Goal: Task Accomplishment & Management: Use online tool/utility

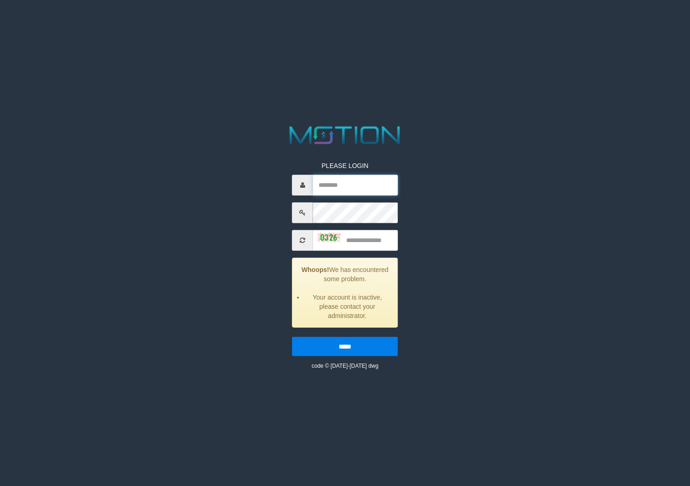
click at [321, 183] on input "text" at bounding box center [355, 185] width 85 height 21
type input "*******"
click at [354, 235] on input "text" at bounding box center [355, 240] width 85 height 21
type input "****"
click at [347, 349] on input "*****" at bounding box center [345, 346] width 106 height 19
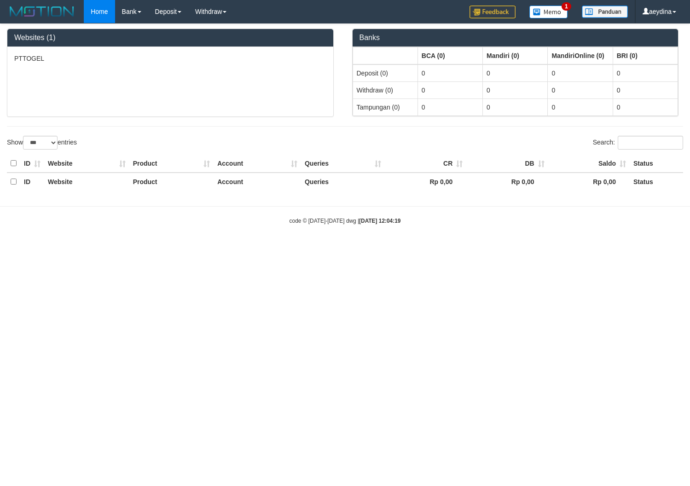
select select "***"
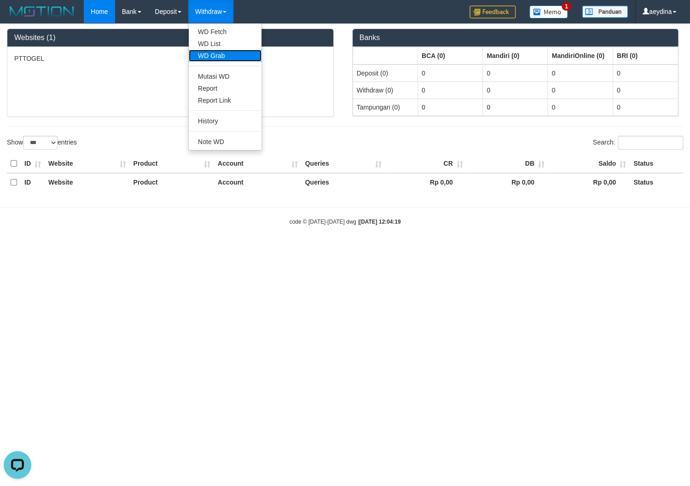
click at [219, 58] on link "WD Grab" at bounding box center [225, 56] width 73 height 12
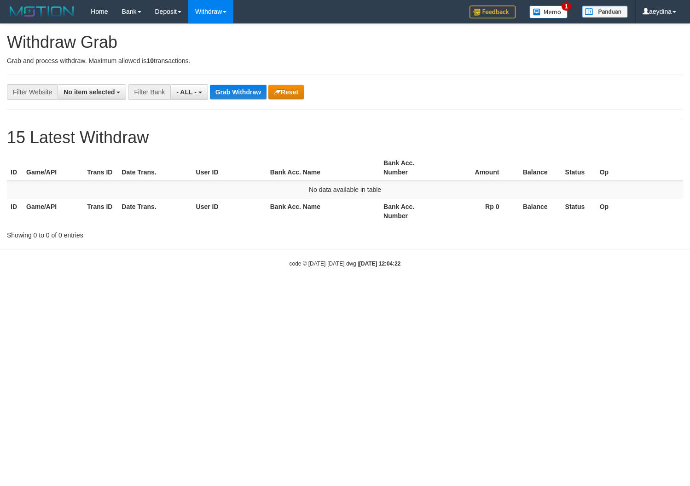
select select
click at [188, 88] on button "- ALL -" at bounding box center [188, 92] width 37 height 16
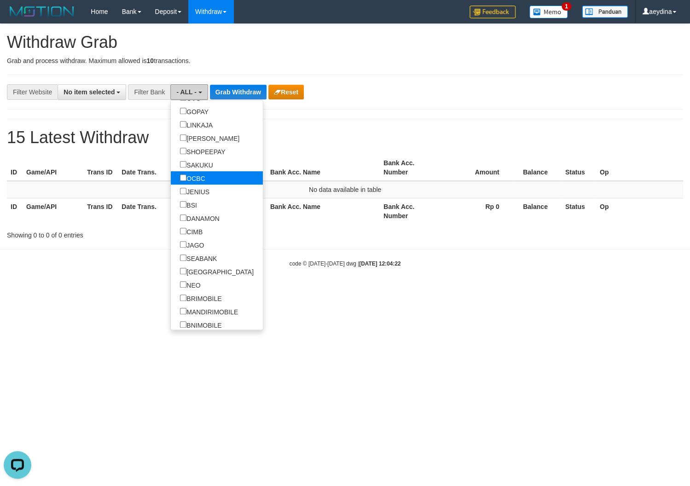
scroll to position [259, 0]
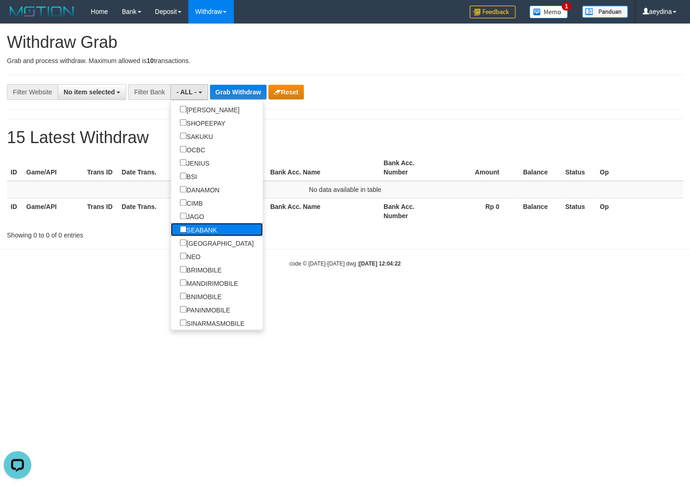
click at [171, 233] on label "SEABANK" at bounding box center [198, 229] width 55 height 13
select select "*******"
click at [250, 91] on button "Grab Withdraw" at bounding box center [249, 92] width 57 height 15
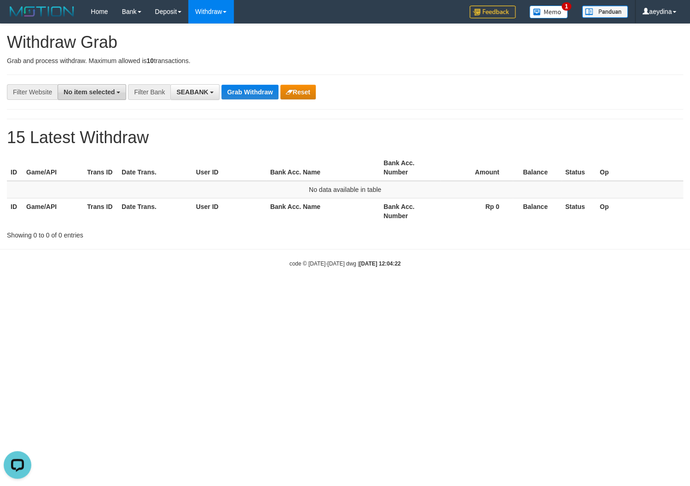
click at [87, 88] on button "No item selected" at bounding box center [92, 92] width 69 height 16
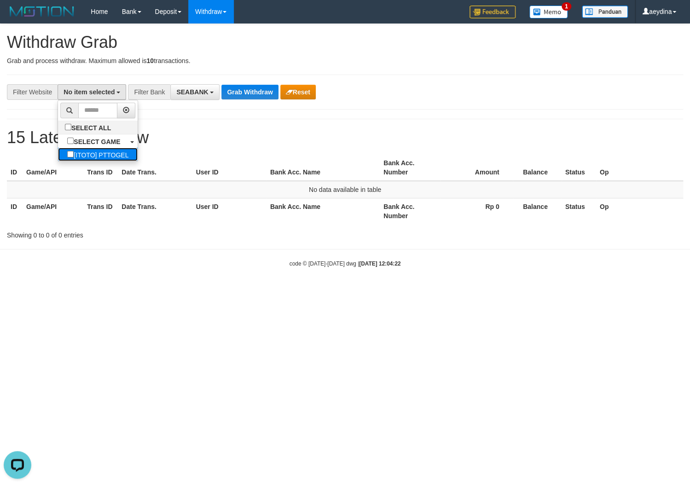
click at [76, 155] on label "[ITOTO] PTTOGEL" at bounding box center [98, 154] width 80 height 13
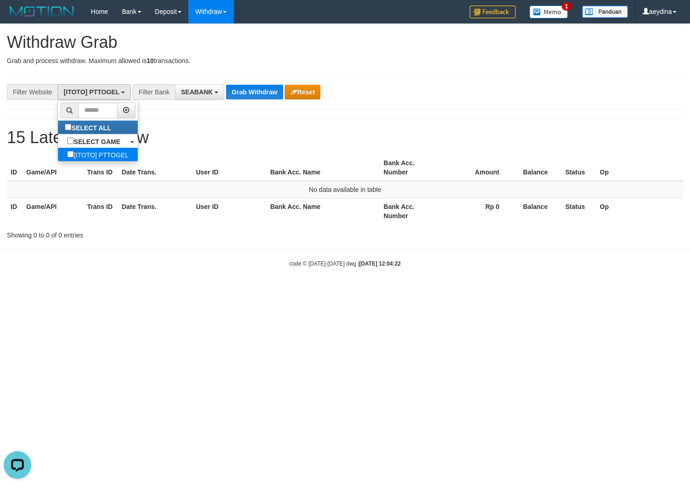
select select "***"
click at [242, 92] on button "Grab Withdraw" at bounding box center [254, 92] width 57 height 15
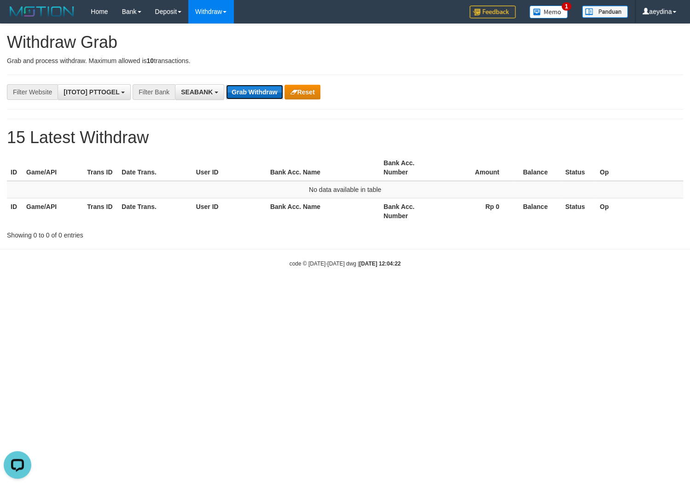
click at [242, 92] on button "Grab Withdraw" at bounding box center [254, 92] width 57 height 15
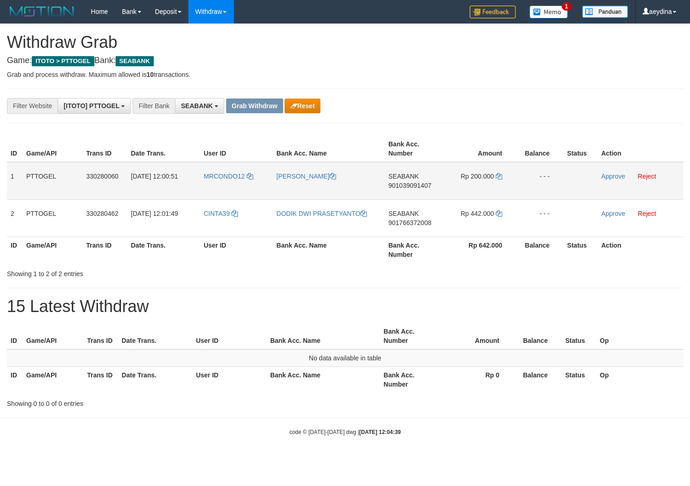
scroll to position [246, 0]
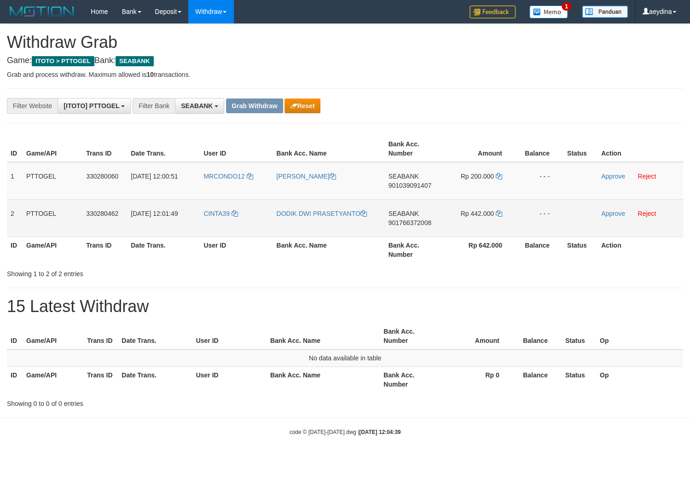
drag, startPoint x: 215, startPoint y: 164, endPoint x: 457, endPoint y: 207, distance: 245.0
click at [457, 207] on tbody "1 PTTOGEL 330280060 [DATE] 12:00:51 MRCONDO12 [PERSON_NAME] SEABANK 90103909140…" at bounding box center [345, 199] width 676 height 75
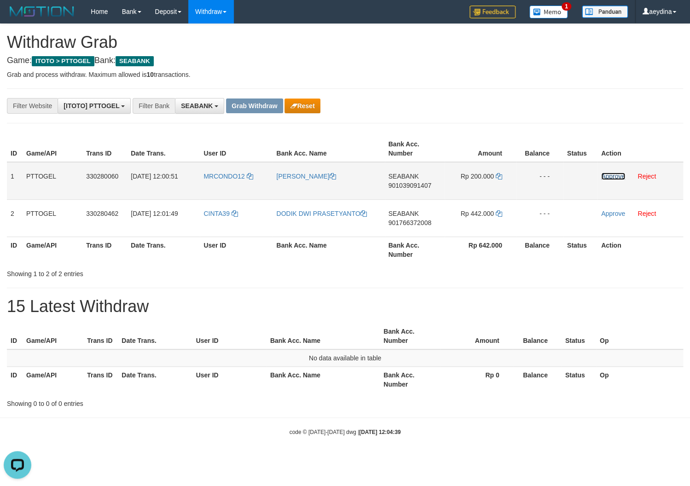
click at [612, 178] on link "Approve" at bounding box center [613, 176] width 24 height 7
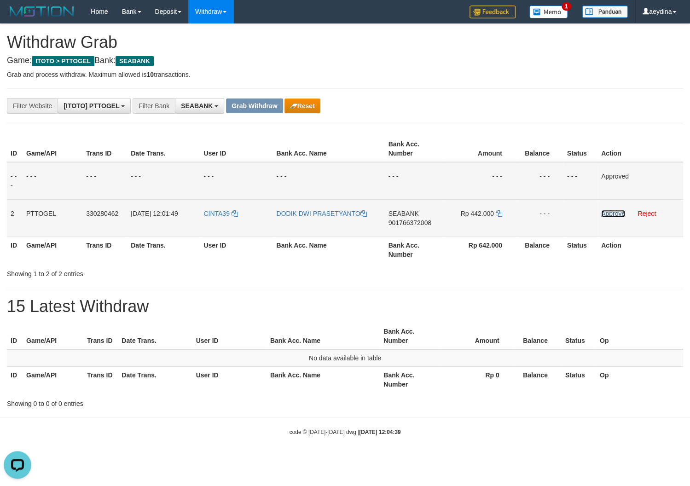
click at [612, 211] on link "Approve" at bounding box center [613, 213] width 24 height 7
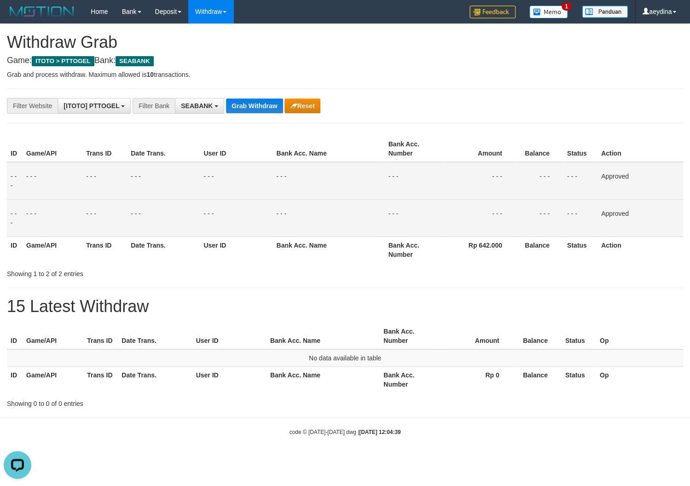
click at [374, 297] on div "**********" at bounding box center [345, 216] width 690 height 384
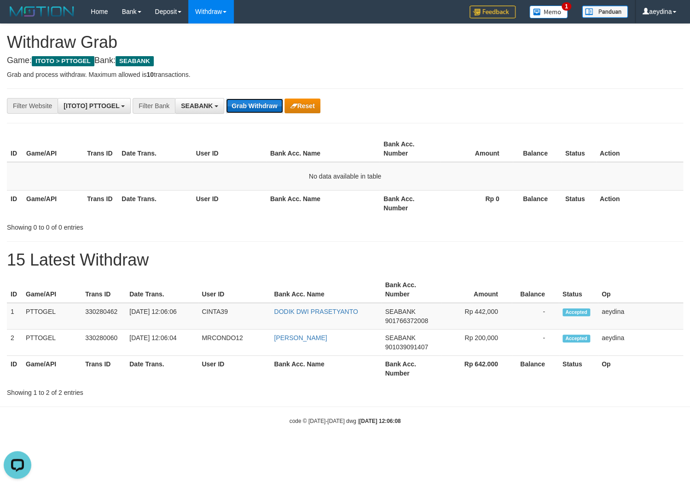
click at [281, 109] on button "Grab Withdraw" at bounding box center [254, 106] width 57 height 15
click at [245, 108] on button "Grab Withdraw" at bounding box center [254, 106] width 57 height 15
click at [403, 321] on span "901766372008" at bounding box center [406, 320] width 43 height 7
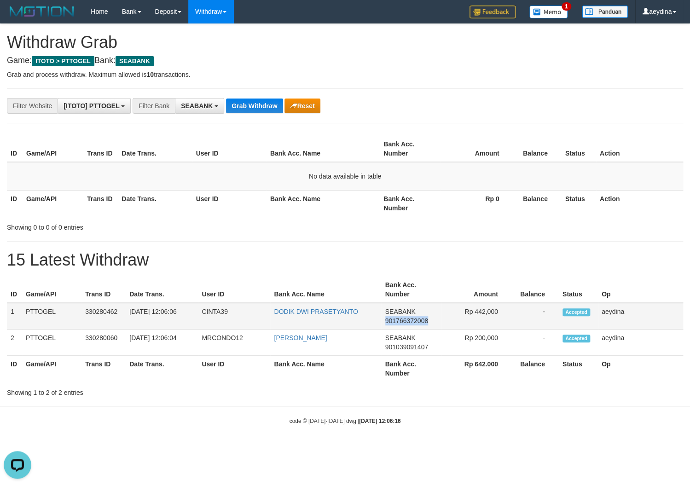
copy span "901766372008"
drag, startPoint x: 472, startPoint y: 311, endPoint x: 501, endPoint y: 309, distance: 29.1
click at [501, 309] on td "Rp 442,000" at bounding box center [476, 316] width 71 height 27
copy td "442,000"
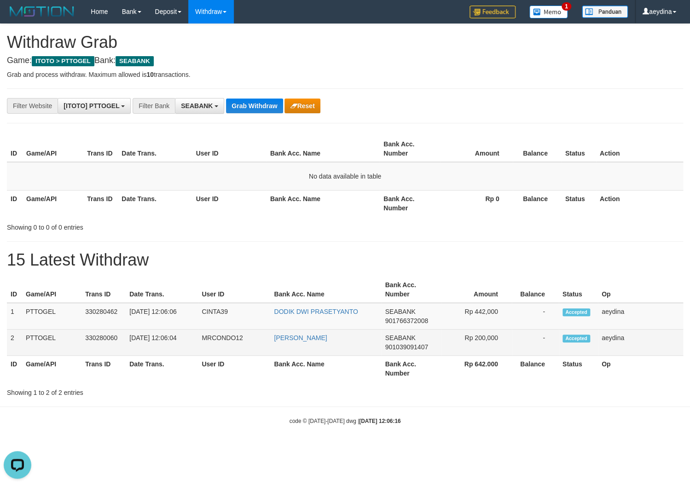
click at [417, 343] on span "901039091407" at bounding box center [406, 346] width 43 height 7
copy span "901039091407"
drag, startPoint x: 474, startPoint y: 340, endPoint x: 501, endPoint y: 338, distance: 27.3
click at [501, 338] on td "Rp 200,000" at bounding box center [476, 343] width 71 height 26
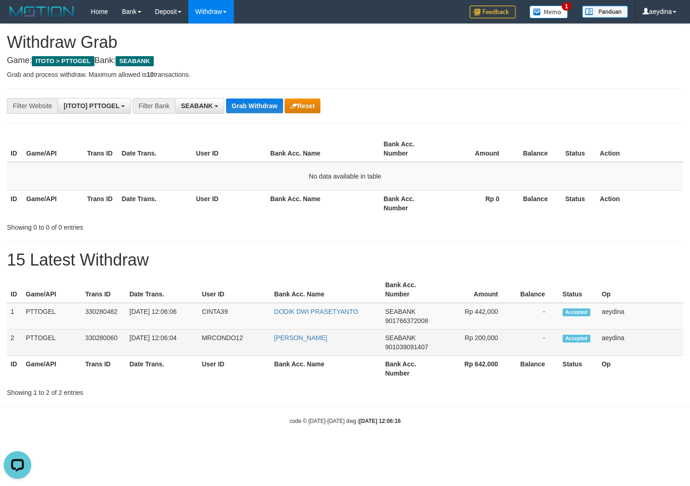
copy td "200,000"
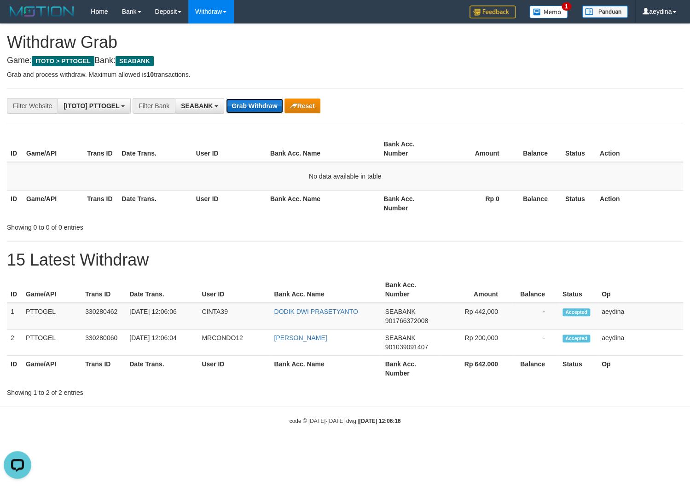
click at [256, 113] on button "Grab Withdraw" at bounding box center [254, 106] width 57 height 15
click at [247, 113] on button "Grab Withdraw" at bounding box center [254, 106] width 57 height 15
click at [264, 107] on button "Grab Withdraw" at bounding box center [254, 106] width 57 height 15
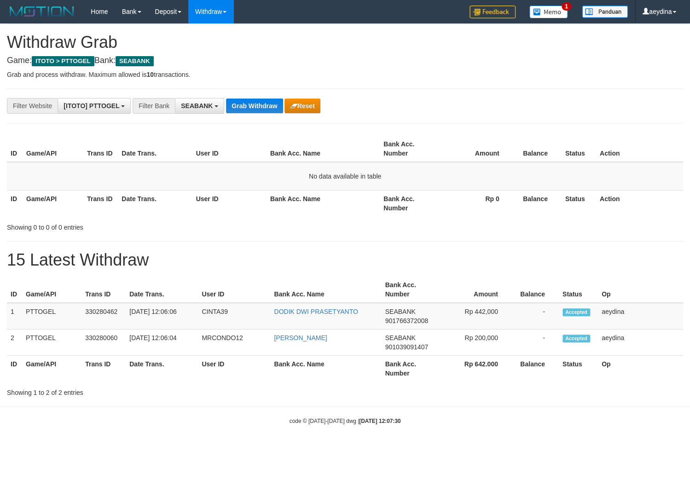
click at [255, 102] on button "Grab Withdraw" at bounding box center [254, 106] width 57 height 15
drag, startPoint x: 0, startPoint y: 0, endPoint x: 256, endPoint y: 105, distance: 277.1
click at [255, 104] on button "Grab Withdraw" at bounding box center [254, 106] width 57 height 15
click at [264, 101] on button "Grab Withdraw" at bounding box center [254, 106] width 57 height 15
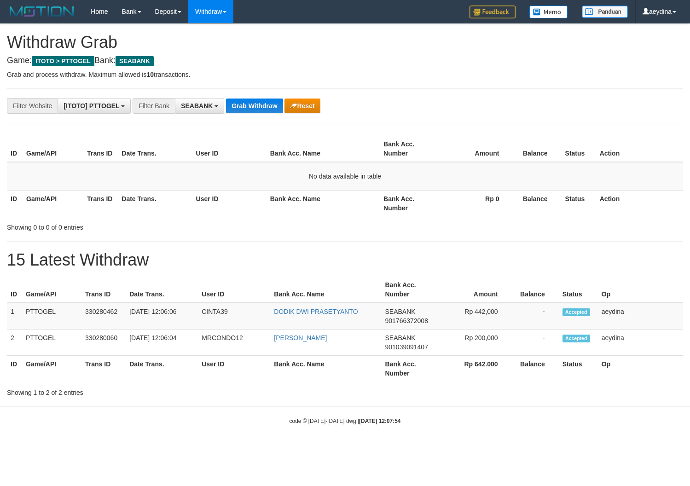
click at [252, 108] on button "Grab Withdraw" at bounding box center [254, 106] width 57 height 15
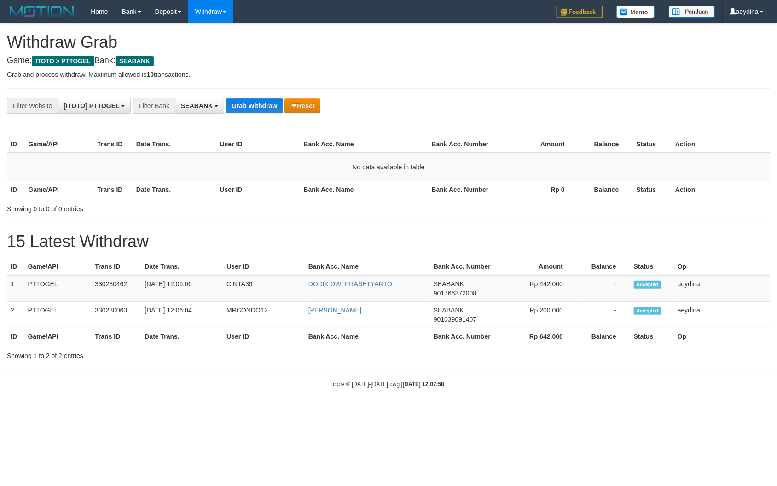
scroll to position [246, 0]
click at [257, 113] on button "Grab Withdraw" at bounding box center [254, 106] width 57 height 15
click at [257, 111] on button "Grab Withdraw" at bounding box center [254, 106] width 57 height 15
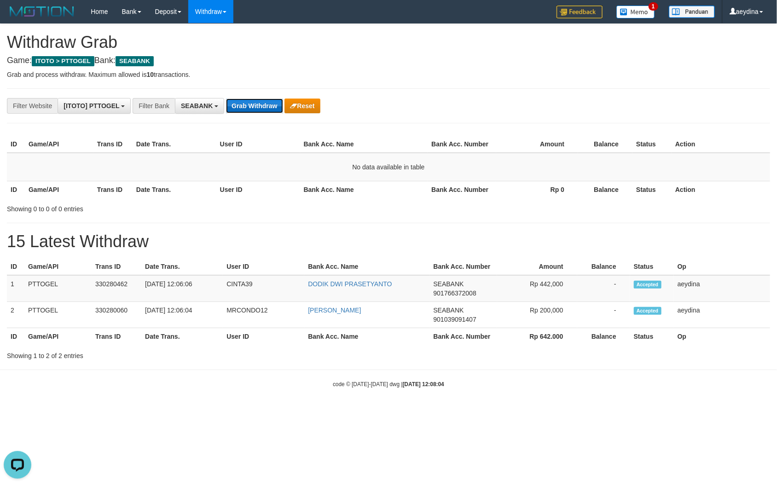
click at [264, 107] on button "Grab Withdraw" at bounding box center [254, 106] width 57 height 15
click at [260, 107] on button "Grab Withdraw" at bounding box center [254, 106] width 57 height 15
click at [201, 111] on button "SEABANK" at bounding box center [199, 106] width 49 height 16
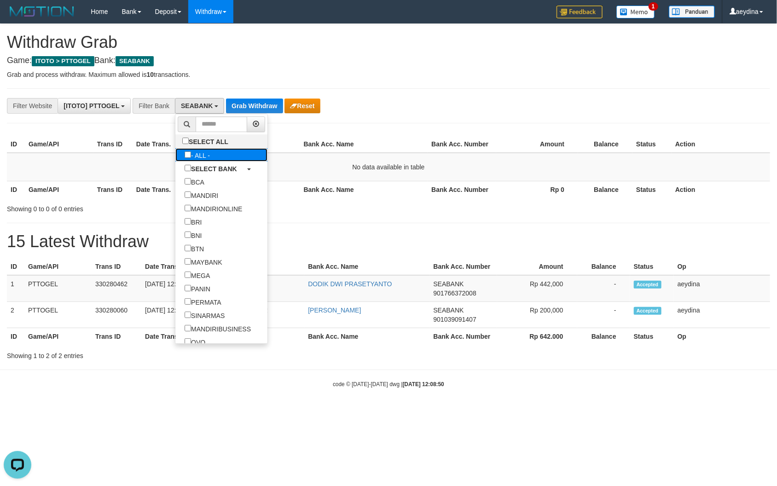
click at [175, 156] on label "- ALL -" at bounding box center [197, 154] width 44 height 13
select select "***"
click at [266, 106] on button "Grab Withdraw" at bounding box center [242, 106] width 57 height 15
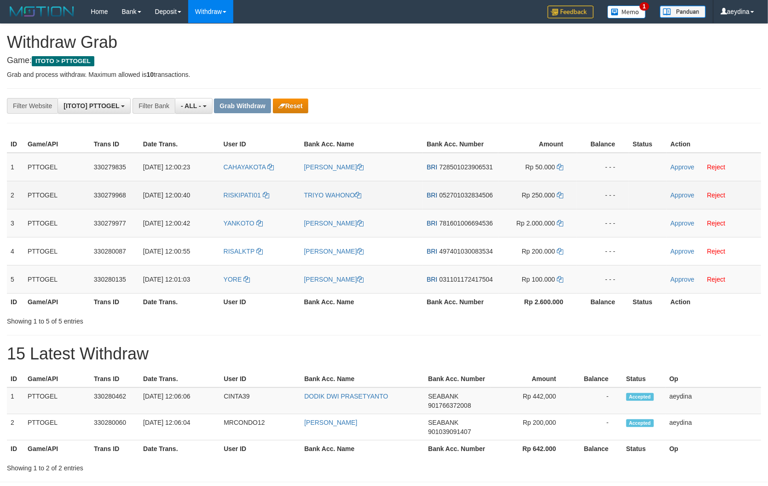
scroll to position [7, 0]
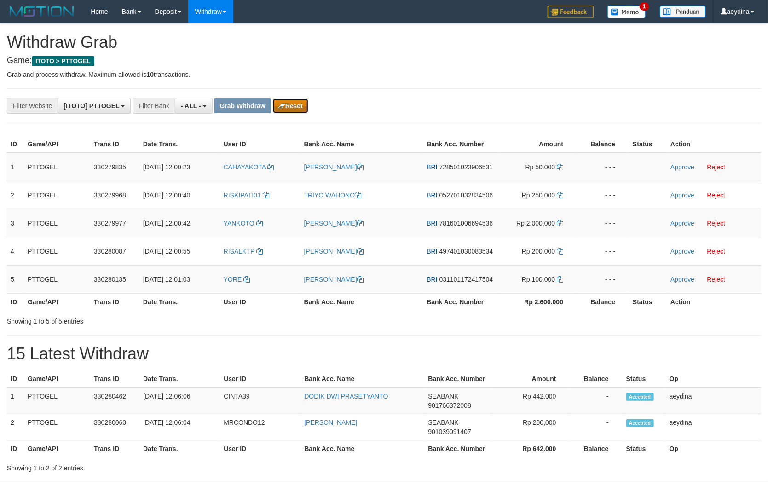
click at [283, 99] on button "Reset" at bounding box center [290, 106] width 35 height 15
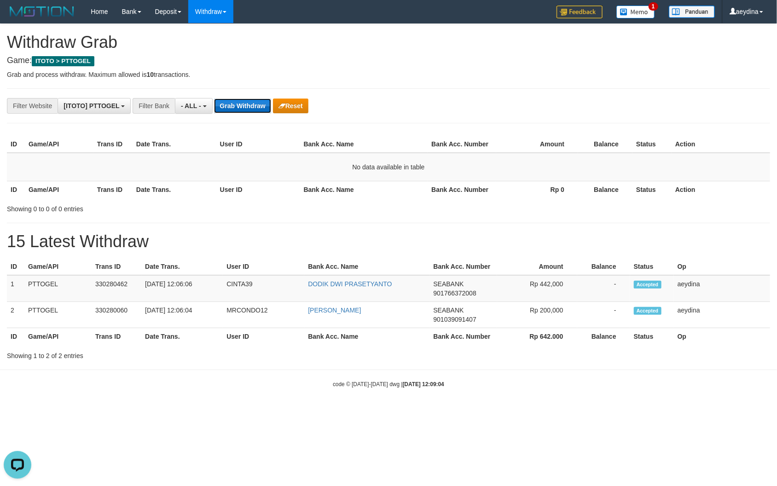
click at [239, 107] on button "Grab Withdraw" at bounding box center [242, 106] width 57 height 15
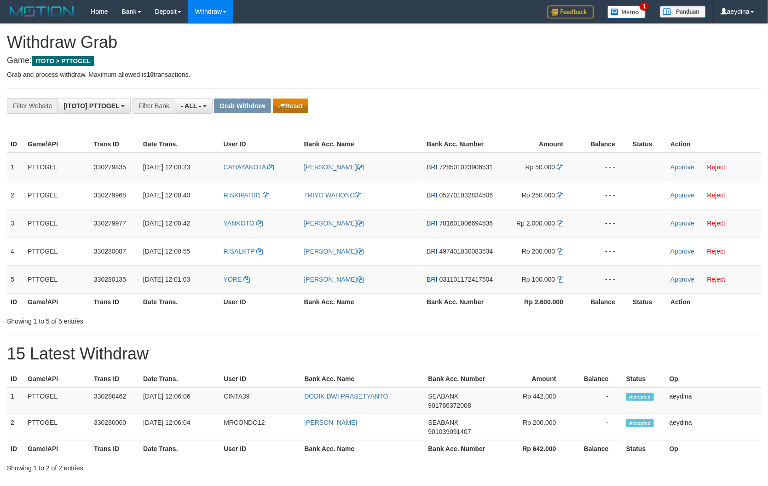
scroll to position [7, 0]
click at [298, 103] on button "Reset" at bounding box center [290, 106] width 35 height 15
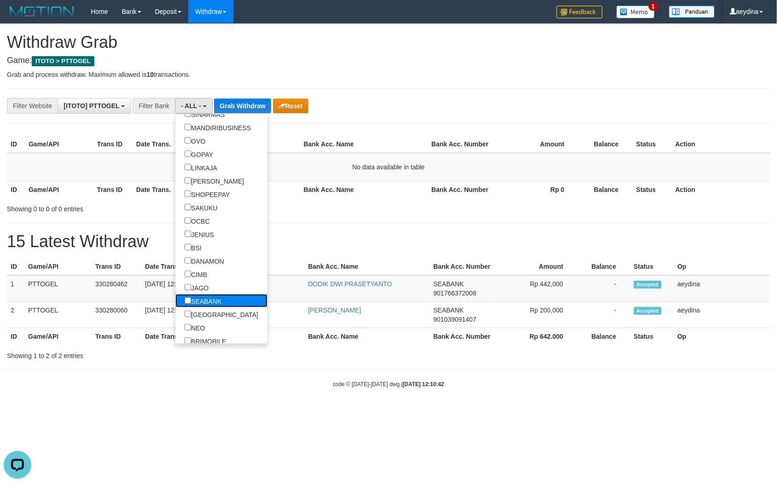
click at [175, 300] on label "SEABANK" at bounding box center [202, 300] width 55 height 13
select select "*******"
click at [253, 110] on button "Grab Withdraw" at bounding box center [254, 106] width 57 height 15
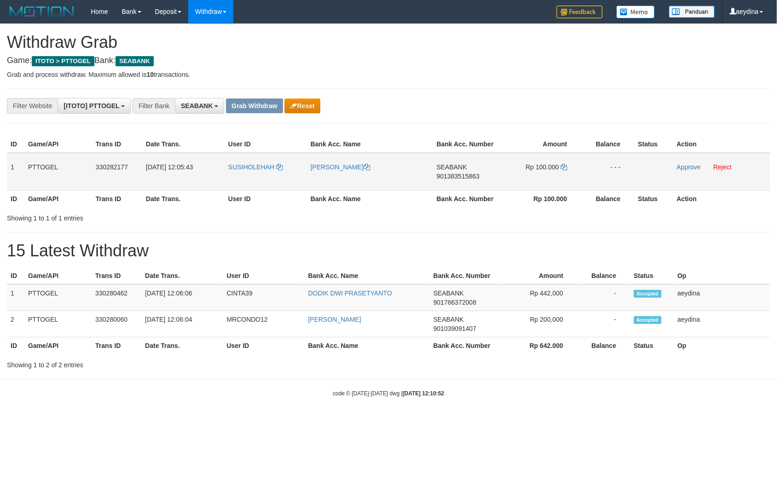
scroll to position [246, 0]
drag, startPoint x: 242, startPoint y: 160, endPoint x: 555, endPoint y: 164, distance: 313.6
click at [534, 169] on tr "1 PTTOGEL 330282177 [DATE] 12:05:43 [GEOGRAPHIC_DATA] [PERSON_NAME] SEABANK 901…" at bounding box center [388, 172] width 763 height 38
click at [692, 167] on link "Approve" at bounding box center [689, 166] width 24 height 7
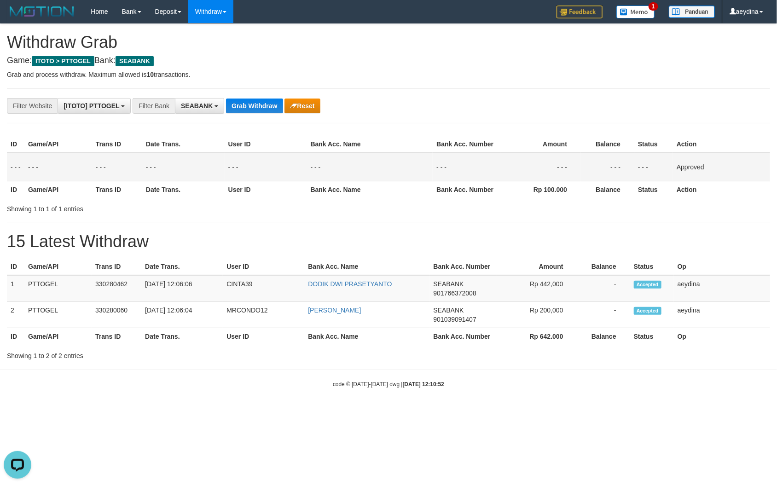
click at [517, 217] on div "**********" at bounding box center [388, 192] width 777 height 337
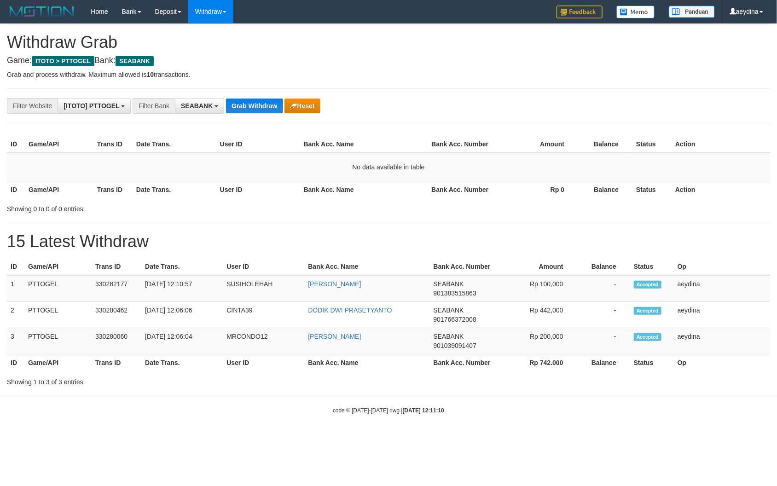
scroll to position [246, 0]
click at [459, 293] on span "901383515863" at bounding box center [455, 293] width 43 height 7
copy span "901383515863"
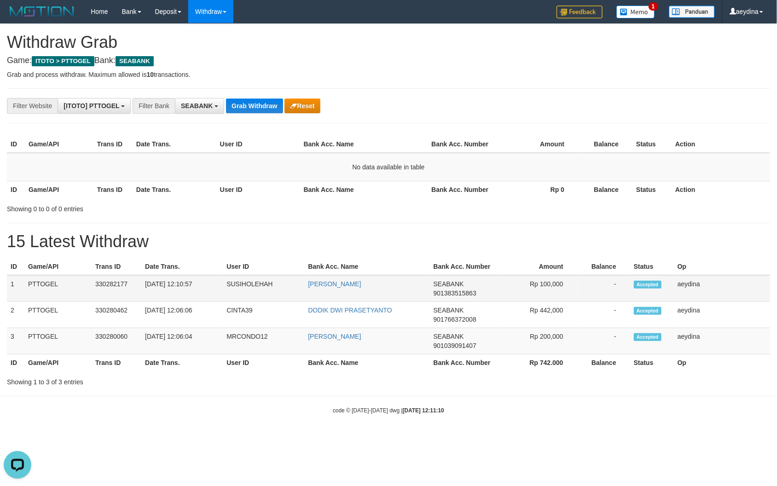
drag, startPoint x: 540, startPoint y: 282, endPoint x: 565, endPoint y: 280, distance: 25.4
click at [565, 280] on td "Rp 100,000" at bounding box center [537, 288] width 80 height 27
copy tr
click at [193, 99] on button "SEABANK" at bounding box center [199, 106] width 49 height 16
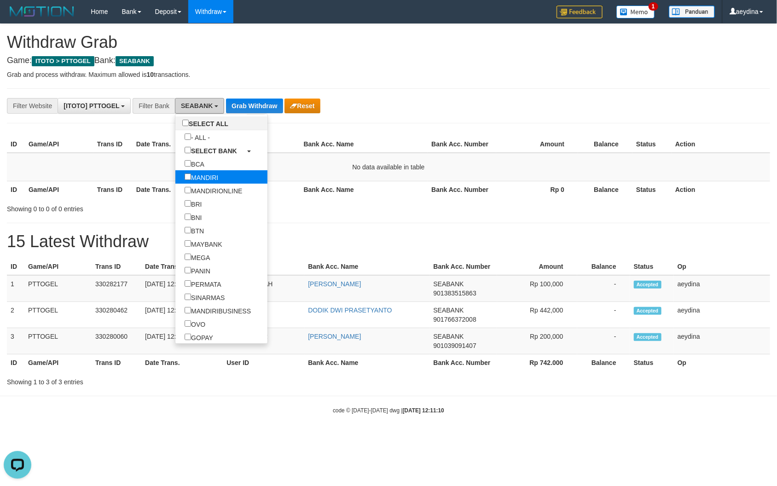
scroll to position [29, 0]
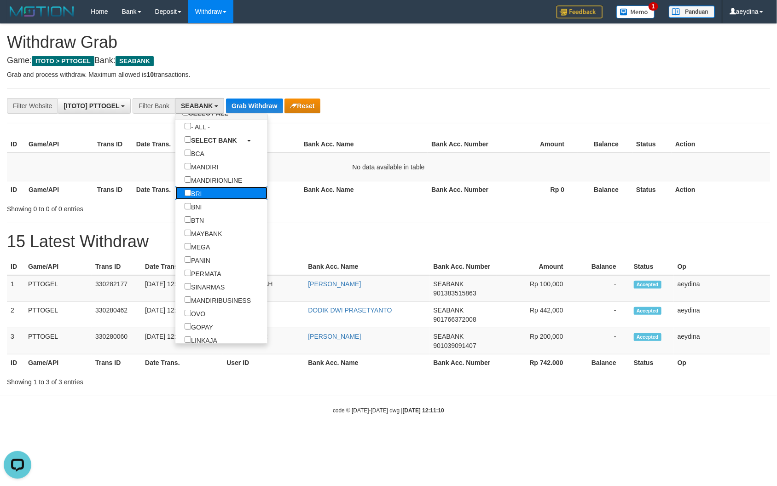
click at [175, 195] on label "BRI" at bounding box center [192, 192] width 35 height 13
select select "***"
click at [283, 199] on div "ID Game/API Trans ID Date Trans. User ID Bank Acc. Name Bank Acc. Number Amount…" at bounding box center [388, 167] width 777 height 68
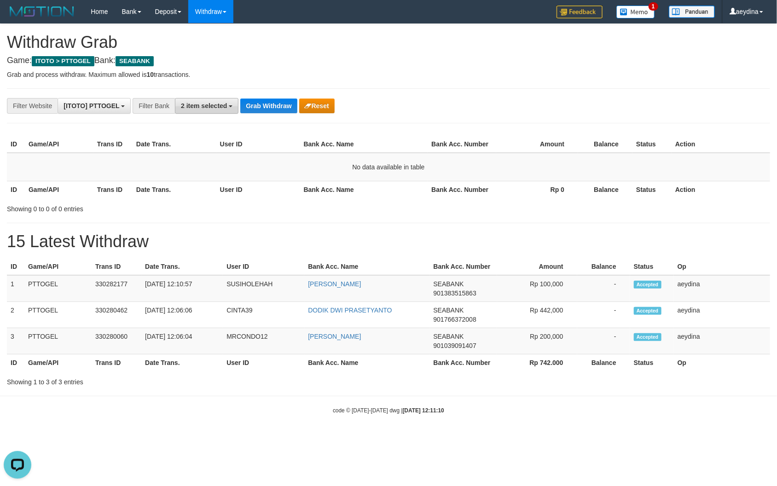
click at [227, 105] on span "2 item selected" at bounding box center [204, 105] width 46 height 7
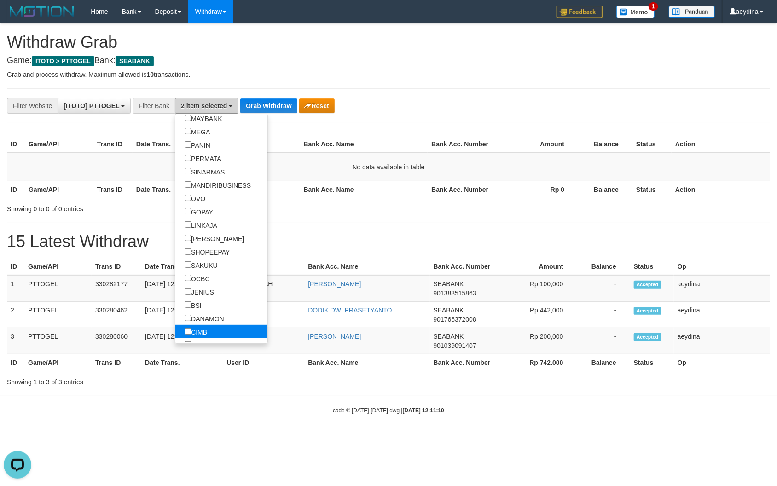
scroll to position [288, 0]
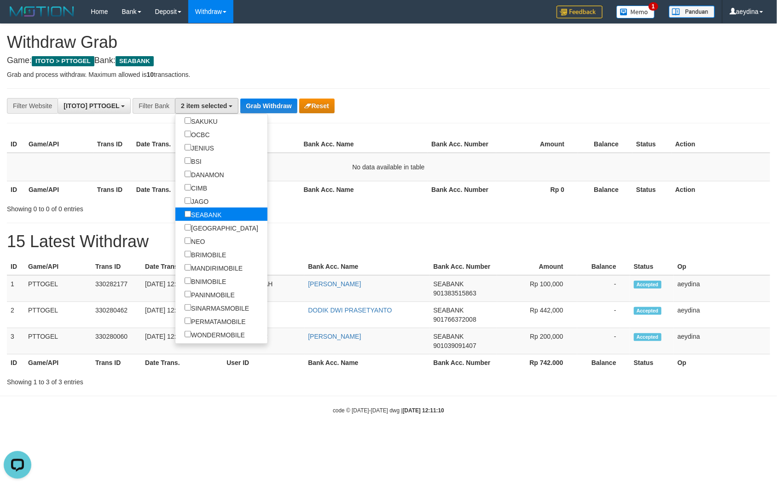
click at [175, 219] on label "SEABANK" at bounding box center [202, 214] width 55 height 13
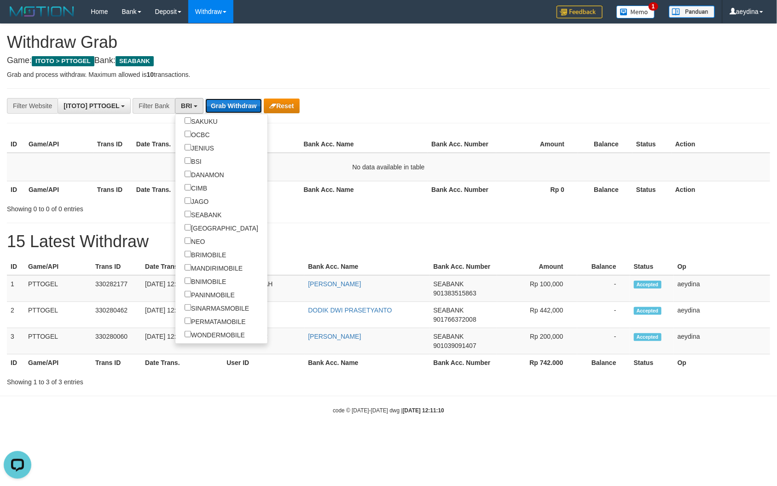
click at [255, 99] on button "Grab Withdraw" at bounding box center [233, 106] width 57 height 15
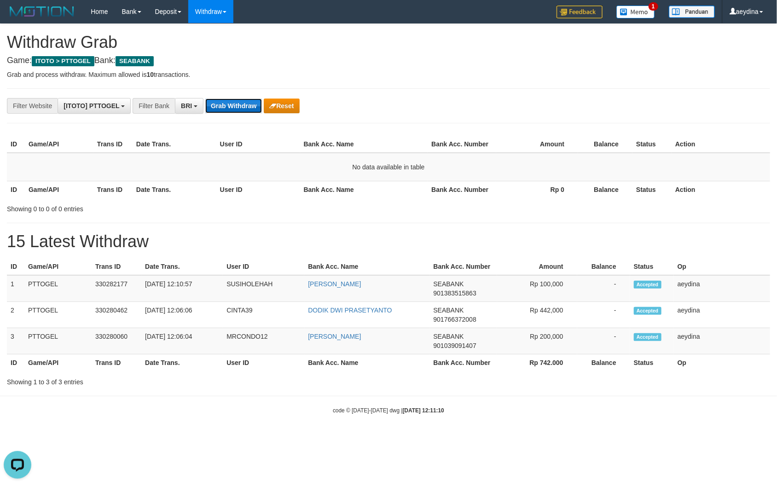
click at [255, 99] on button "Grab Withdraw" at bounding box center [233, 106] width 57 height 15
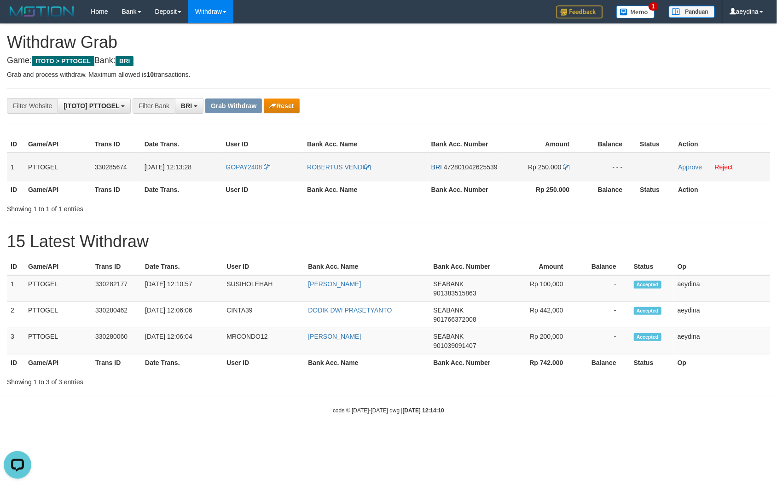
drag, startPoint x: 229, startPoint y: 156, endPoint x: 526, endPoint y: 163, distance: 297.5
click at [526, 163] on tr "1 PTTOGEL 330285674 [DATE] 12:13:28 GOPAY2408 ROBERTUS VENDI BRI 47280104262553…" at bounding box center [388, 167] width 763 height 29
click at [477, 164] on span "472801042625539" at bounding box center [471, 166] width 54 height 7
copy td "472801042625539"
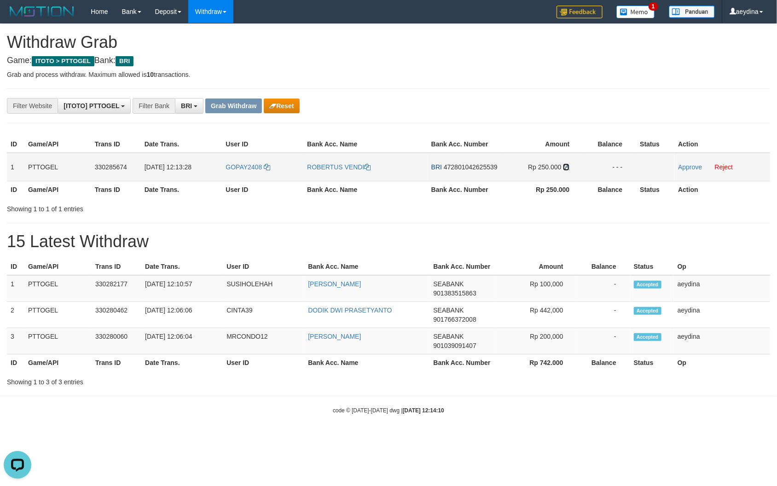
click at [566, 169] on icon at bounding box center [566, 167] width 6 height 6
click at [567, 169] on icon at bounding box center [566, 167] width 6 height 6
click at [691, 167] on link "Approve" at bounding box center [690, 166] width 24 height 7
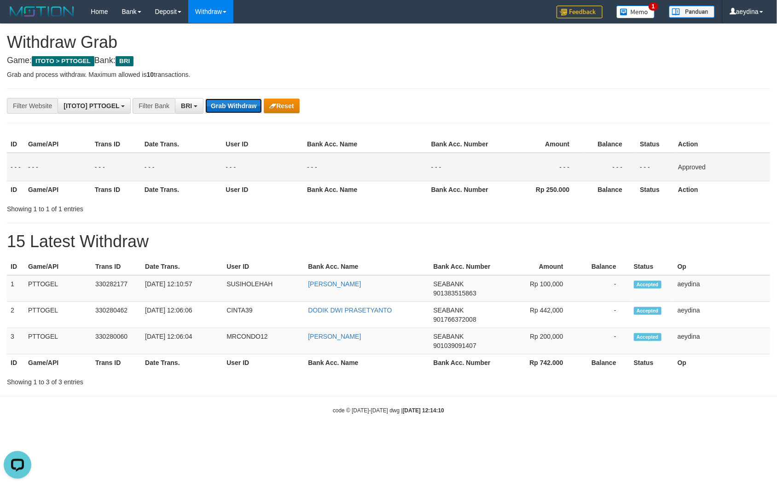
click at [241, 105] on button "Grab Withdraw" at bounding box center [233, 106] width 57 height 15
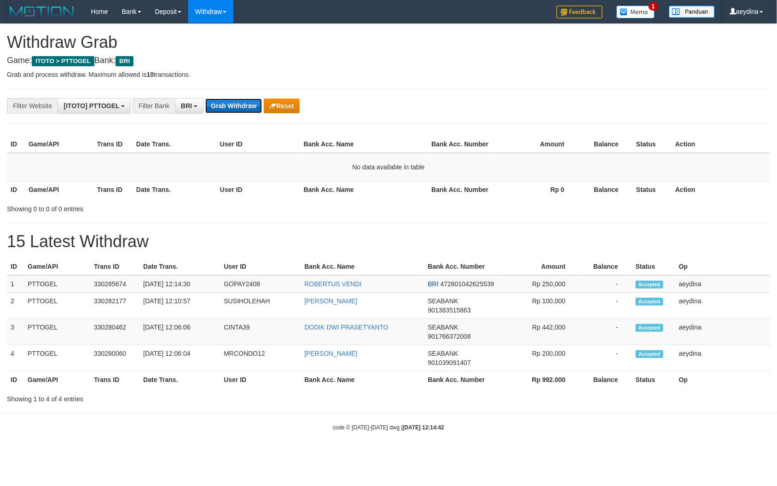
scroll to position [46, 0]
click at [228, 108] on button "Grab Withdraw" at bounding box center [233, 106] width 57 height 15
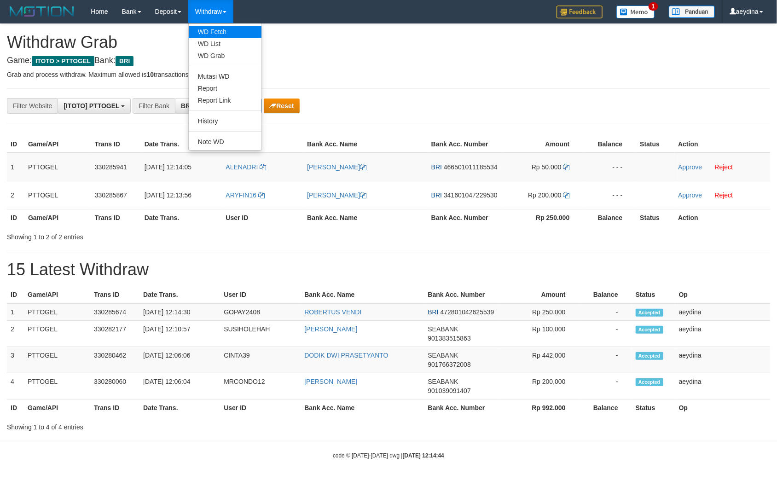
scroll to position [46, 0]
click at [220, 41] on link "WD List" at bounding box center [225, 44] width 73 height 12
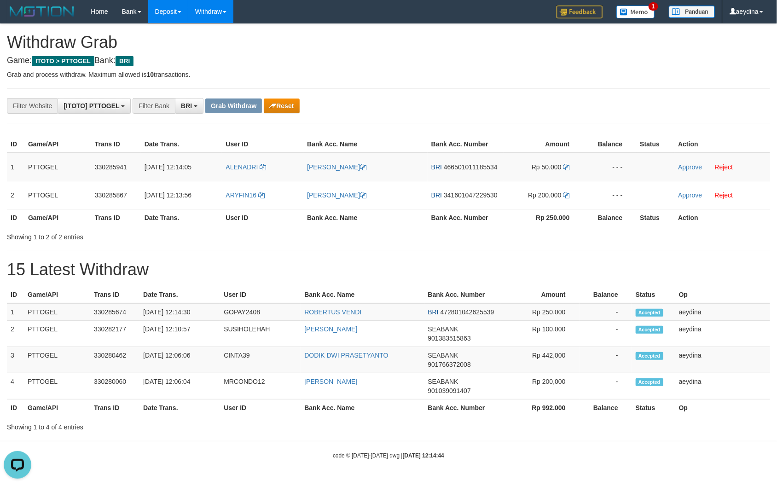
scroll to position [0, 0]
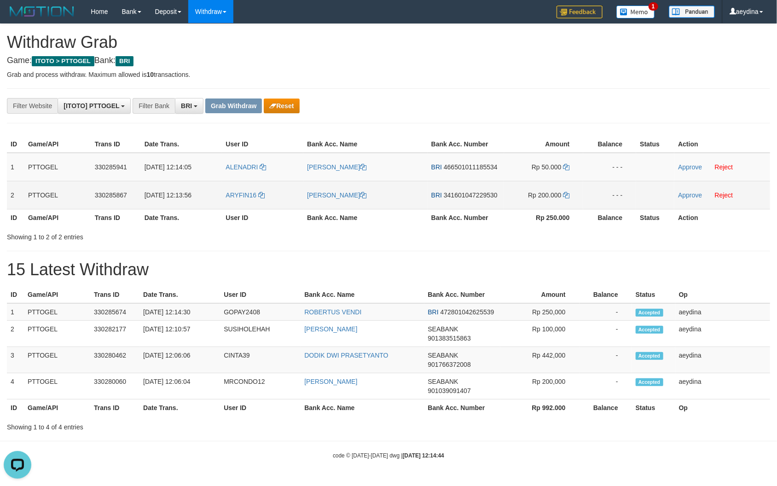
drag, startPoint x: 230, startPoint y: 156, endPoint x: 525, endPoint y: 199, distance: 298.3
click at [525, 199] on tbody "1 PTTOGEL 330285941 01/09/2025 12:14:05 ALENADRI ADRIANUS MEI BRI 4665010111855…" at bounding box center [388, 181] width 763 height 57
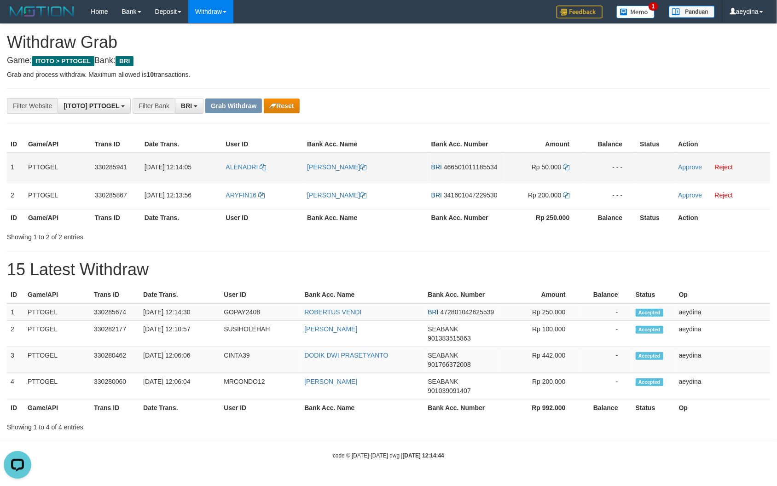
click at [459, 167] on span "466501011185534" at bounding box center [471, 166] width 54 height 7
copy td "466501011185534"
click at [567, 166] on icon at bounding box center [566, 167] width 6 height 6
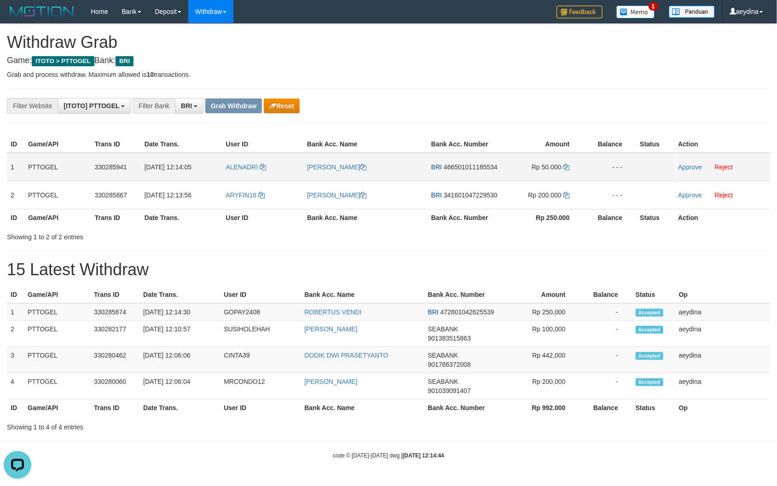
click at [678, 164] on td "Approve Reject" at bounding box center [723, 167] width 96 height 29
click at [678, 165] on td "Approve Reject" at bounding box center [723, 167] width 96 height 29
click at [683, 165] on link "Approve" at bounding box center [690, 166] width 24 height 7
click at [709, 247] on div "**********" at bounding box center [388, 228] width 777 height 408
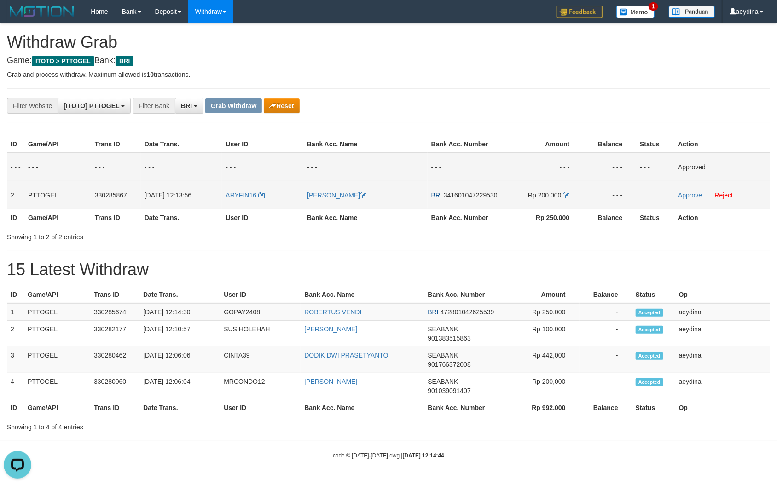
click at [477, 193] on span "341601047229530" at bounding box center [471, 195] width 54 height 7
copy td "341601047229530"
click at [567, 194] on icon at bounding box center [566, 195] width 6 height 6
click at [681, 192] on link "Approve" at bounding box center [690, 195] width 24 height 7
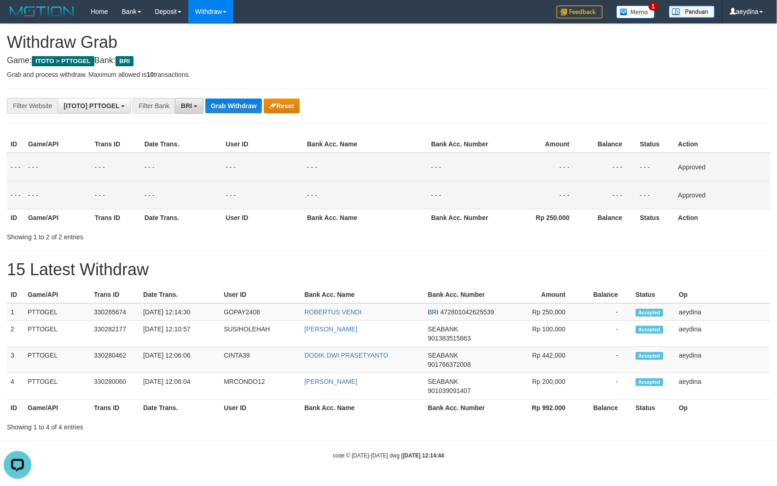
click at [191, 113] on button "BRI" at bounding box center [189, 106] width 29 height 16
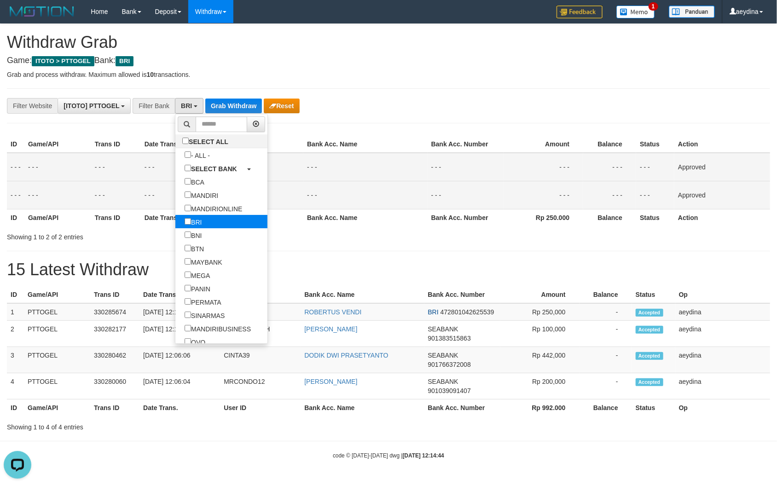
click at [175, 219] on label "BRI" at bounding box center [192, 221] width 35 height 13
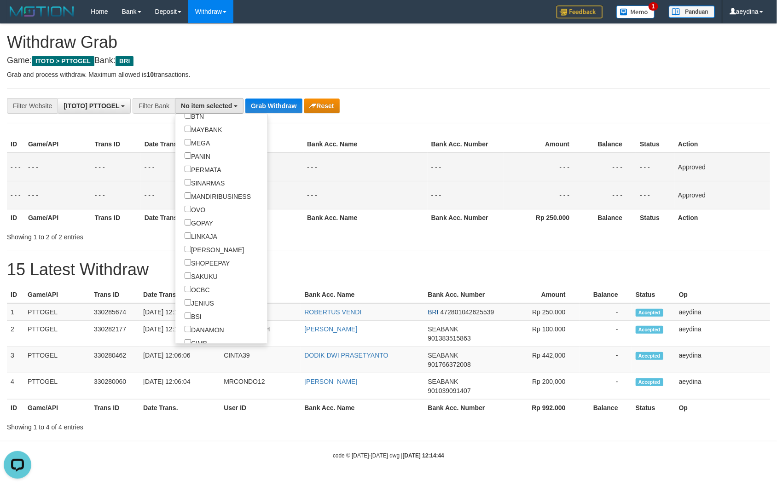
scroll to position [173, 0]
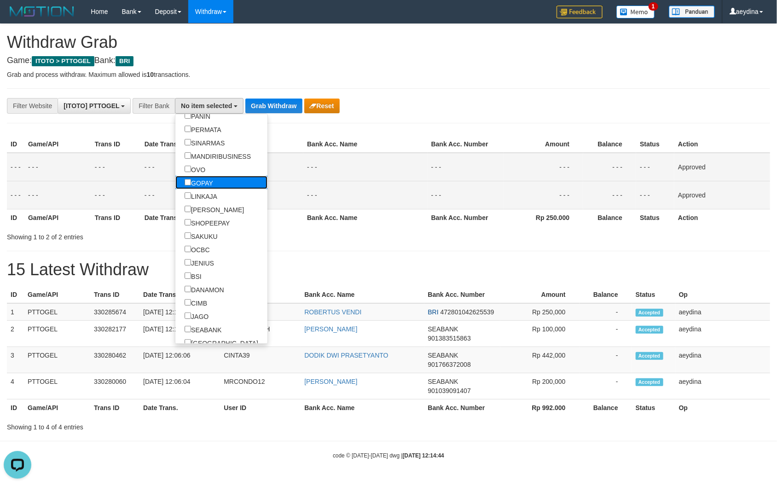
click at [175, 181] on label "GOPAY" at bounding box center [198, 182] width 47 height 13
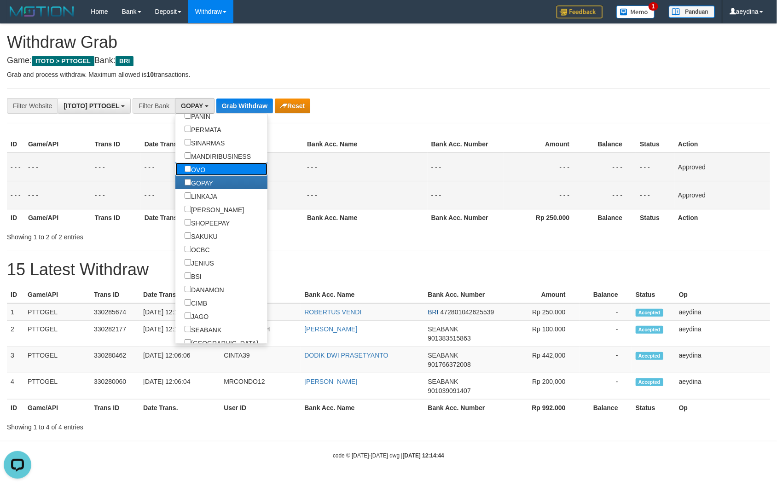
click at [175, 170] on label "OVO" at bounding box center [194, 169] width 39 height 13
select select "***"
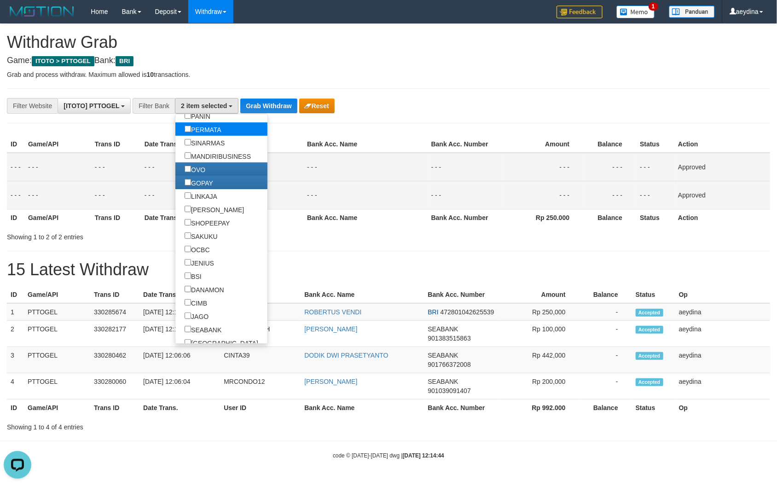
scroll to position [141, 0]
click at [278, 100] on button "Grab Withdraw" at bounding box center [268, 106] width 57 height 15
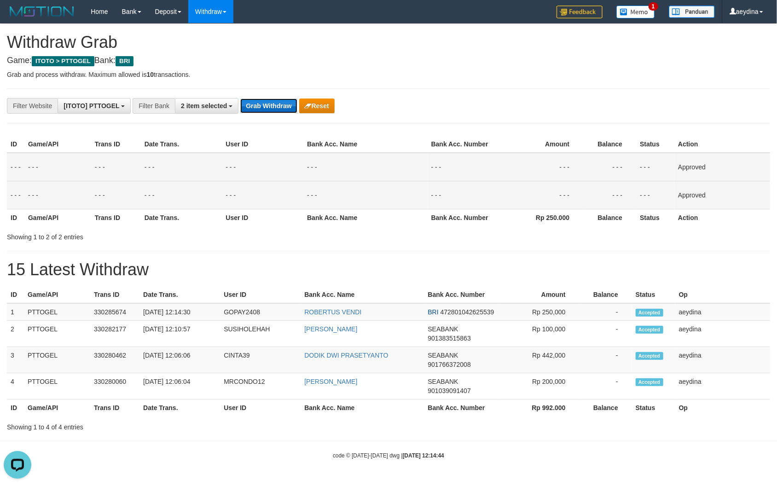
click at [278, 100] on button "Grab Withdraw" at bounding box center [268, 106] width 57 height 15
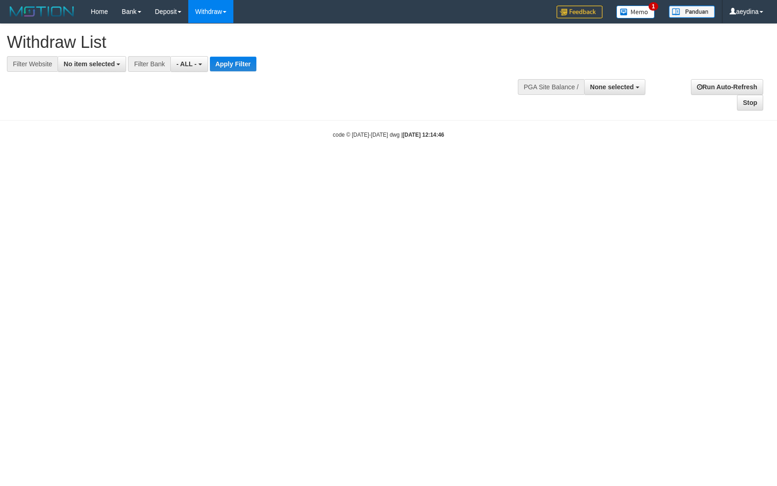
select select
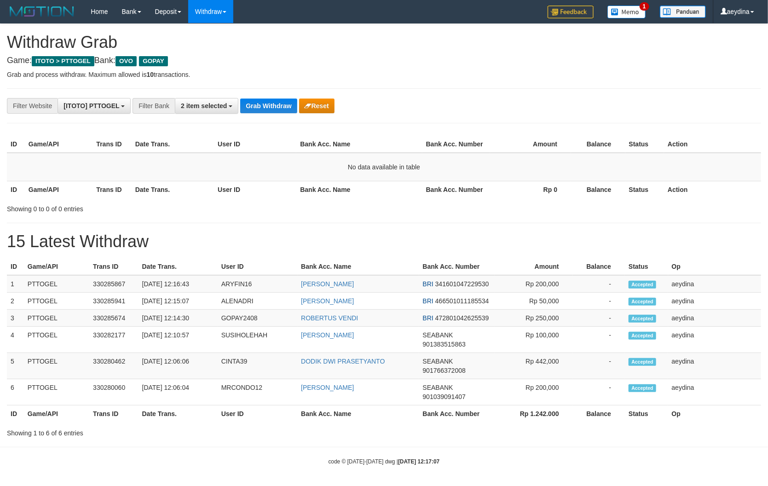
scroll to position [132, 0]
click at [265, 110] on button "Grab Withdraw" at bounding box center [268, 106] width 57 height 15
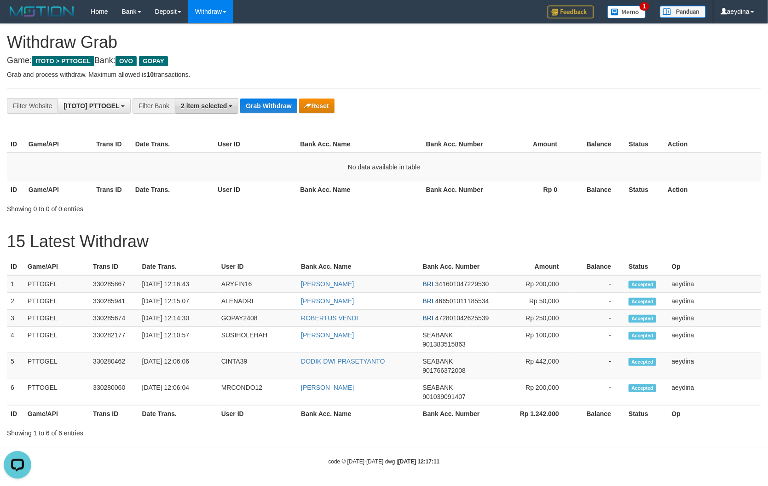
click at [215, 107] on span "2 item selected" at bounding box center [204, 105] width 46 height 7
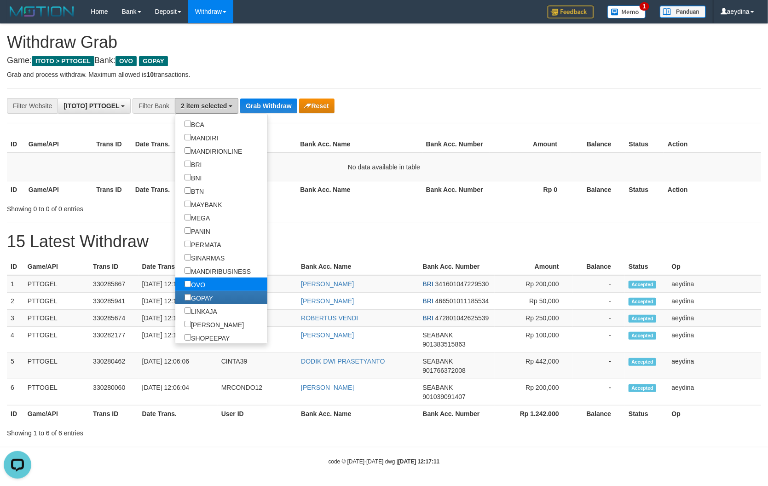
scroll to position [115, 0]
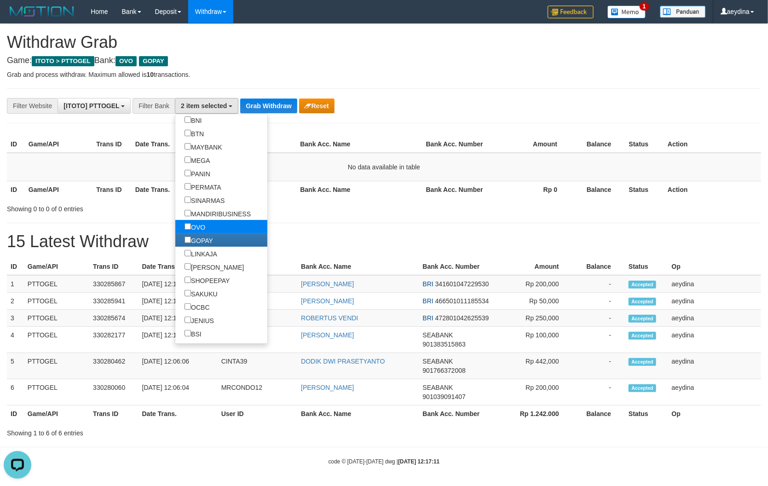
select select "*****"
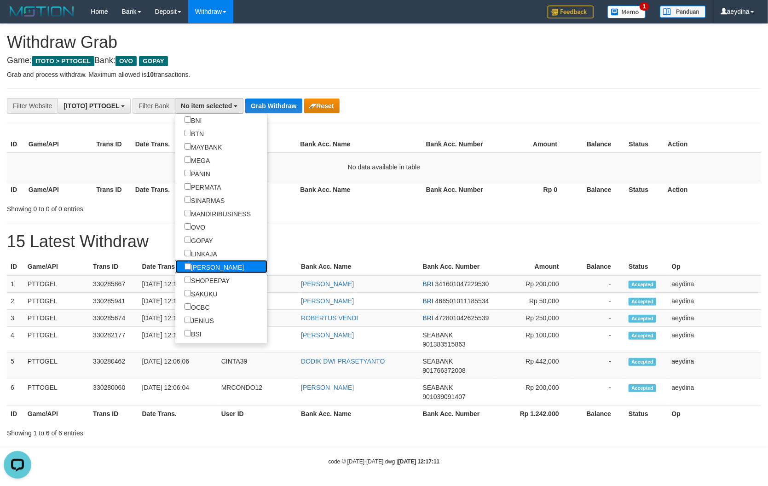
click at [175, 268] on label "[PERSON_NAME]" at bounding box center [214, 266] width 78 height 13
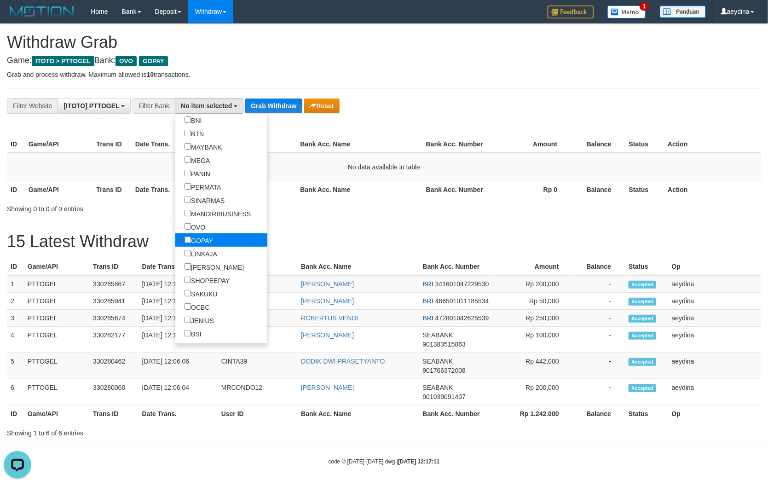
select select "****"
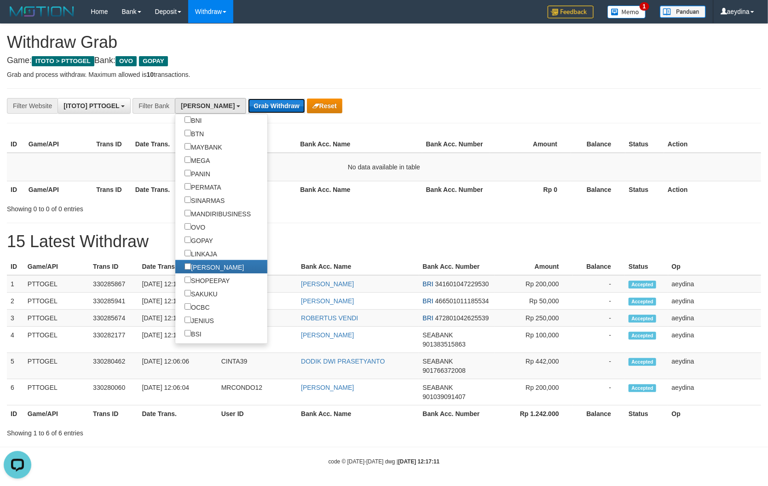
click at [256, 107] on button "Grab Withdraw" at bounding box center [276, 106] width 57 height 15
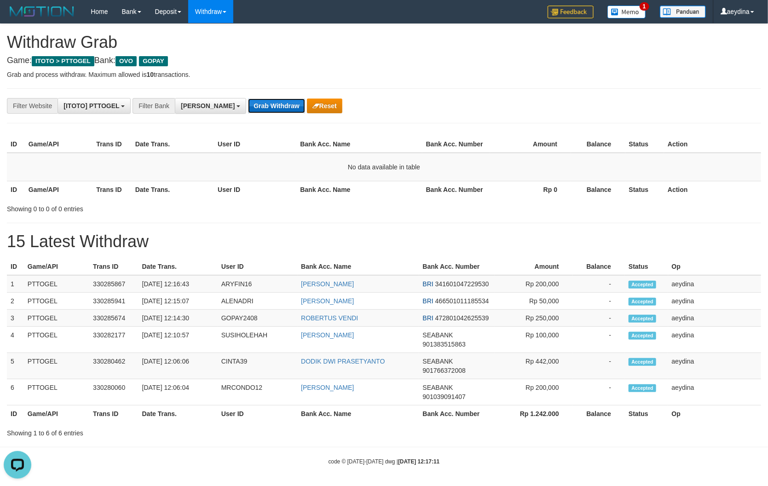
click at [256, 107] on button "Grab Withdraw" at bounding box center [276, 106] width 57 height 15
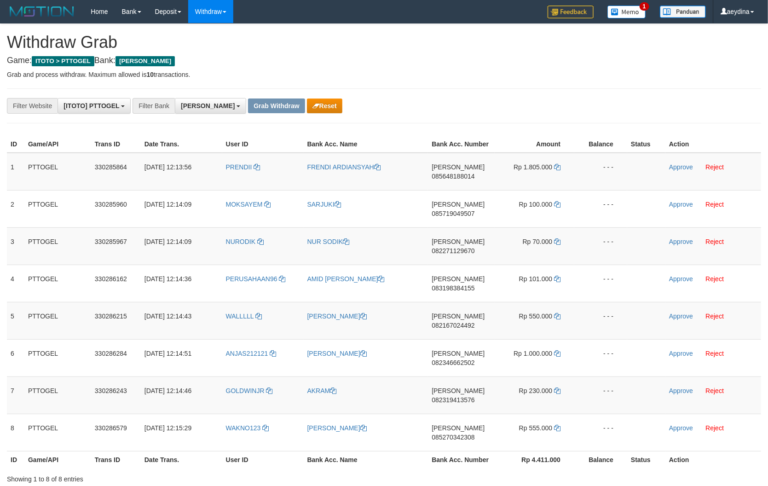
scroll to position [160, 0]
drag, startPoint x: 0, startPoint y: 0, endPoint x: 495, endPoint y: 398, distance: 635.4
click at [516, 423] on tbody "1 PTTOGEL 330285864 [DATE] 12:13:56 PRENDII FRENDI [PERSON_NAME] 085648188014 R…" at bounding box center [384, 302] width 755 height 299
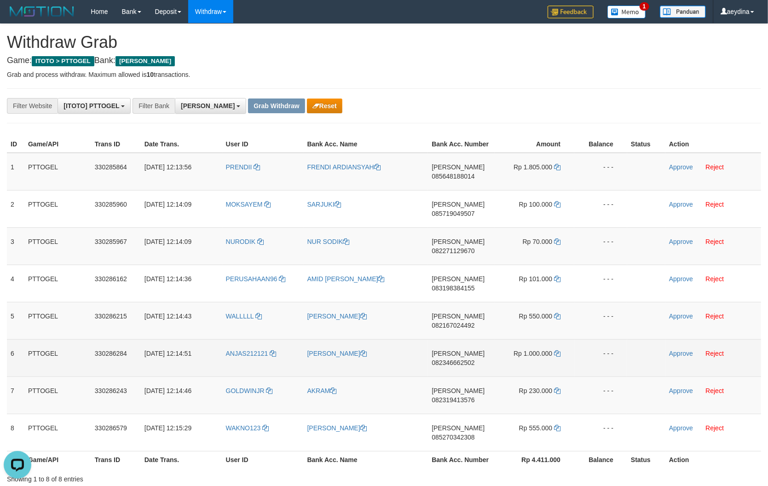
scroll to position [0, 0]
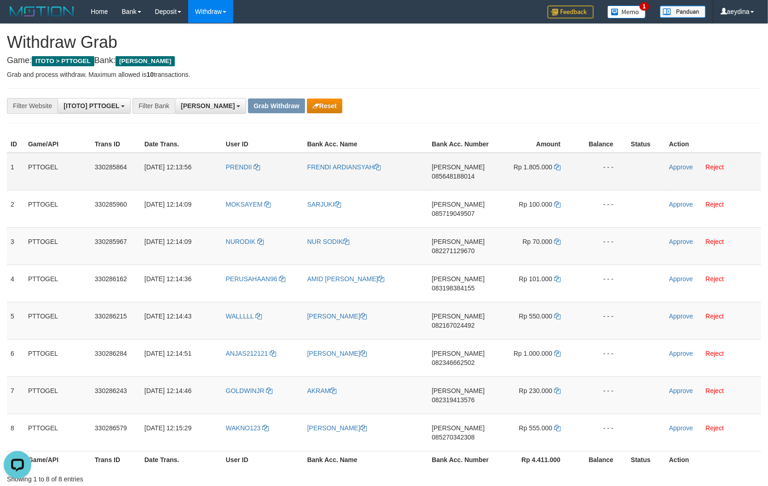
click at [458, 172] on td "[PERSON_NAME] 085648188014" at bounding box center [461, 172] width 67 height 38
click at [453, 173] on span "085648188014" at bounding box center [453, 176] width 43 height 7
copy span "085648188014"
click at [559, 166] on icon at bounding box center [557, 167] width 6 height 6
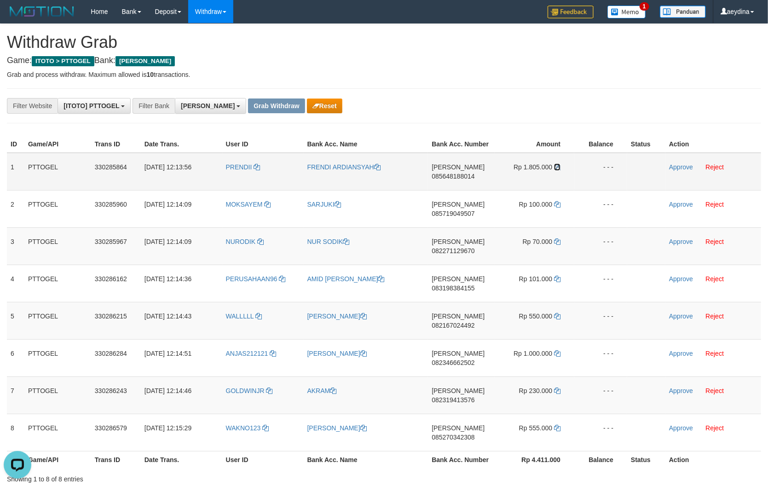
click at [559, 166] on icon at bounding box center [557, 167] width 6 height 6
click at [560, 167] on icon at bounding box center [557, 167] width 6 height 6
click at [682, 166] on link "Approve" at bounding box center [681, 166] width 24 height 7
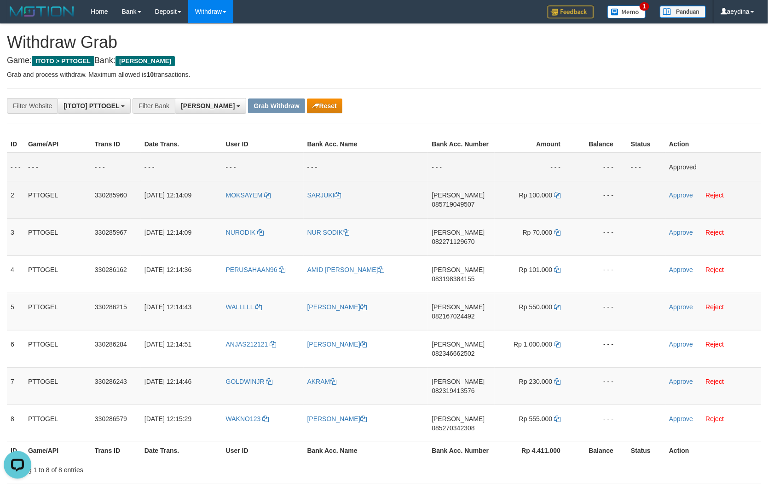
click at [469, 207] on span "085719049507" at bounding box center [453, 204] width 43 height 7
copy span "085719049507"
click at [557, 195] on icon at bounding box center [557, 195] width 6 height 6
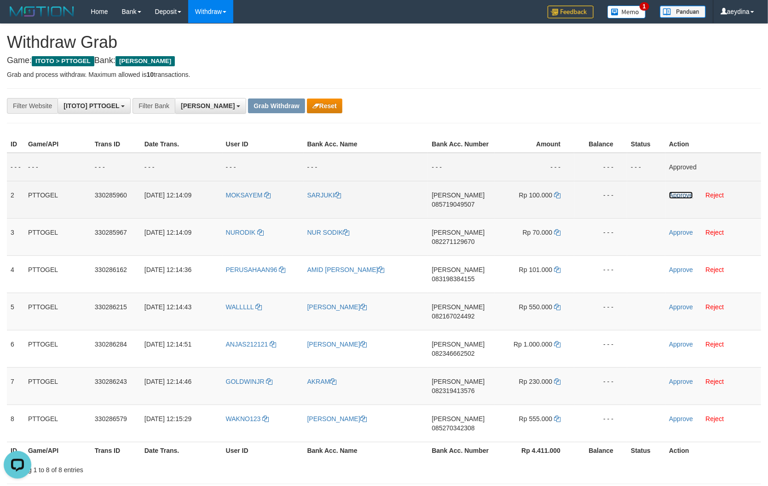
click at [686, 195] on link "Approve" at bounding box center [681, 195] width 24 height 7
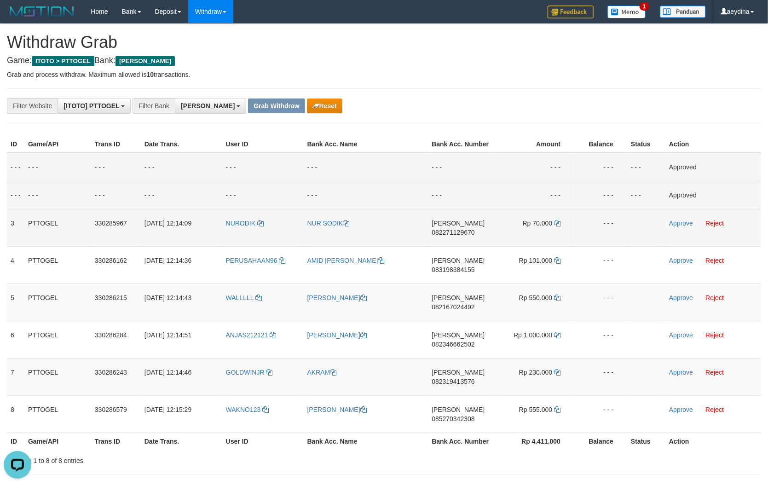
click at [455, 230] on span "082271129670" at bounding box center [453, 232] width 43 height 7
copy span "082271129670"
click at [457, 237] on td "DANA 082271129670" at bounding box center [461, 227] width 67 height 37
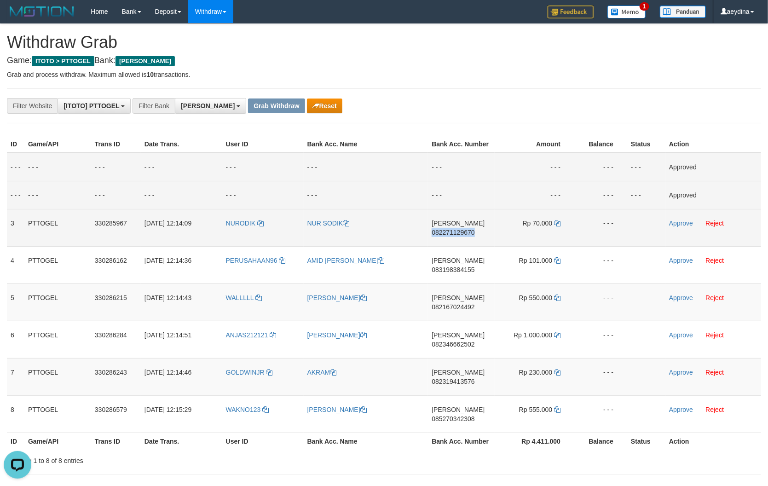
click at [461, 234] on span "082271129670" at bounding box center [453, 232] width 43 height 7
copy span "082271129670"
click at [560, 222] on icon at bounding box center [557, 223] width 6 height 6
click at [675, 221] on link "Approve" at bounding box center [681, 223] width 24 height 7
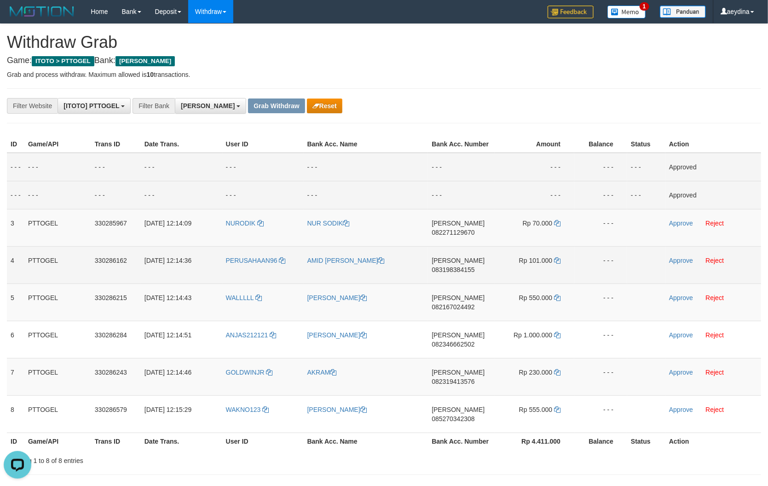
click at [464, 268] on span "083198384155" at bounding box center [453, 269] width 43 height 7
copy span "083198384155"
click at [464, 270] on span "083198384155" at bounding box center [453, 269] width 43 height 7
click at [464, 271] on span "083198384155" at bounding box center [453, 269] width 43 height 7
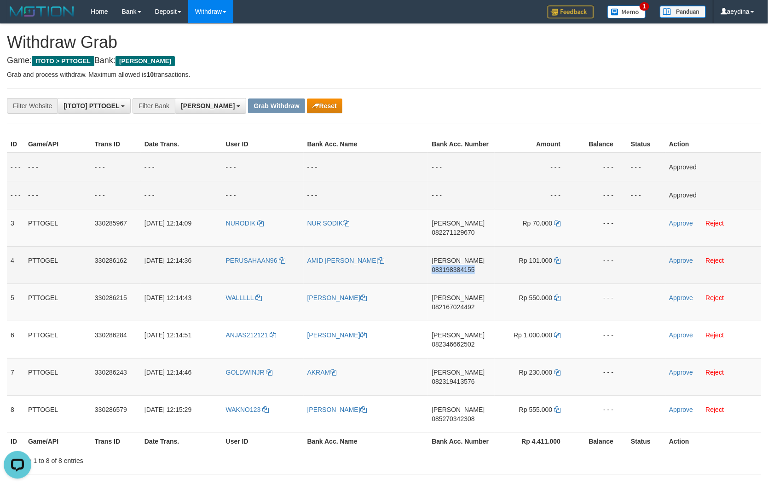
copy span "083198384155"
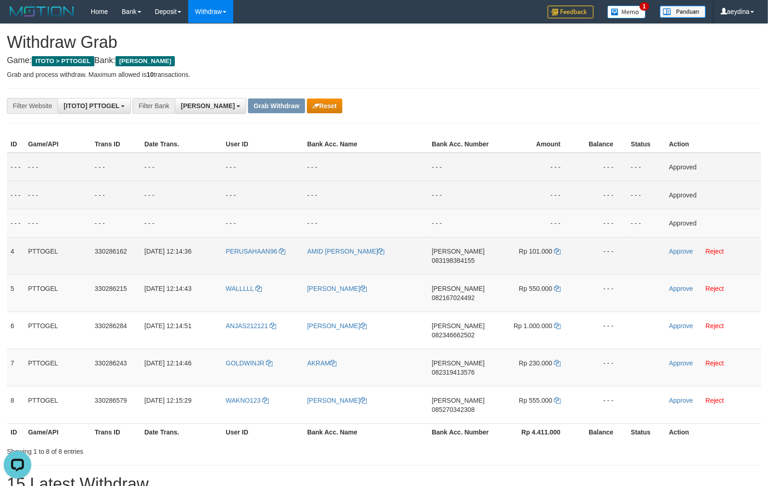
click at [555, 247] on td "Rp 101.000" at bounding box center [535, 255] width 80 height 37
click at [556, 251] on icon at bounding box center [557, 251] width 6 height 6
click at [557, 251] on icon at bounding box center [557, 251] width 6 height 6
click at [677, 252] on link "Approve" at bounding box center [681, 251] width 24 height 7
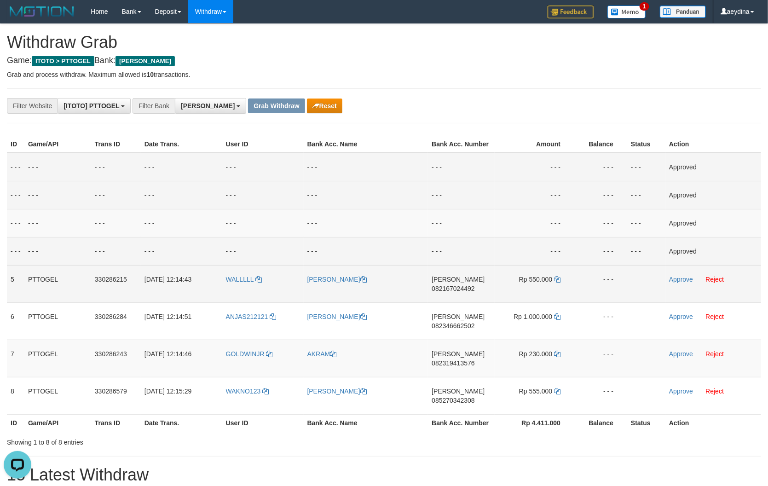
click at [453, 290] on span "082167024492" at bounding box center [453, 288] width 43 height 7
copy span "082167024492"
click at [453, 290] on span "082167024492" at bounding box center [453, 288] width 43 height 7
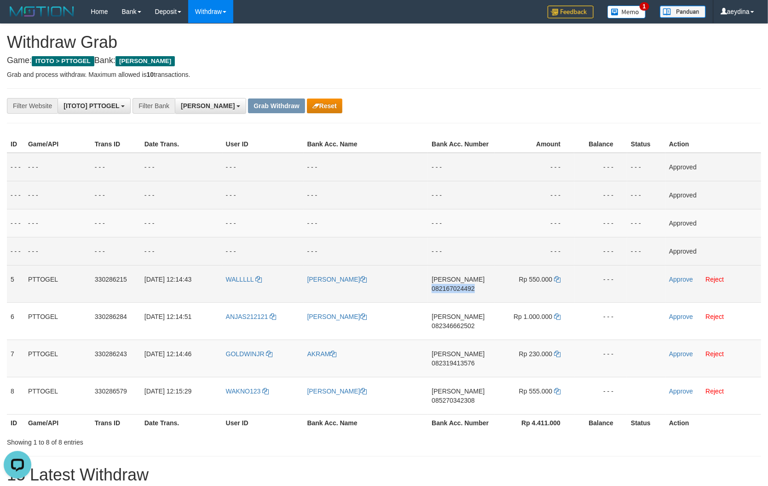
copy span "082167024492"
click at [558, 279] on icon at bounding box center [557, 279] width 6 height 6
click at [672, 279] on link "Approve" at bounding box center [681, 279] width 24 height 7
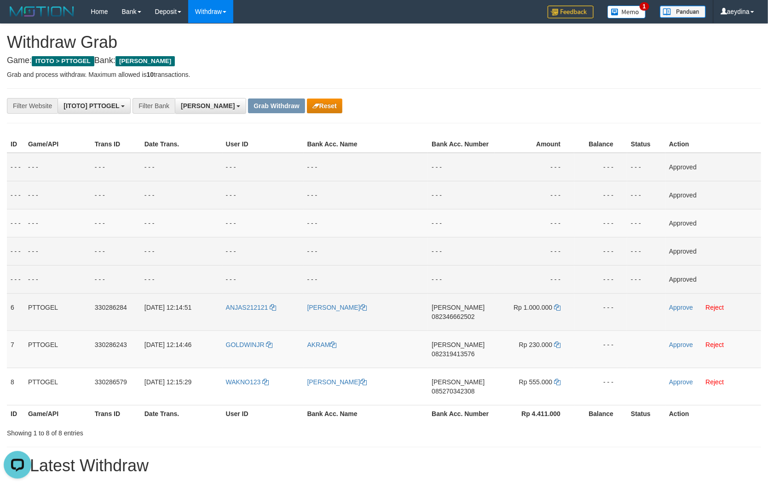
click at [453, 320] on span "082346662502" at bounding box center [453, 316] width 43 height 7
copy span "082346662502"
click at [453, 320] on span "082346662502" at bounding box center [453, 316] width 43 height 7
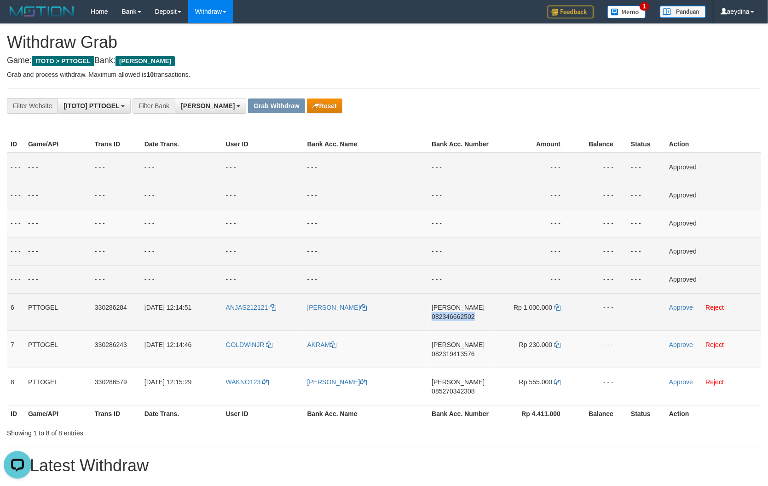
copy span "082346662502"
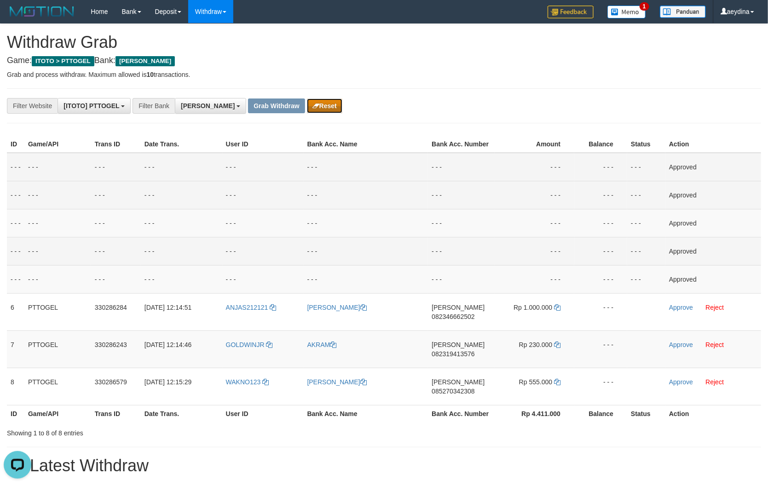
click at [307, 106] on button "Reset" at bounding box center [324, 106] width 35 height 15
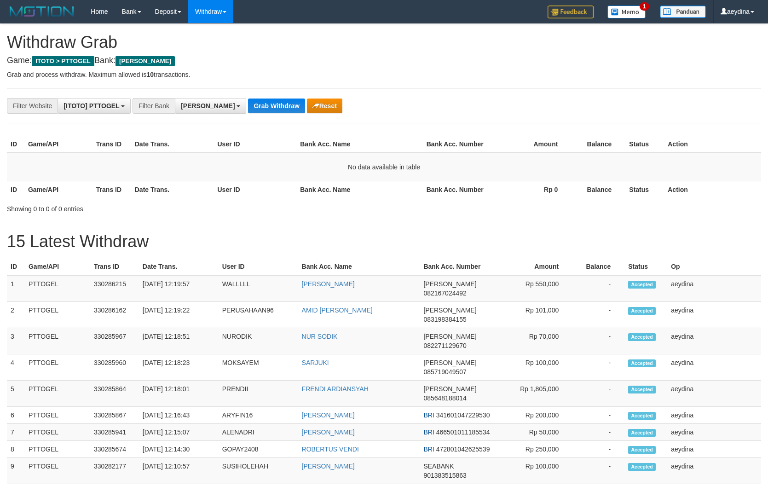
click at [193, 109] on span "[PERSON_NAME]" at bounding box center [208, 105] width 54 height 7
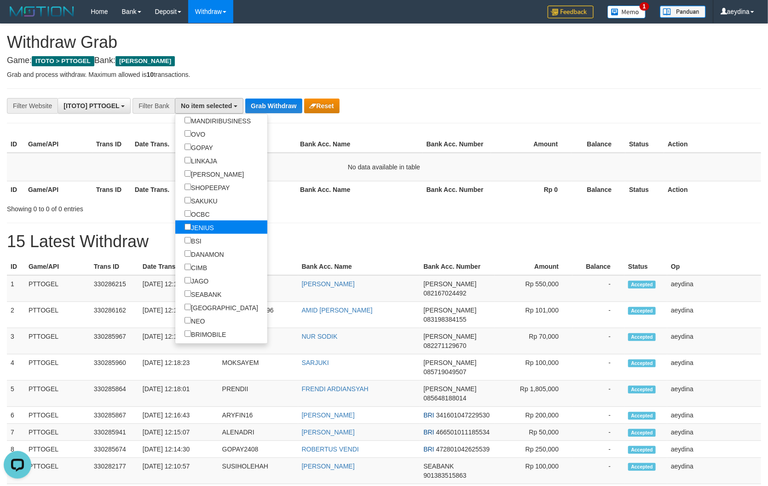
scroll to position [230, 0]
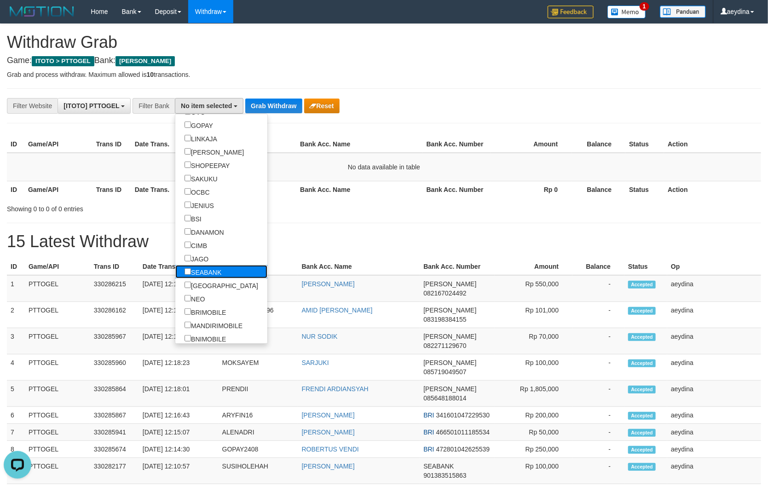
click at [175, 270] on label "SEABANK" at bounding box center [202, 271] width 55 height 13
select select "*******"
click at [261, 111] on button "Grab Withdraw" at bounding box center [254, 106] width 57 height 15
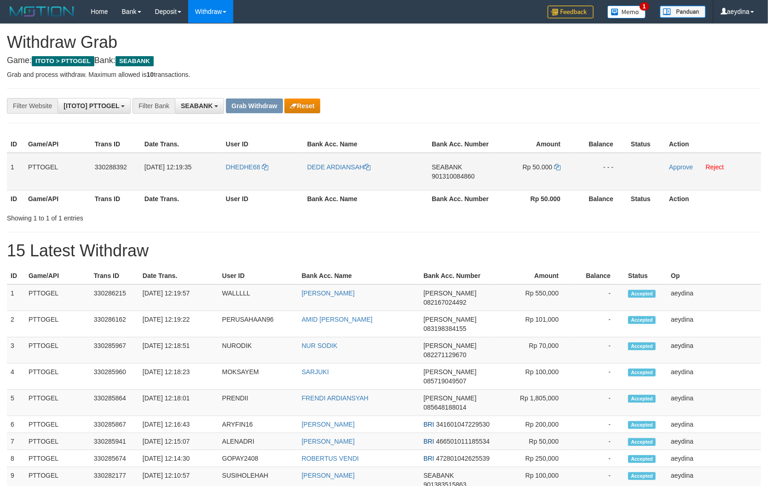
scroll to position [246, 0]
drag, startPoint x: 244, startPoint y: 159, endPoint x: 709, endPoint y: 180, distance: 466.0
click at [556, 180] on tr "1 PTTOGEL 330288392 [DATE] 12:19:35 DHEDHE68 DEDE ARDIANSAH SEABANK 90131008486…" at bounding box center [384, 172] width 755 height 38
click at [686, 164] on link "Approve" at bounding box center [681, 166] width 24 height 7
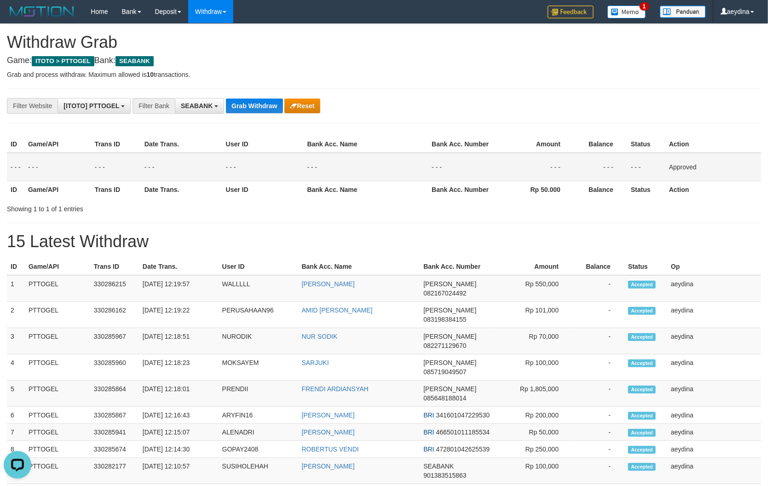
click at [495, 229] on div "**********" at bounding box center [384, 296] width 768 height 545
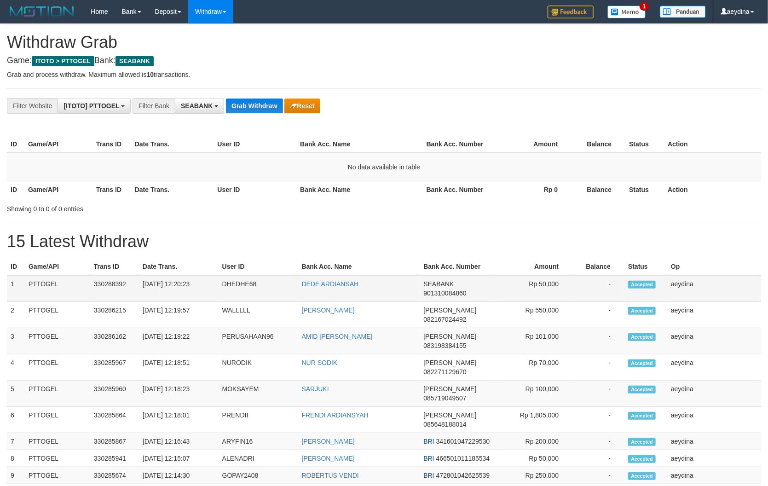
scroll to position [246, 0]
click at [453, 290] on span "901310084860" at bounding box center [445, 293] width 43 height 7
copy span "901310084860"
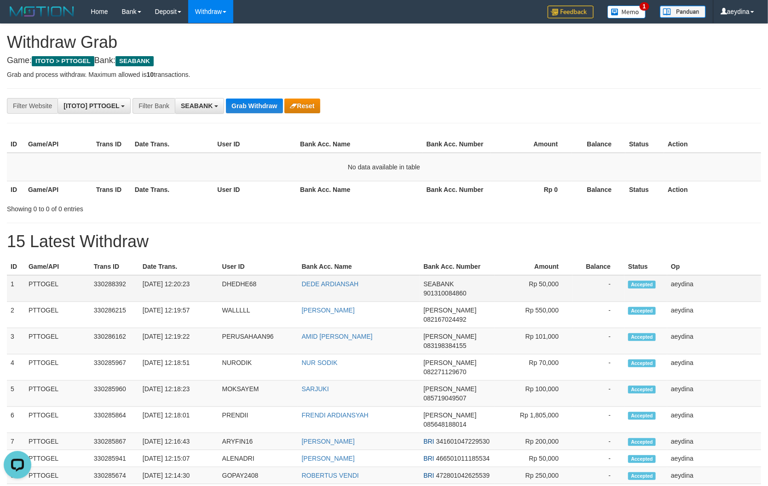
drag, startPoint x: 539, startPoint y: 282, endPoint x: 565, endPoint y: 285, distance: 25.5
click at [565, 285] on td "Rp 50,000" at bounding box center [534, 288] width 78 height 27
copy td "50,000"
click at [210, 111] on button "SEABANK" at bounding box center [199, 106] width 49 height 16
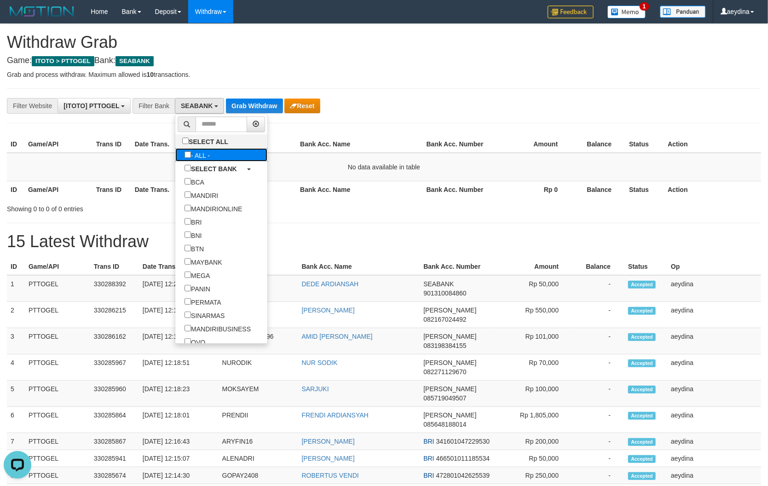
click at [175, 154] on label "- ALL -" at bounding box center [197, 154] width 44 height 13
select select "***"
click at [254, 105] on button "Grab Withdraw" at bounding box center [242, 106] width 57 height 15
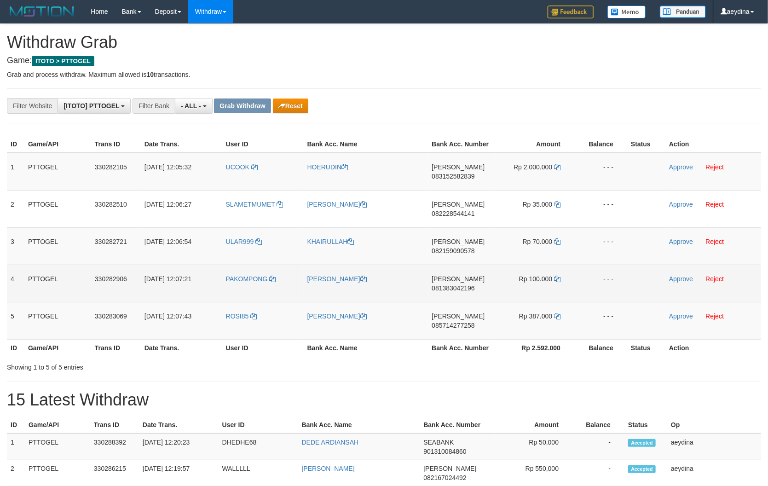
scroll to position [7, 0]
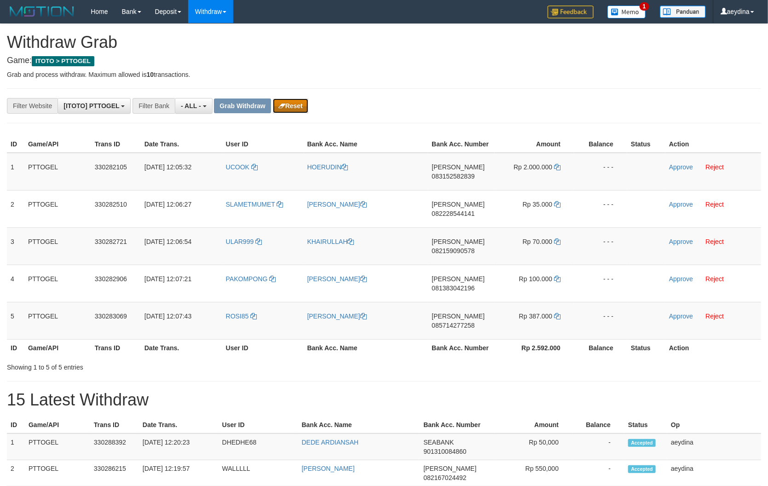
click at [299, 109] on button "Reset" at bounding box center [290, 106] width 35 height 15
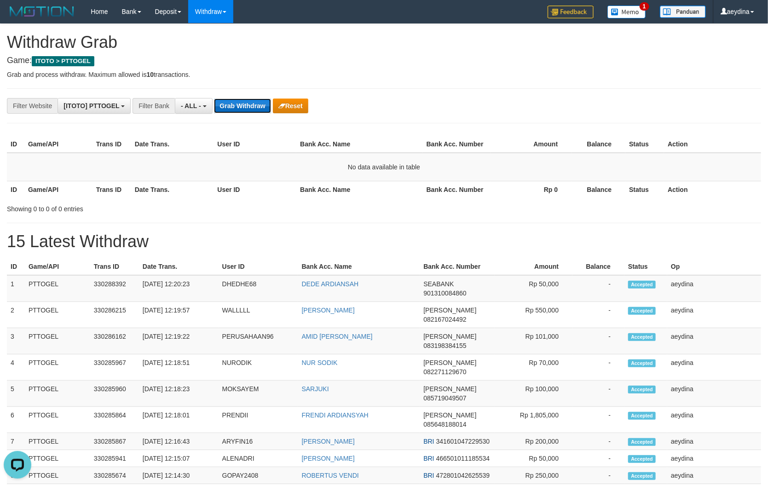
click at [227, 102] on button "Grab Withdraw" at bounding box center [242, 106] width 57 height 15
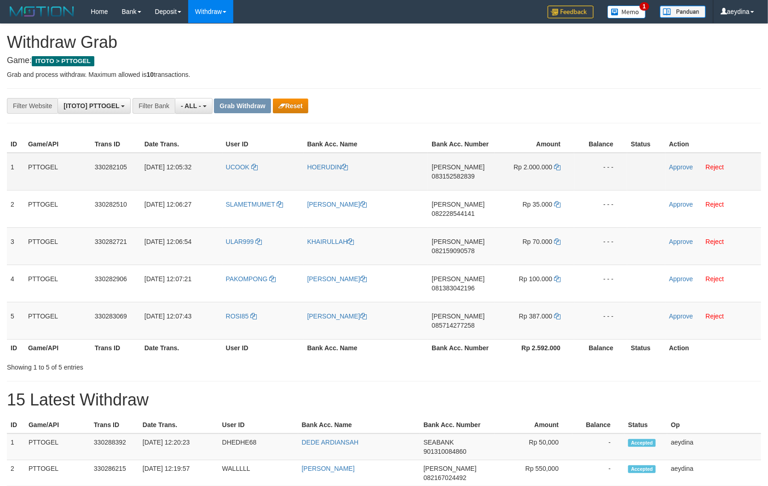
scroll to position [7, 0]
click at [287, 106] on button "Reset" at bounding box center [290, 106] width 35 height 15
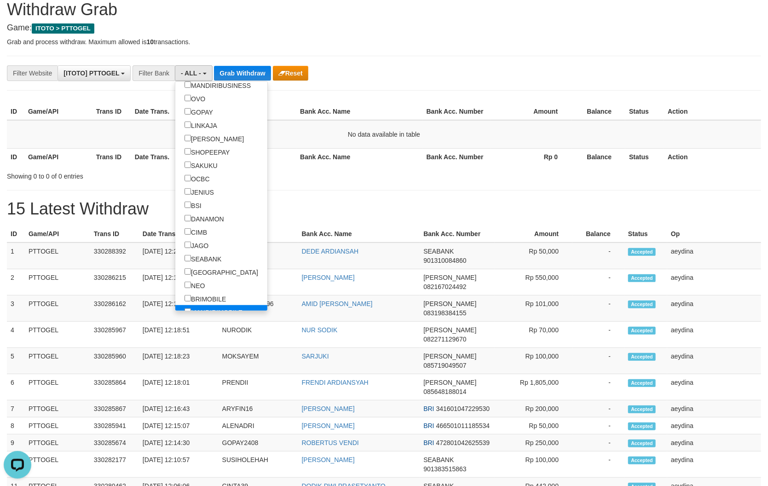
scroll to position [197, 0]
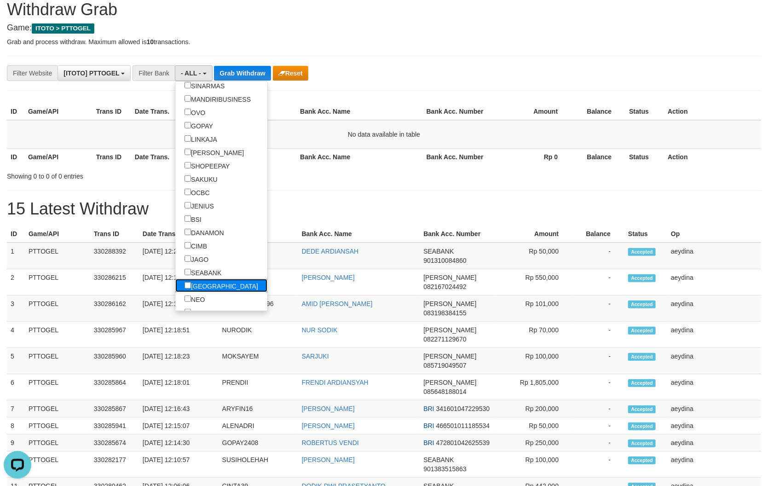
click at [175, 283] on label "[GEOGRAPHIC_DATA]" at bounding box center [221, 285] width 92 height 13
select select "*****"
click at [263, 74] on button "Grab Withdraw" at bounding box center [291, 73] width 57 height 15
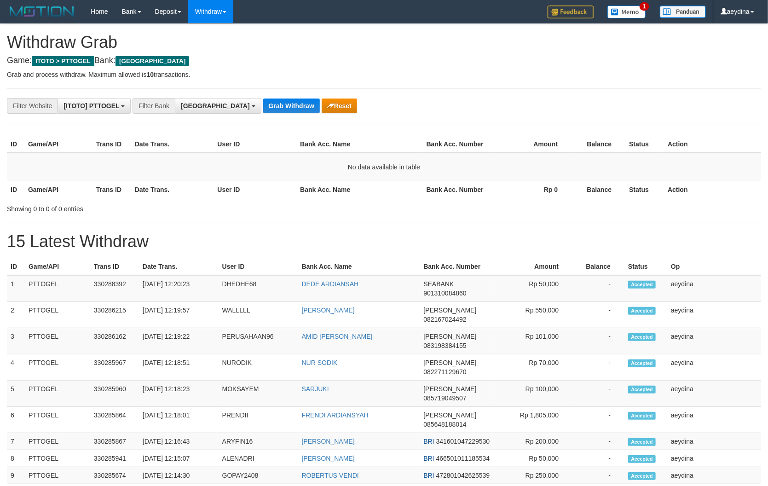
scroll to position [256, 0]
click at [199, 103] on span "[GEOGRAPHIC_DATA]" at bounding box center [215, 105] width 69 height 7
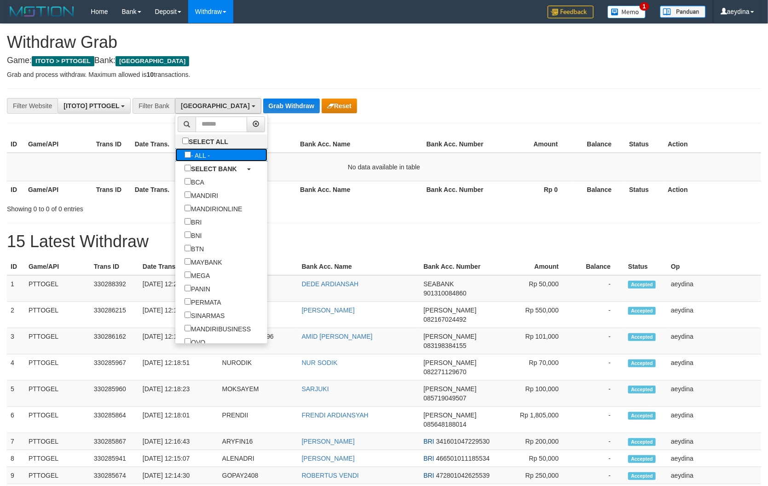
click at [175, 153] on label "- ALL -" at bounding box center [197, 154] width 44 height 13
select select "***"
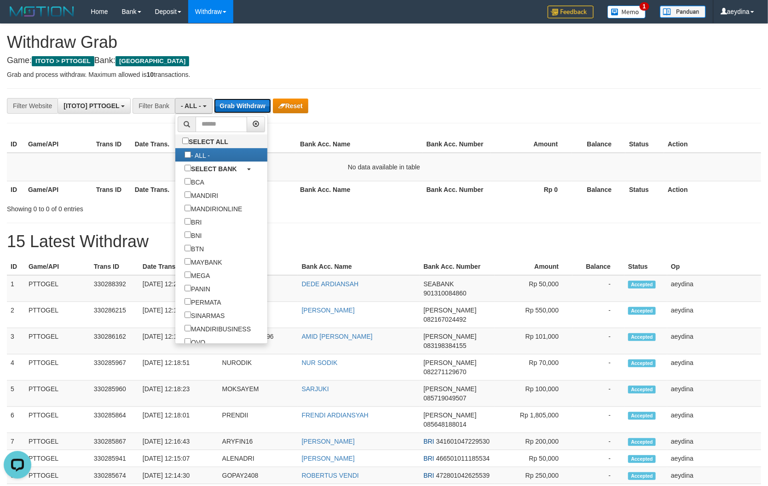
scroll to position [0, 0]
click at [235, 111] on button "Grab Withdraw" at bounding box center [242, 106] width 57 height 15
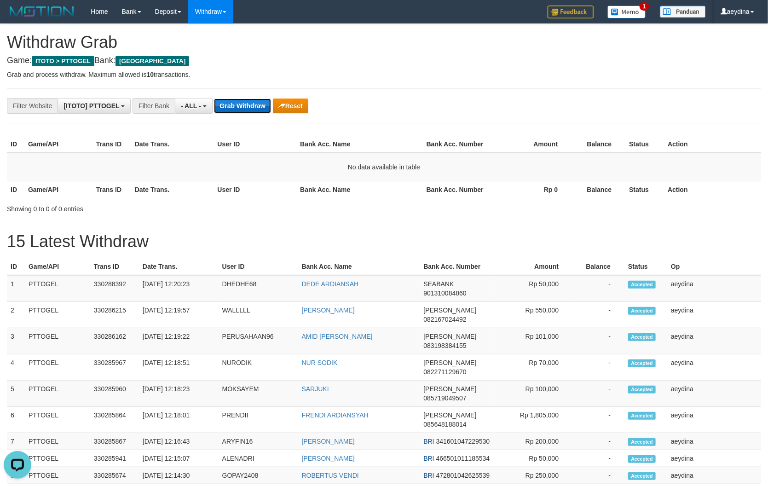
click at [235, 111] on button "Grab Withdraw" at bounding box center [242, 106] width 57 height 15
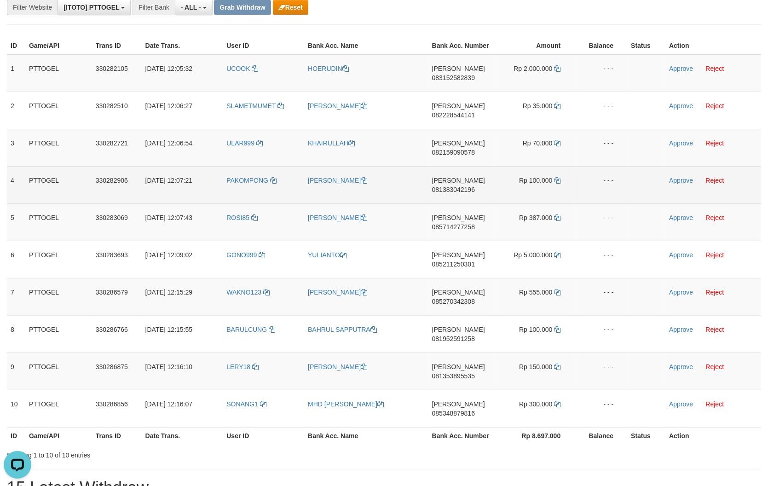
scroll to position [65, 0]
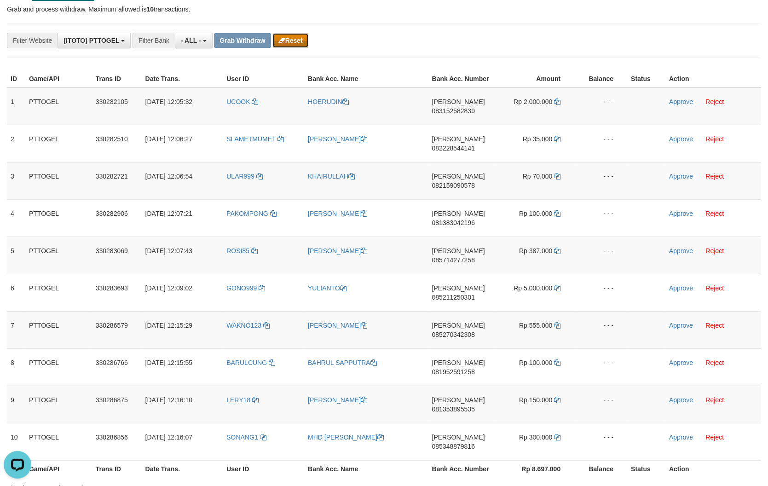
click at [292, 39] on button "Reset" at bounding box center [290, 40] width 35 height 15
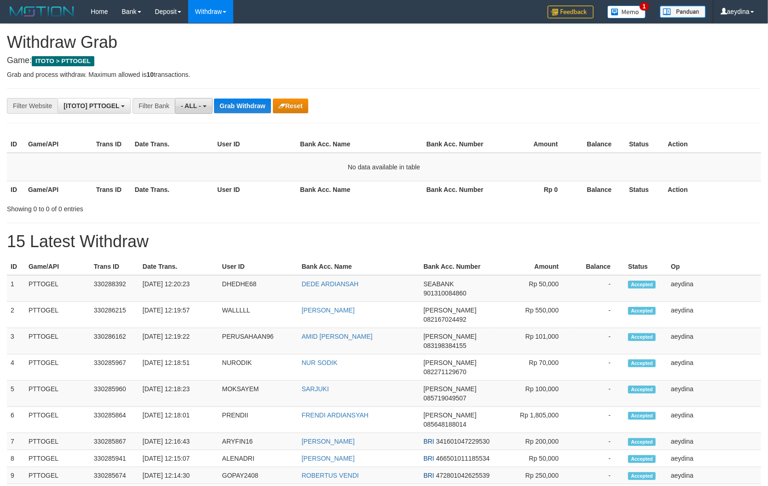
scroll to position [7, 0]
click at [189, 101] on button "- ALL -" at bounding box center [193, 106] width 37 height 16
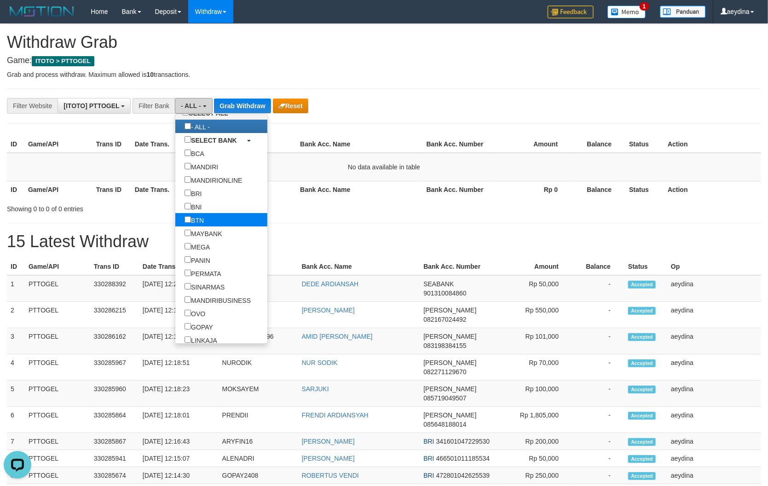
scroll to position [0, 0]
click at [247, 101] on button "Grab Withdraw" at bounding box center [242, 106] width 57 height 15
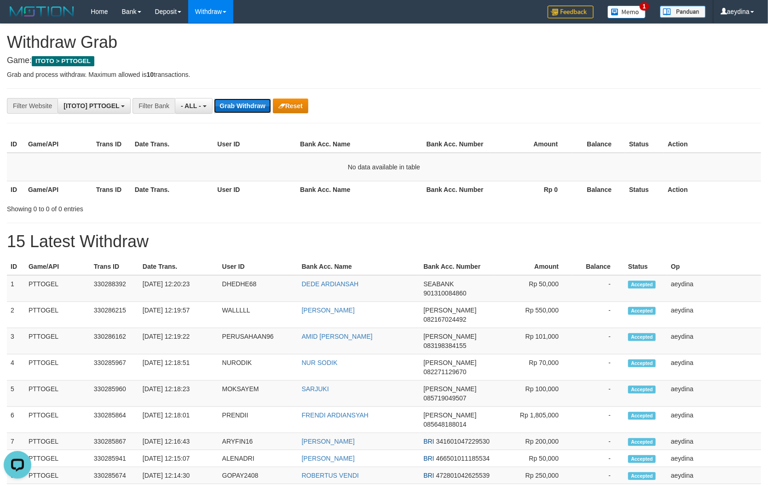
click at [247, 101] on button "Grab Withdraw" at bounding box center [242, 106] width 57 height 15
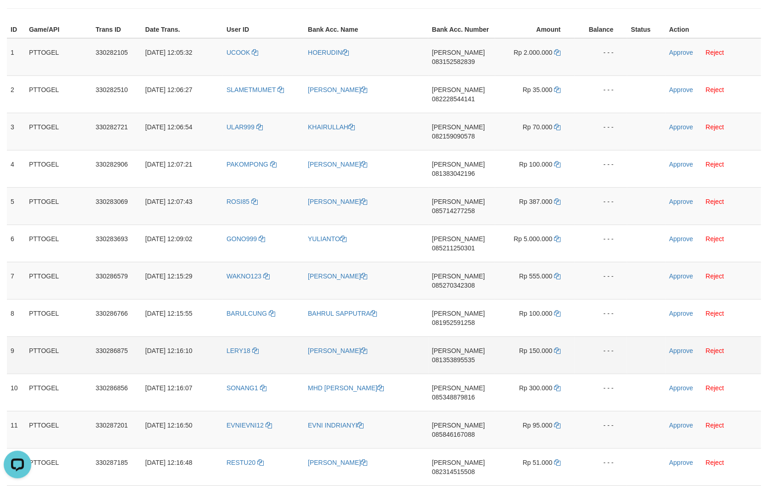
scroll to position [65, 0]
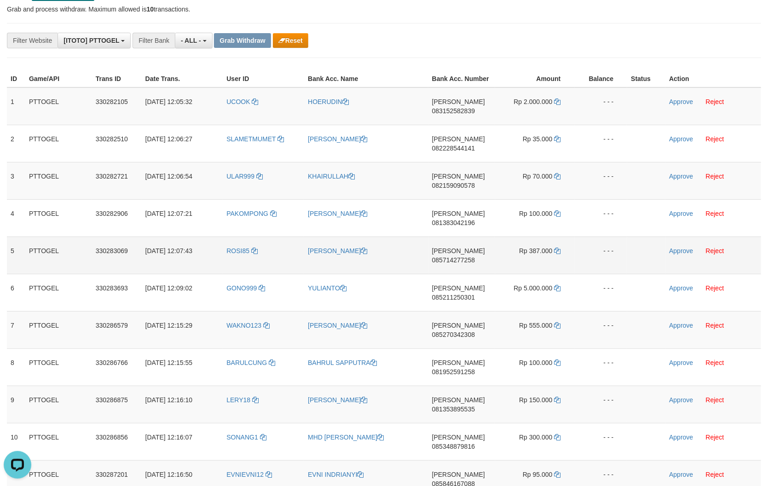
drag, startPoint x: 236, startPoint y: 91, endPoint x: 523, endPoint y: 258, distance: 332.2
click at [523, 258] on tbody "1 PTTOGEL 330282105 [DATE] 12:05:32 UCOOK [GEOGRAPHIC_DATA] [PERSON_NAME] 08315…" at bounding box center [384, 348] width 755 height 523
click at [471, 110] on span "083152582839" at bounding box center [453, 110] width 43 height 7
click at [471, 111] on span "083152582839" at bounding box center [453, 110] width 43 height 7
copy span "083152582839"
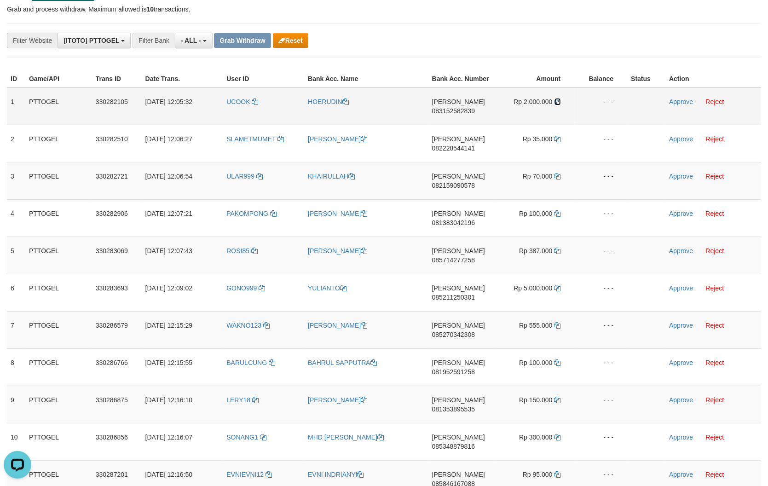
click at [557, 101] on icon at bounding box center [558, 102] width 6 height 6
click at [557, 100] on icon at bounding box center [558, 102] width 6 height 6
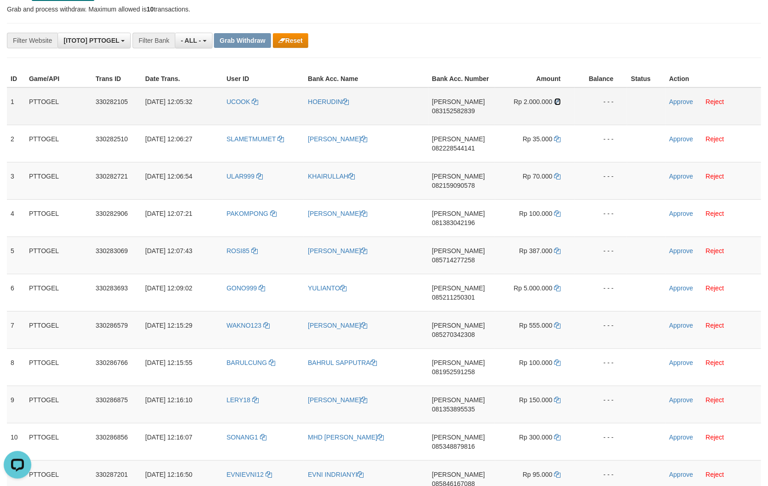
click at [557, 100] on icon at bounding box center [558, 102] width 6 height 6
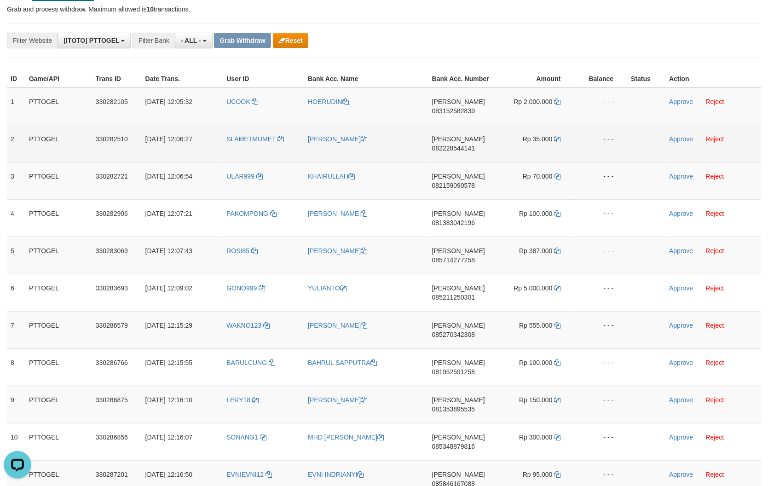
click at [457, 146] on span "082228544141" at bounding box center [453, 148] width 43 height 7
drag, startPoint x: 457, startPoint y: 146, endPoint x: 736, endPoint y: 157, distance: 279.7
click at [467, 150] on span "082228544141" at bounding box center [453, 148] width 43 height 7
copy span "082228544141"
click at [557, 134] on td "Rp 35.000" at bounding box center [535, 143] width 80 height 37
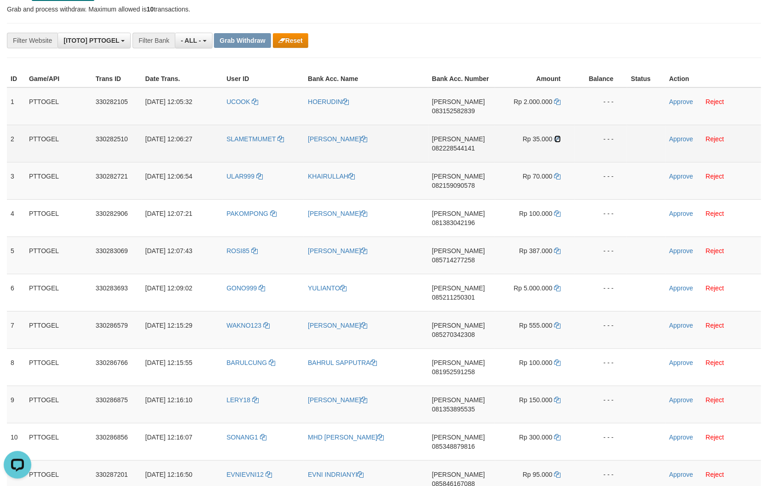
click at [557, 138] on icon at bounding box center [558, 139] width 6 height 6
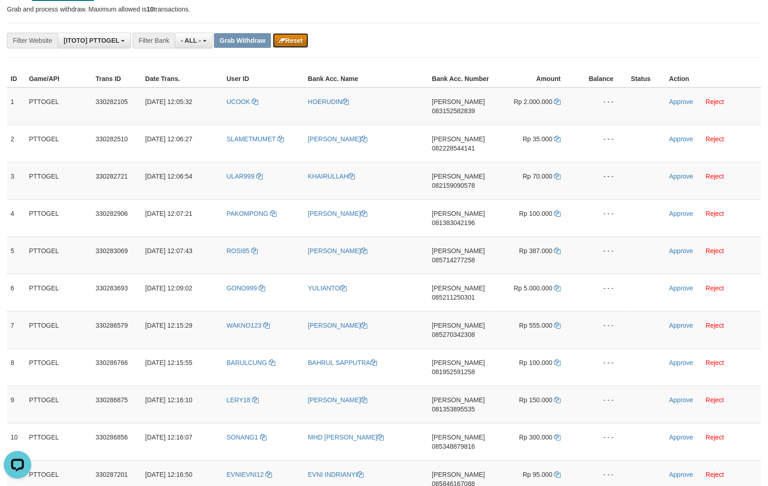
click at [286, 43] on button "Reset" at bounding box center [290, 40] width 35 height 15
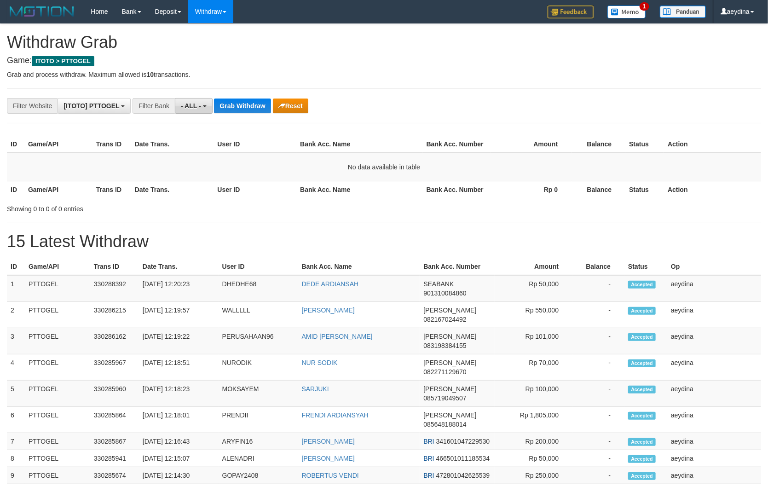
scroll to position [7, 0]
click at [186, 106] on span "- ALL -" at bounding box center [191, 105] width 20 height 7
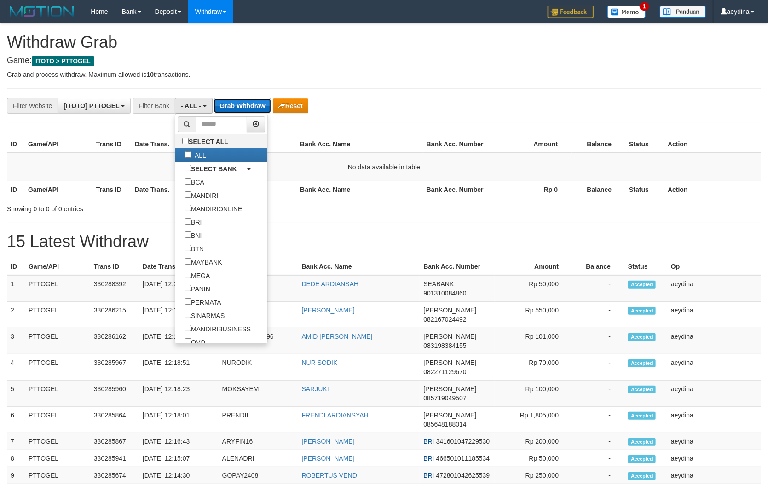
click at [238, 111] on button "Grab Withdraw" at bounding box center [242, 106] width 57 height 15
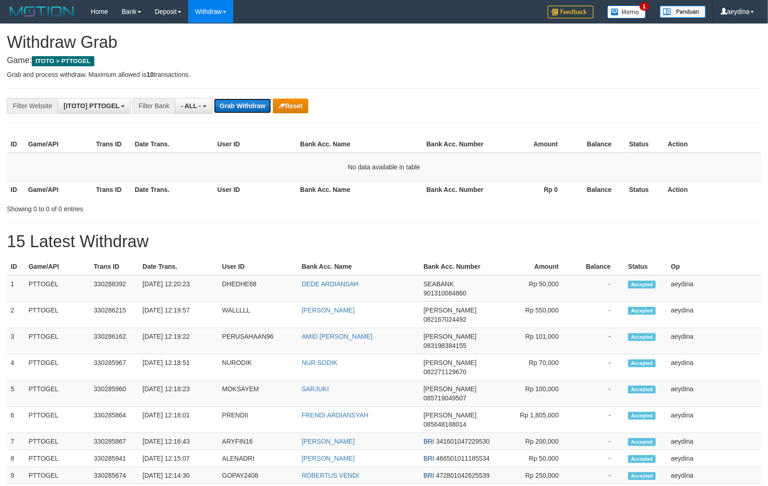
click at [238, 111] on button "Grab Withdraw" at bounding box center [242, 106] width 57 height 15
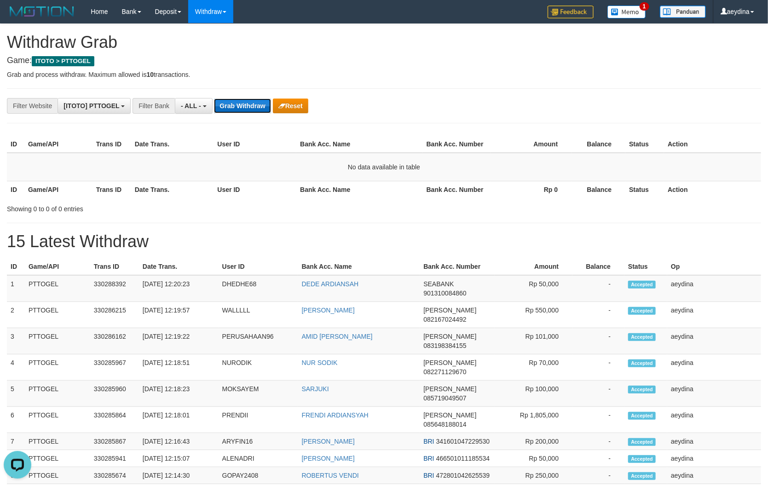
click at [238, 111] on button "Grab Withdraw" at bounding box center [242, 106] width 57 height 15
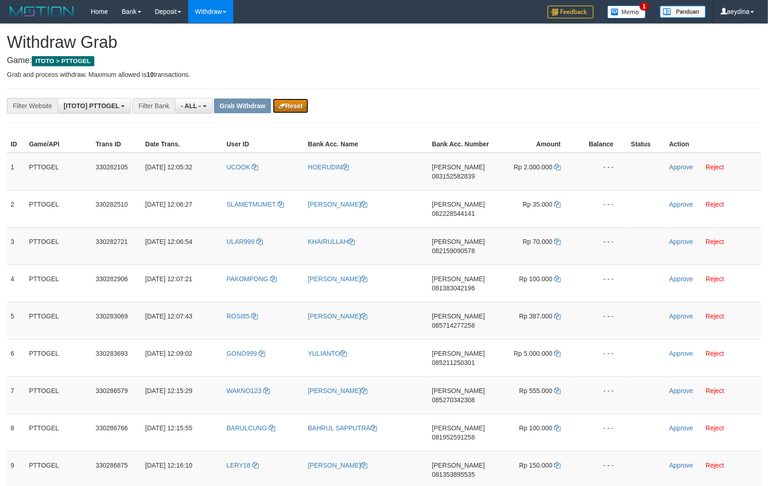
click at [294, 110] on button "Reset" at bounding box center [290, 106] width 35 height 15
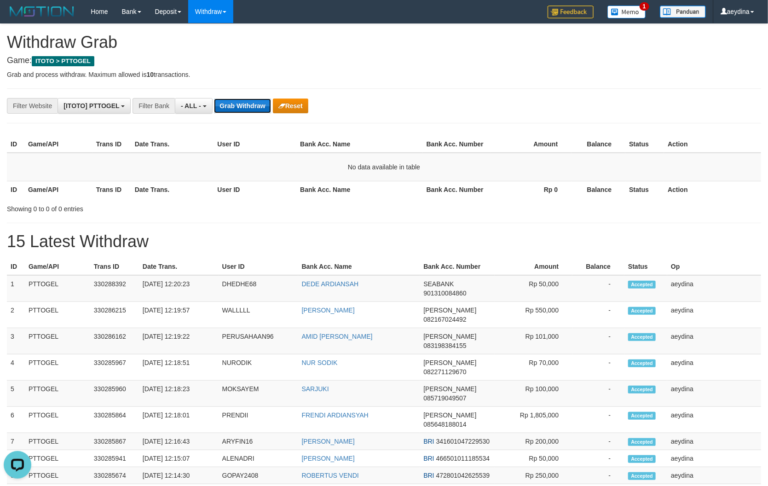
click at [245, 105] on button "Grab Withdraw" at bounding box center [242, 106] width 57 height 15
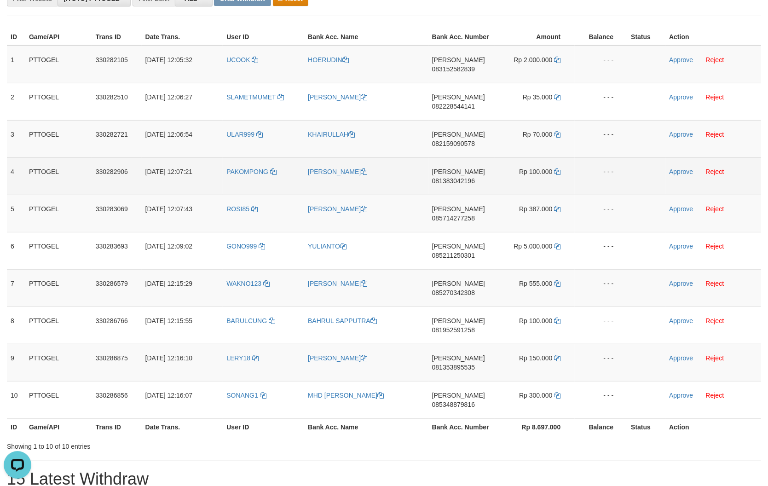
scroll to position [99, 0]
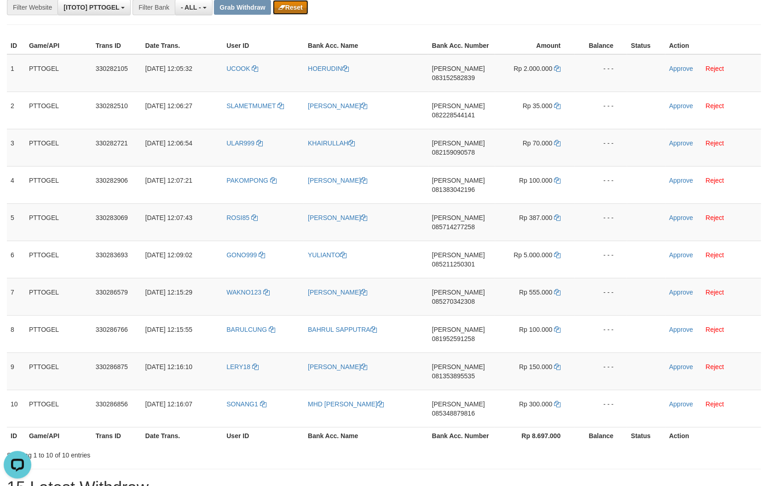
click at [300, 13] on button "Reset" at bounding box center [290, 7] width 35 height 15
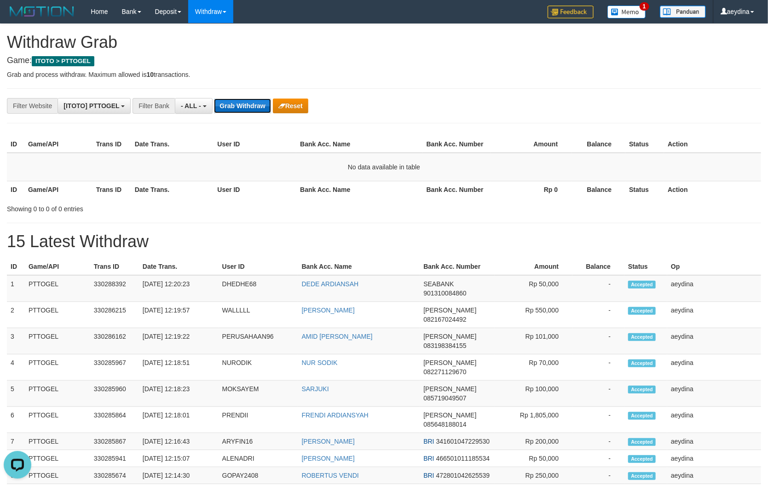
click at [247, 103] on button "Grab Withdraw" at bounding box center [242, 106] width 57 height 15
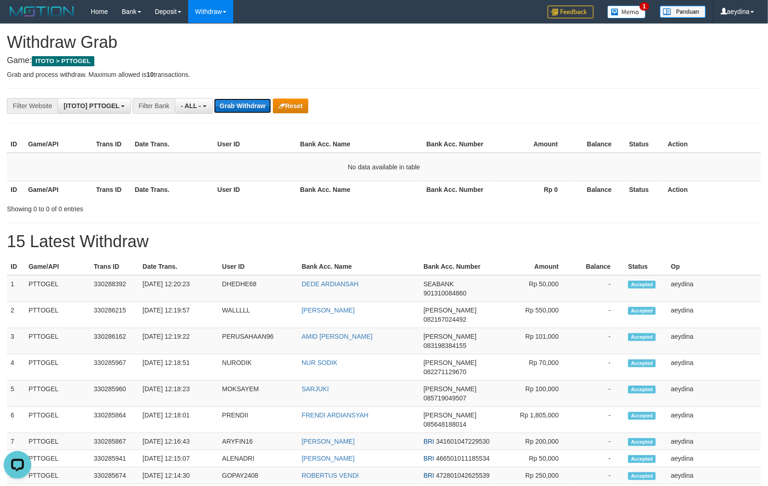
click at [247, 103] on button "Grab Withdraw" at bounding box center [242, 106] width 57 height 15
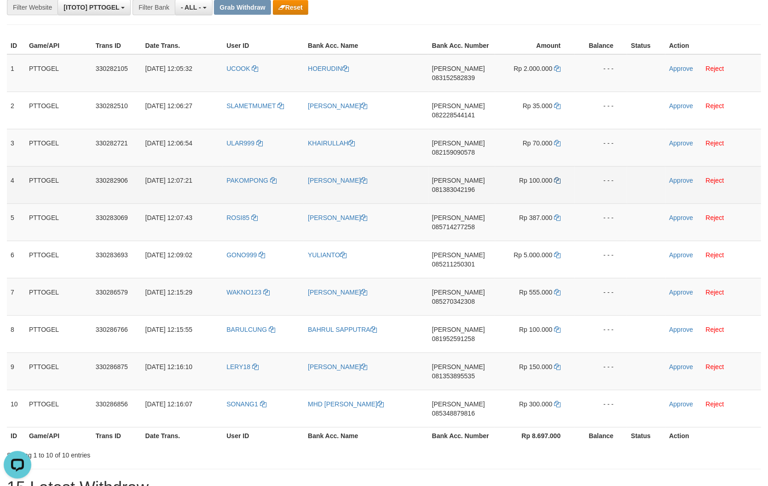
copy tr
drag, startPoint x: 260, startPoint y: 103, endPoint x: 557, endPoint y: 182, distance: 306.9
click at [557, 182] on tbody "1 PTTOGEL 330282105 [DATE] 12:05:32 UCOOK [GEOGRAPHIC_DATA] [PERSON_NAME] 08315…" at bounding box center [384, 240] width 755 height 373
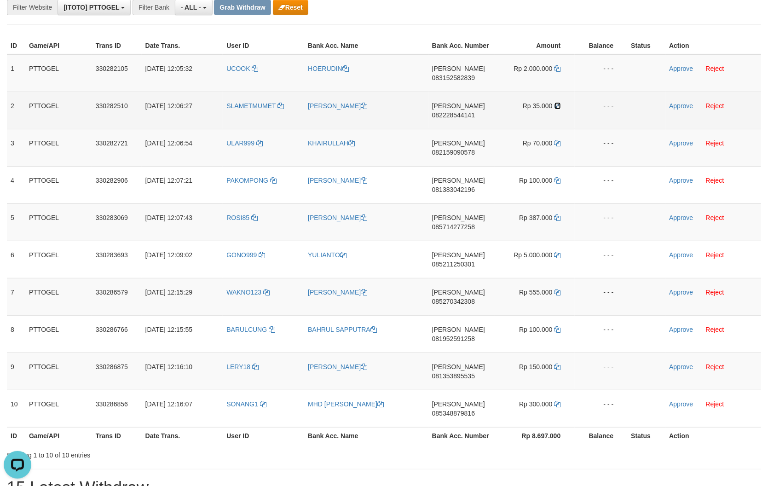
click at [558, 103] on icon at bounding box center [558, 106] width 6 height 6
copy tr
click at [558, 103] on icon at bounding box center [558, 106] width 6 height 6
click at [680, 102] on link "Approve" at bounding box center [681, 105] width 24 height 7
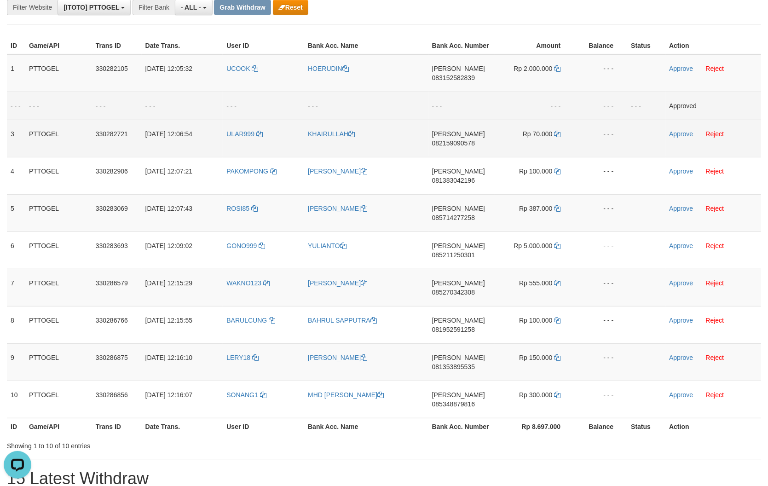
click at [463, 141] on span "082159090578" at bounding box center [453, 143] width 43 height 7
copy span "082159090578"
click at [462, 146] on span "082159090578" at bounding box center [453, 143] width 43 height 7
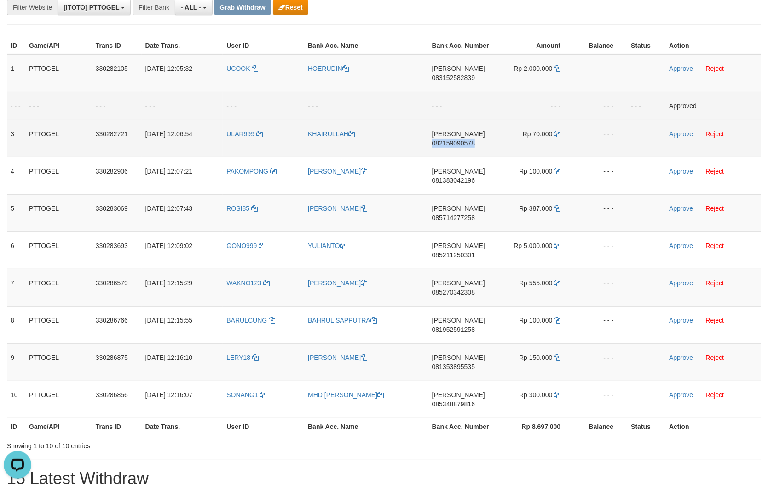
copy span "082159090578"
drag, startPoint x: 229, startPoint y: 61, endPoint x: 258, endPoint y: 66, distance: 29.4
click at [258, 66] on td "UCOOK" at bounding box center [264, 73] width 82 height 38
copy tr
click at [452, 74] on span "083152582839" at bounding box center [453, 77] width 43 height 7
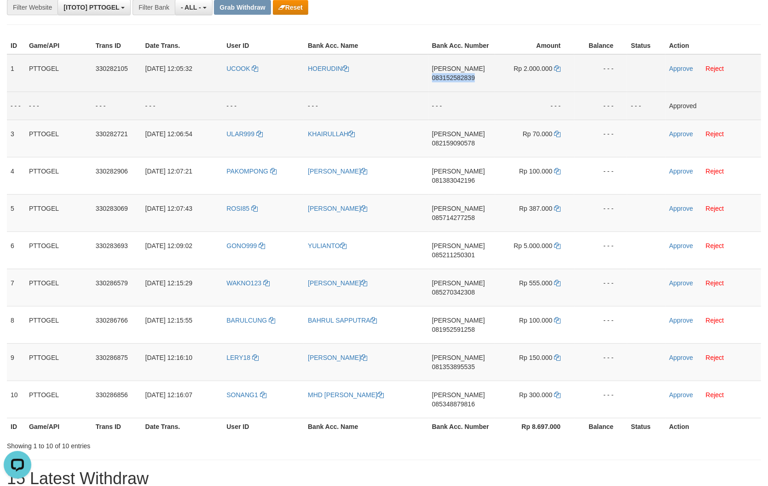
click at [452, 74] on span "083152582839" at bounding box center [453, 77] width 43 height 7
copy span "083152582839"
click at [717, 71] on link "Reject" at bounding box center [715, 68] width 18 height 7
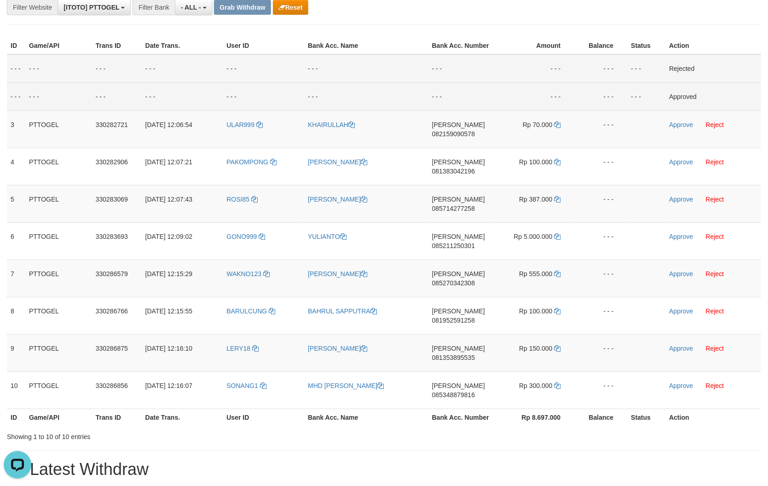
click at [261, 451] on hr at bounding box center [384, 451] width 755 height 0
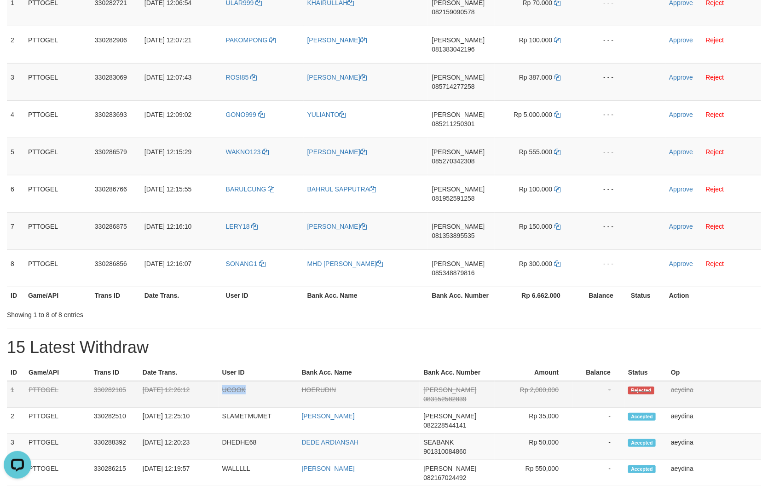
drag, startPoint x: 228, startPoint y: 384, endPoint x: 258, endPoint y: 384, distance: 29.9
click at [258, 384] on td "UCOOK" at bounding box center [259, 394] width 80 height 27
copy td "UCOOK"
click at [702, 330] on div "**********" at bounding box center [384, 307] width 768 height 894
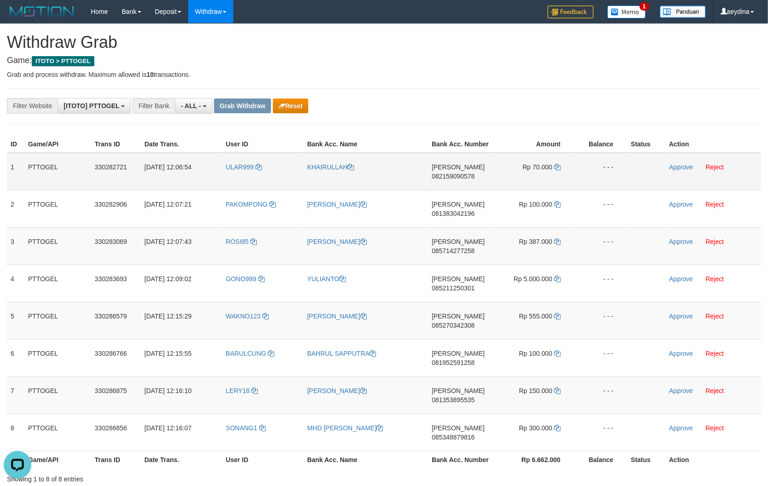
click at [464, 174] on span "082159090578" at bounding box center [453, 176] width 43 height 7
click at [559, 166] on icon at bounding box center [557, 167] width 6 height 6
click at [677, 169] on link "Approve" at bounding box center [681, 166] width 24 height 7
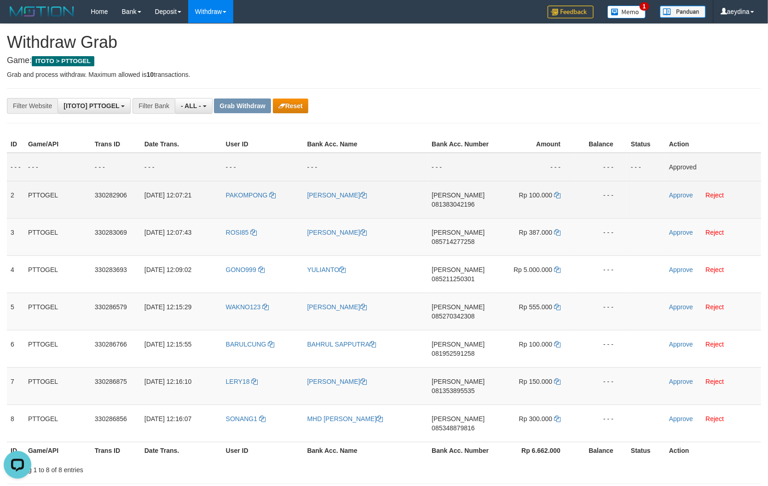
click at [465, 199] on td "DANA 081383042196" at bounding box center [461, 199] width 67 height 37
click at [464, 208] on span "081383042196" at bounding box center [453, 204] width 43 height 7
copy span "081383042196"
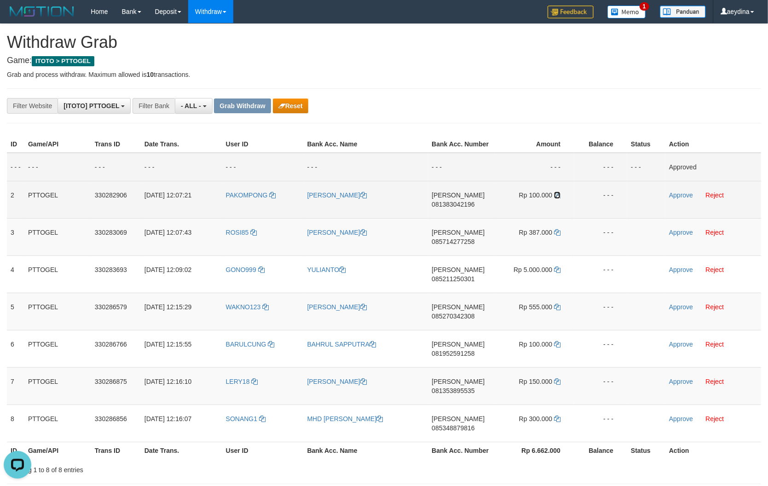
click at [560, 193] on icon at bounding box center [557, 195] width 6 height 6
click at [683, 196] on link "Approve" at bounding box center [681, 195] width 24 height 7
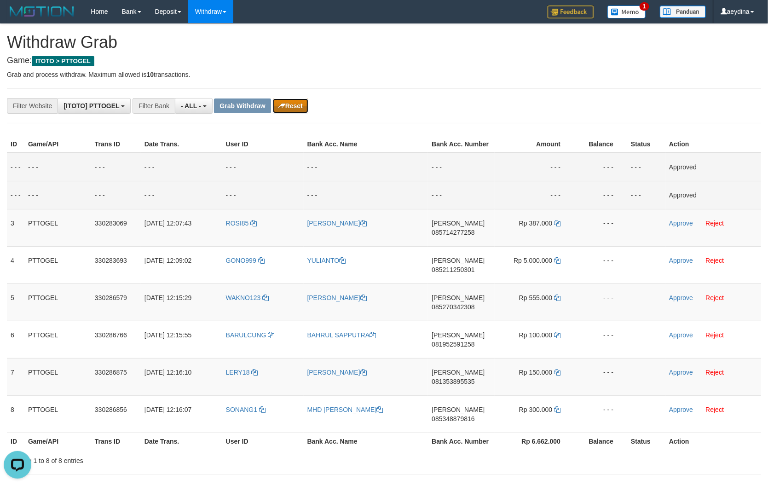
click at [303, 106] on button "Reset" at bounding box center [290, 106] width 35 height 15
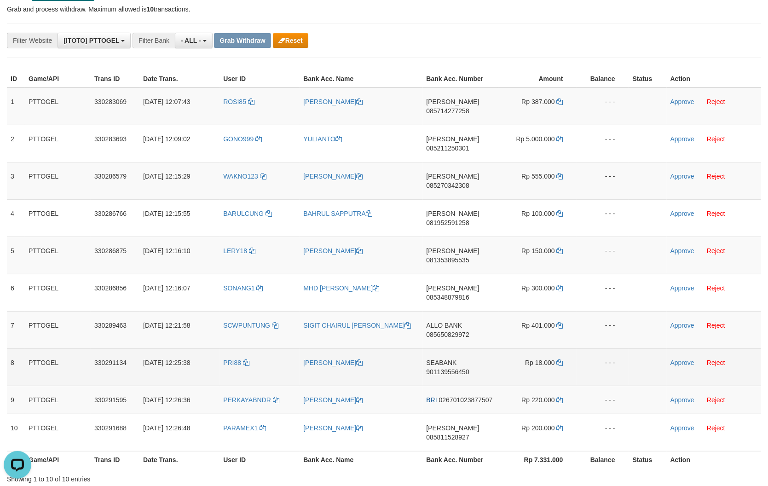
drag, startPoint x: 235, startPoint y: 260, endPoint x: 536, endPoint y: 310, distance: 304.8
click at [536, 310] on tbody "1 PTTOGEL 330283069 [DATE] 12:07:43 ROSI85 [PERSON_NAME] [PERSON_NAME] 08571427…" at bounding box center [384, 269] width 755 height 364
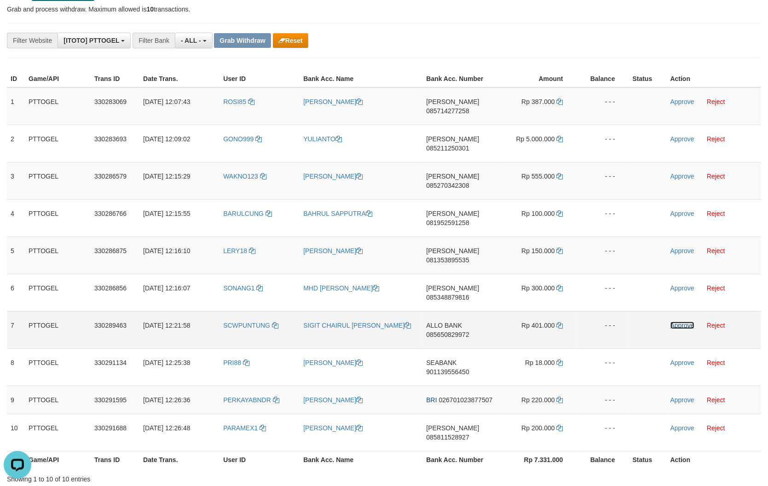
click at [688, 322] on link "Approve" at bounding box center [683, 325] width 24 height 7
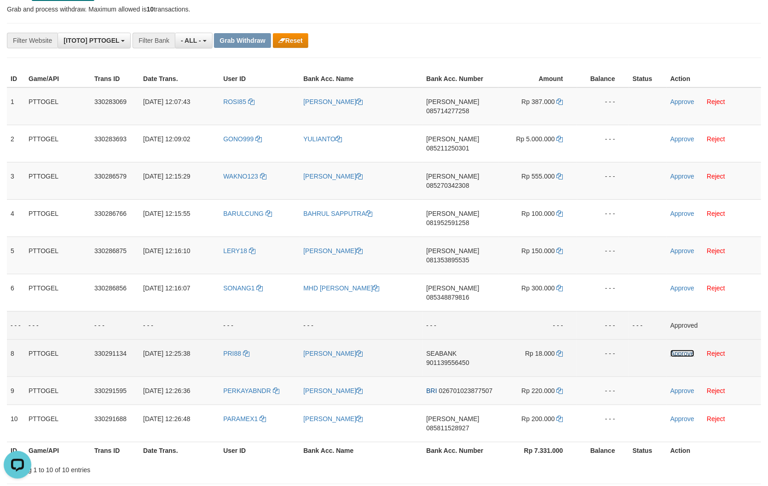
click at [681, 350] on link "Approve" at bounding box center [683, 353] width 24 height 7
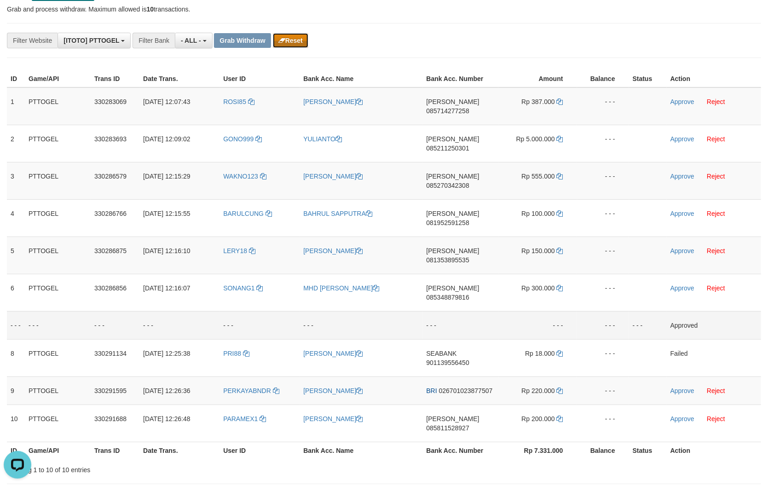
click at [299, 44] on button "Reset" at bounding box center [290, 40] width 35 height 15
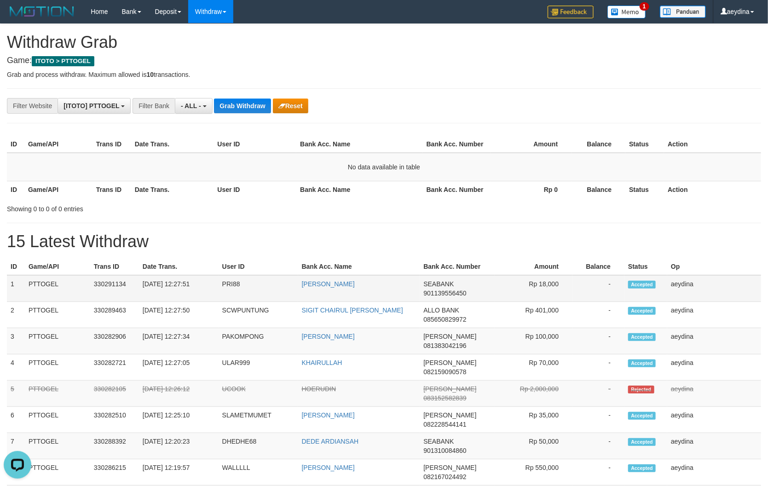
click at [449, 291] on span "901139556450" at bounding box center [445, 293] width 43 height 7
copy span "901139556450"
drag, startPoint x: 538, startPoint y: 283, endPoint x: 579, endPoint y: 283, distance: 41.0
click at [579, 283] on tr "1 PTTOGEL 330291134 01/09/2025 12:27:51 PRI88 MUHAMMAD ZAHRON SEABANK 901139556…" at bounding box center [384, 288] width 755 height 27
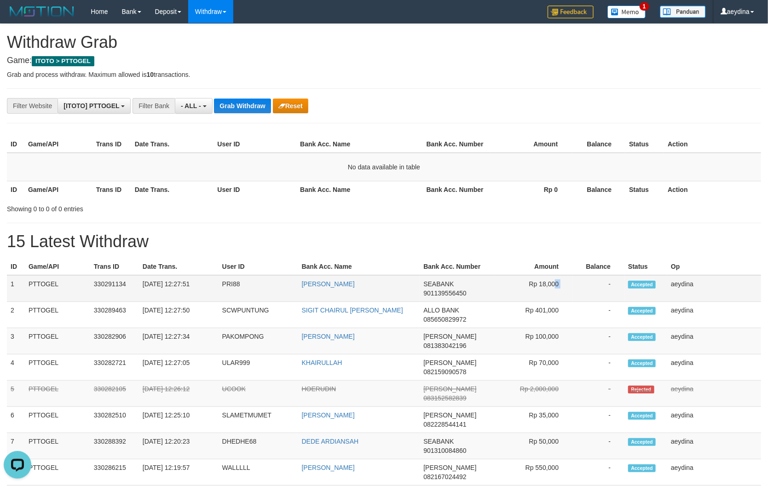
copy tr "18,000"
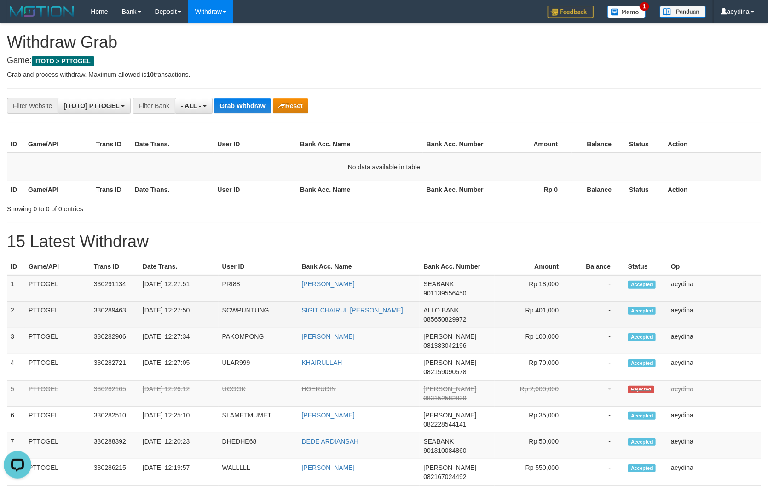
click at [431, 318] on span "085650829972" at bounding box center [445, 319] width 43 height 7
copy span "085650829972"
drag, startPoint x: 535, startPoint y: 311, endPoint x: 565, endPoint y: 310, distance: 30.4
click at [565, 310] on td "Rp 401,000" at bounding box center [534, 315] width 78 height 26
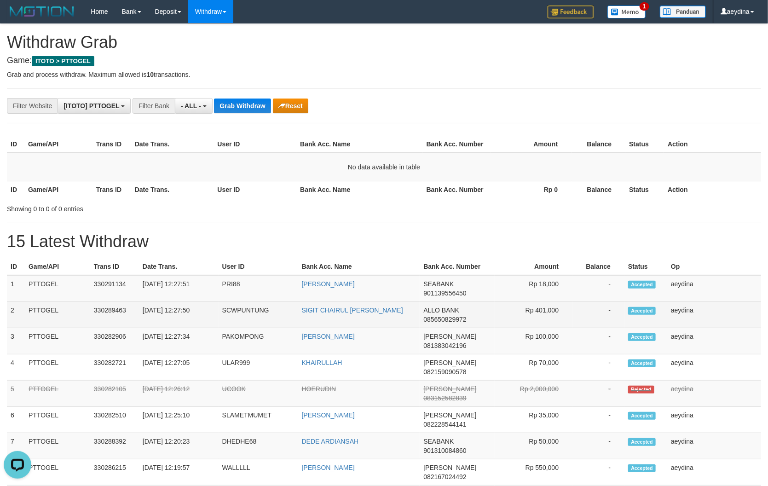
copy td "401,000"
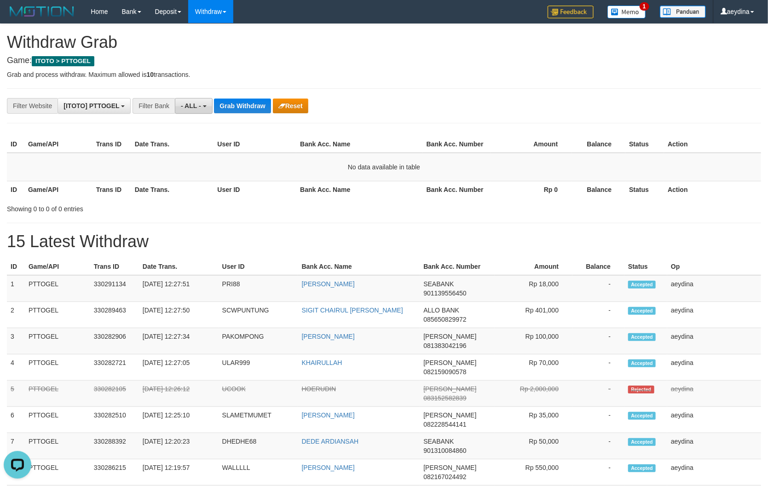
click at [197, 110] on span "- ALL -" at bounding box center [191, 105] width 20 height 7
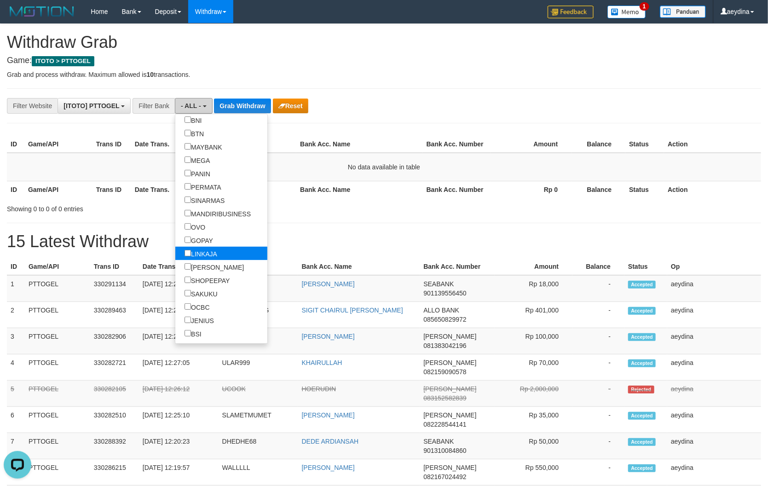
scroll to position [173, 0]
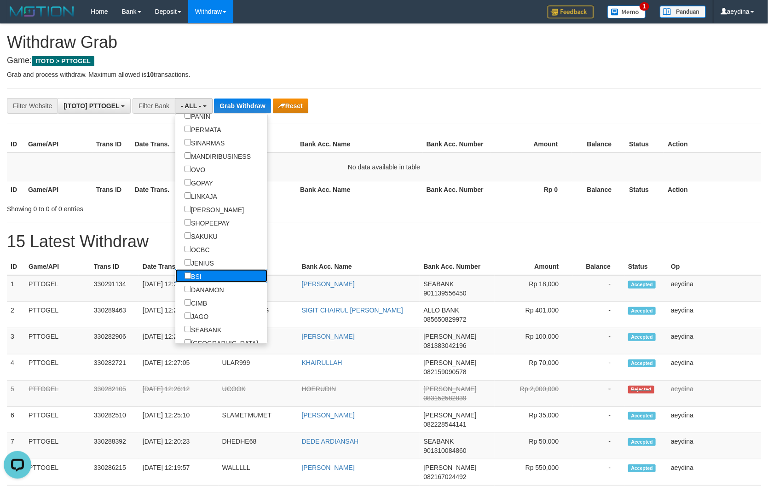
click at [175, 276] on label "BSI" at bounding box center [192, 275] width 35 height 13
select select "***"
click at [250, 104] on button "Grab Withdraw" at bounding box center [233, 106] width 57 height 15
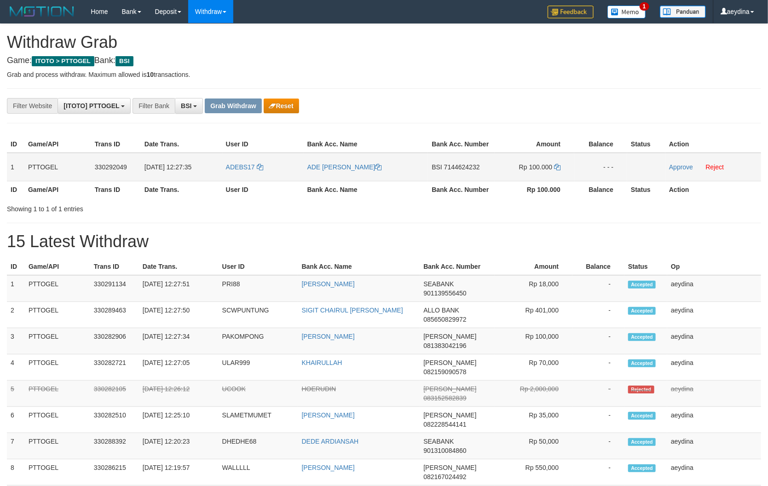
scroll to position [208, 0]
drag, startPoint x: 229, startPoint y: 158, endPoint x: 565, endPoint y: 158, distance: 336.1
click at [538, 166] on tr "1 PTTOGEL 330292049 [DATE] 12:27:35 ADEBS17 ADE [PERSON_NAME] BSI 7144624232 Rp…" at bounding box center [384, 167] width 755 height 29
click at [683, 164] on link "Approve" at bounding box center [681, 166] width 24 height 7
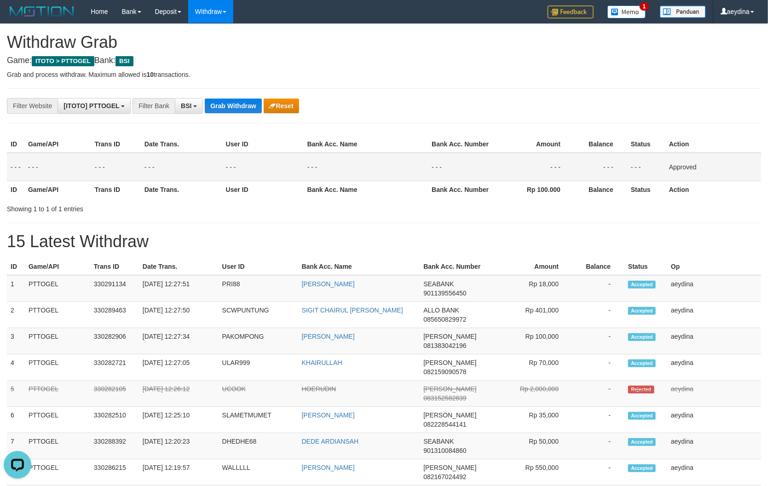
click at [388, 237] on h1 "15 Latest Withdraw" at bounding box center [384, 242] width 755 height 18
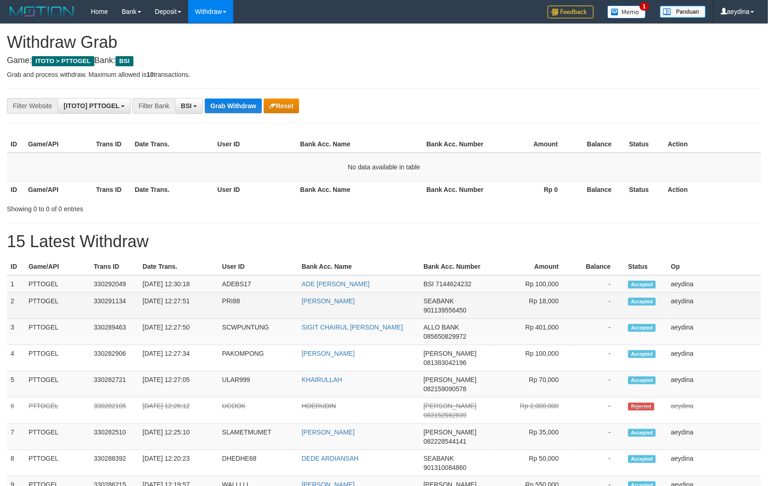
scroll to position [208, 0]
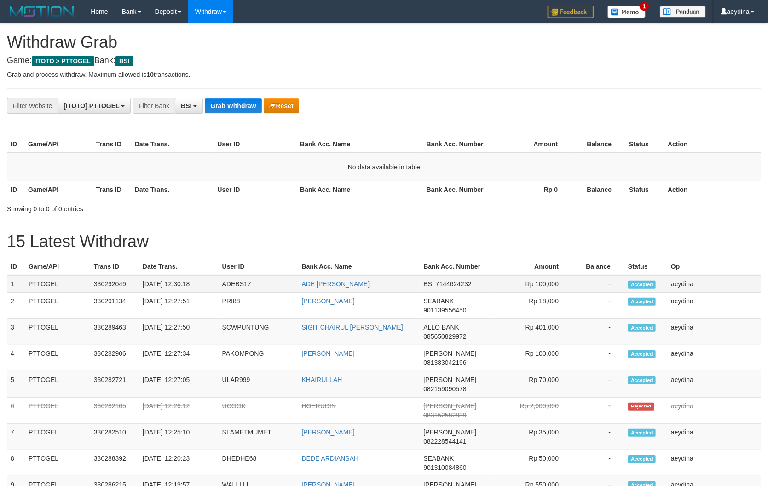
click at [446, 280] on span "7144624232" at bounding box center [454, 283] width 36 height 7
drag, startPoint x: 446, startPoint y: 280, endPoint x: 749, endPoint y: 326, distance: 306.0
click at [448, 280] on span "7144624232" at bounding box center [454, 283] width 36 height 7
copy td "7144624232"
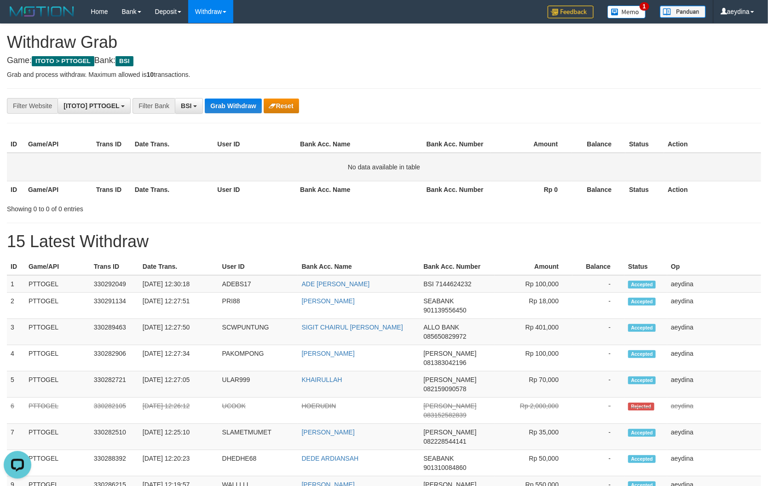
click at [157, 174] on td "No data available in table" at bounding box center [384, 167] width 755 height 29
click at [219, 224] on div "**********" at bounding box center [384, 397] width 768 height 746
click at [461, 282] on span "7144624232" at bounding box center [454, 283] width 36 height 7
copy td "7144624232"
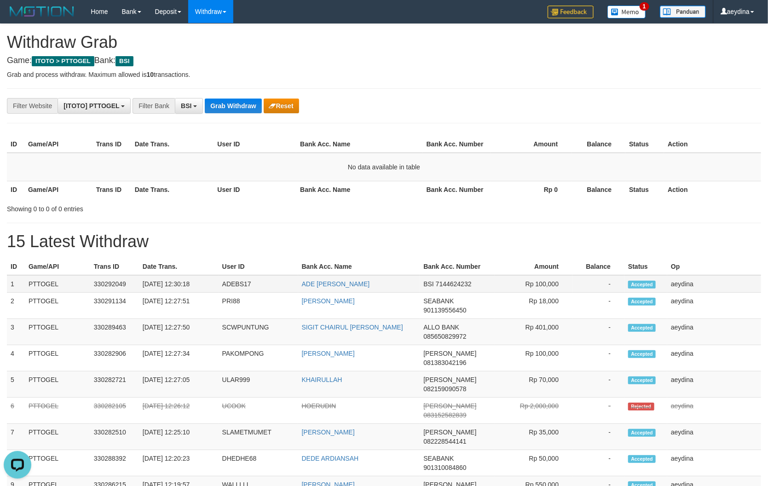
drag, startPoint x: 546, startPoint y: 283, endPoint x: 564, endPoint y: 284, distance: 17.5
click at [564, 284] on td "Rp 100,000" at bounding box center [534, 283] width 78 height 17
copy td "100,000"
drag, startPoint x: 191, startPoint y: 106, endPoint x: 189, endPoint y: 137, distance: 30.5
click at [191, 107] on span "BSI" at bounding box center [186, 105] width 11 height 7
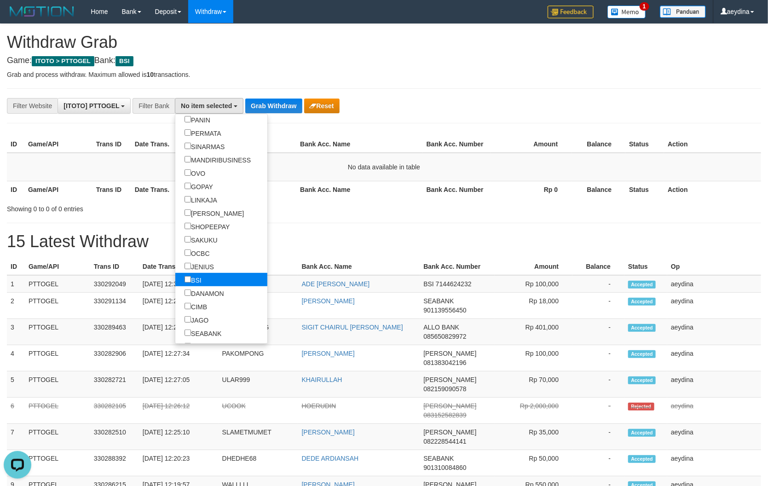
scroll to position [201, 0]
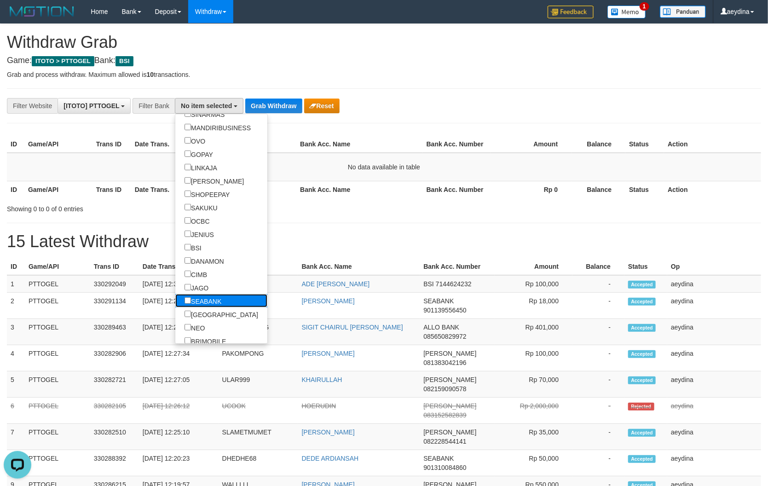
click at [175, 305] on label "SEABANK" at bounding box center [202, 300] width 55 height 13
select select "*******"
click at [261, 111] on button "Grab Withdraw" at bounding box center [254, 106] width 57 height 15
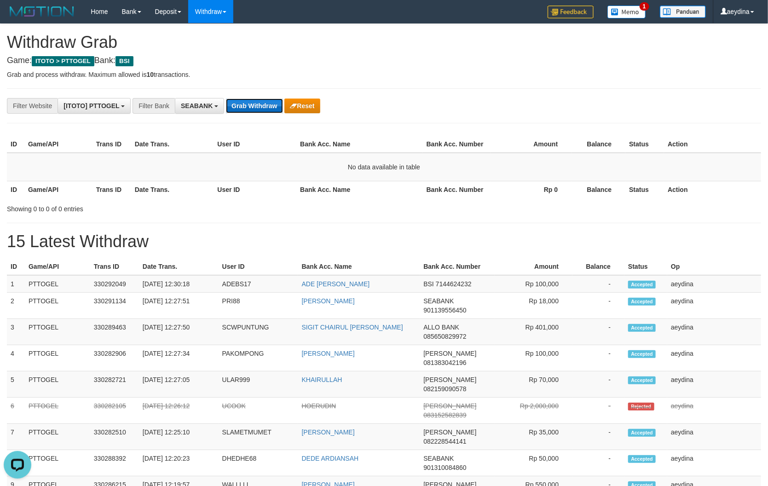
click at [257, 106] on button "Grab Withdraw" at bounding box center [254, 106] width 57 height 15
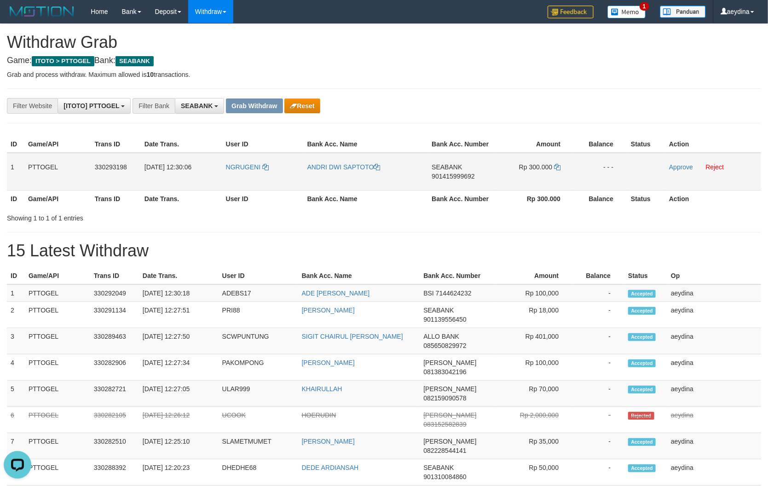
drag, startPoint x: 254, startPoint y: 162, endPoint x: 541, endPoint y: 159, distance: 286.9
click at [541, 159] on tr "1 PTTOGEL 330293198 [DATE] 12:30:06 NGRUGENI ANDRI DWI SAPTOTO SEABANK 90141599…" at bounding box center [384, 172] width 755 height 38
click at [704, 95] on div "**********" at bounding box center [384, 401] width 768 height 755
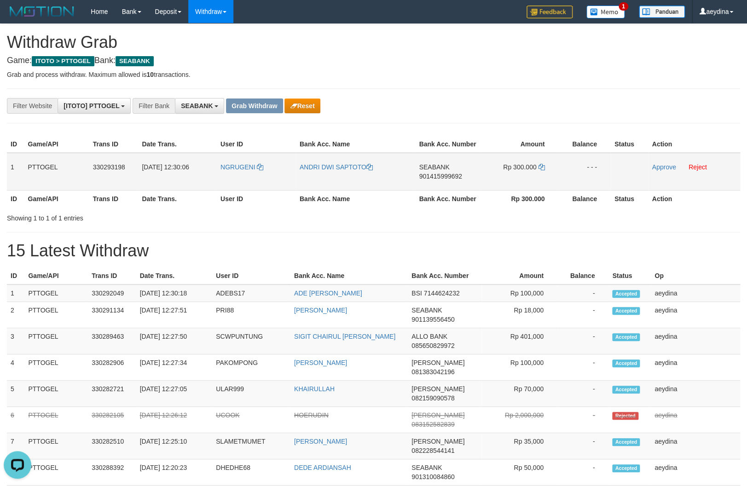
click at [444, 178] on span "901415999692" at bounding box center [440, 176] width 43 height 7
copy span "901415999692"
click at [539, 160] on td "Rp 300.000" at bounding box center [519, 172] width 77 height 38
click at [546, 168] on td "Rp 300.000" at bounding box center [519, 172] width 77 height 38
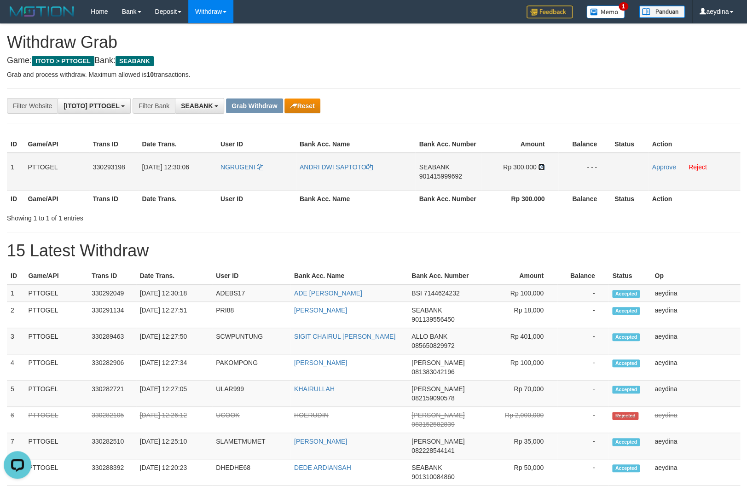
click at [541, 167] on icon at bounding box center [541, 167] width 6 height 6
click at [668, 171] on td "Approve Reject" at bounding box center [694, 172] width 92 height 38
click at [654, 167] on link "Approve" at bounding box center [664, 166] width 24 height 7
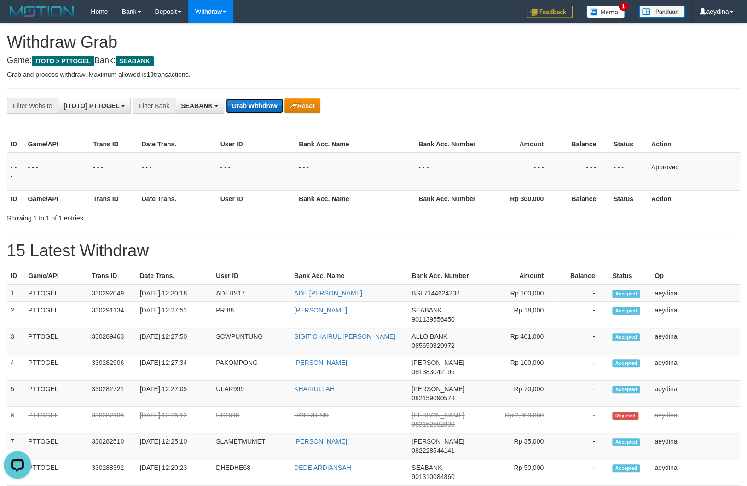
click at [241, 100] on button "Grab Withdraw" at bounding box center [254, 106] width 57 height 15
click at [257, 106] on button "Grab Withdraw" at bounding box center [254, 106] width 57 height 15
click at [242, 111] on button "Grab Withdraw" at bounding box center [254, 106] width 57 height 15
click at [266, 110] on button "Grab Withdraw" at bounding box center [254, 106] width 57 height 15
click at [263, 109] on button "Grab Withdraw" at bounding box center [254, 106] width 57 height 15
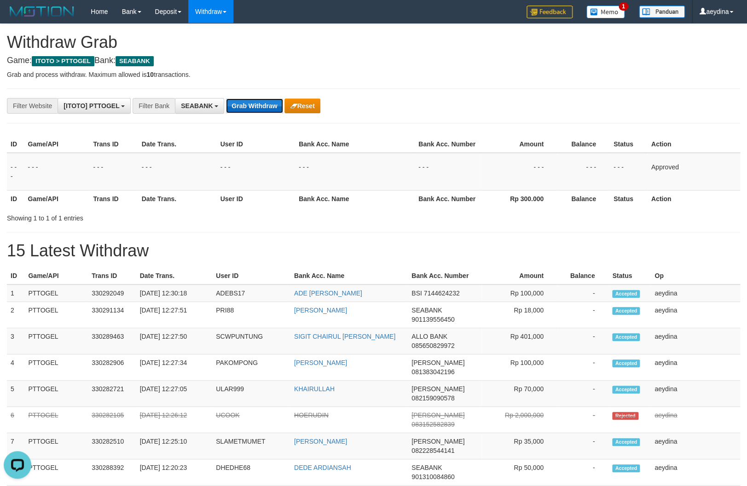
click at [263, 109] on button "Grab Withdraw" at bounding box center [254, 106] width 57 height 15
click at [255, 109] on button "Grab Withdraw" at bounding box center [254, 106] width 57 height 15
click at [269, 100] on button "Grab Withdraw" at bounding box center [254, 106] width 57 height 15
click at [247, 111] on button "Grab Withdraw" at bounding box center [254, 106] width 57 height 15
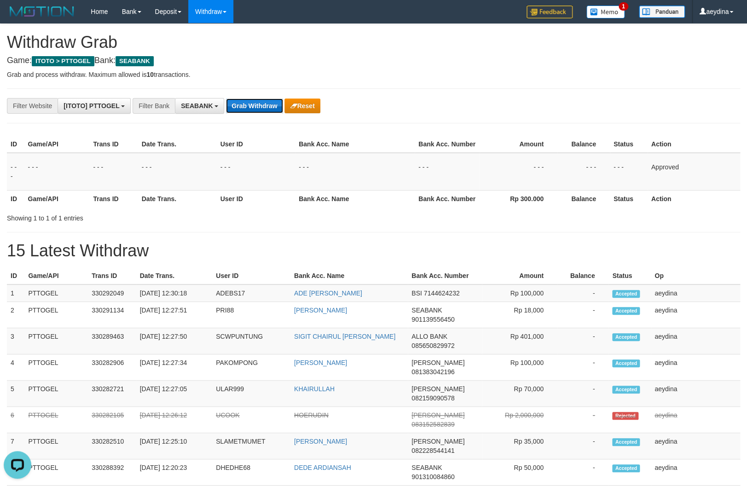
click at [257, 105] on button "Grab Withdraw" at bounding box center [254, 106] width 57 height 15
click at [233, 111] on button "Grab Withdraw" at bounding box center [254, 106] width 57 height 15
click at [248, 106] on button "Grab Withdraw" at bounding box center [254, 106] width 57 height 15
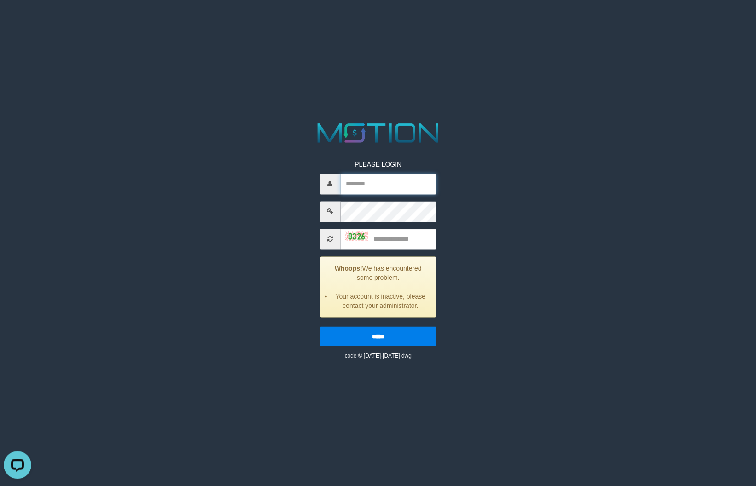
click at [363, 180] on input "text" at bounding box center [388, 184] width 96 height 21
type input "*"
type input "*******"
click at [398, 239] on input "text" at bounding box center [388, 239] width 96 height 21
type input "****"
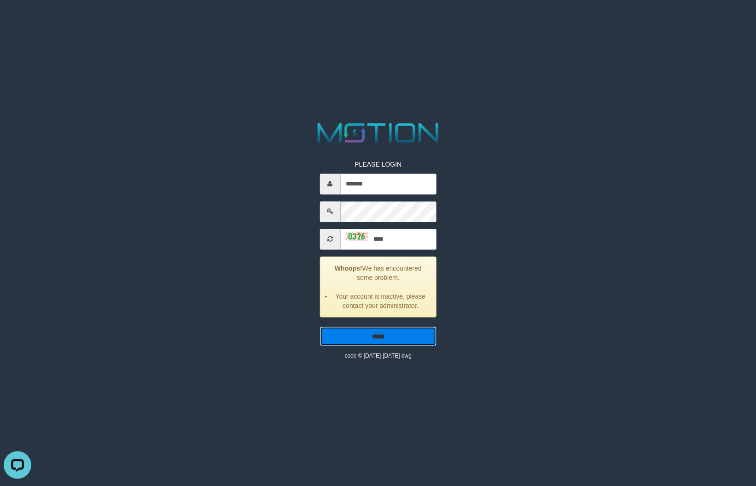
click at [358, 338] on input "*****" at bounding box center [378, 335] width 117 height 19
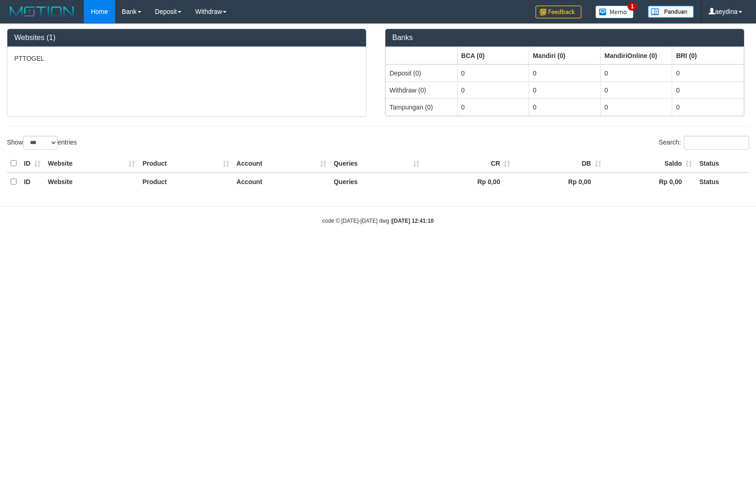
select select "***"
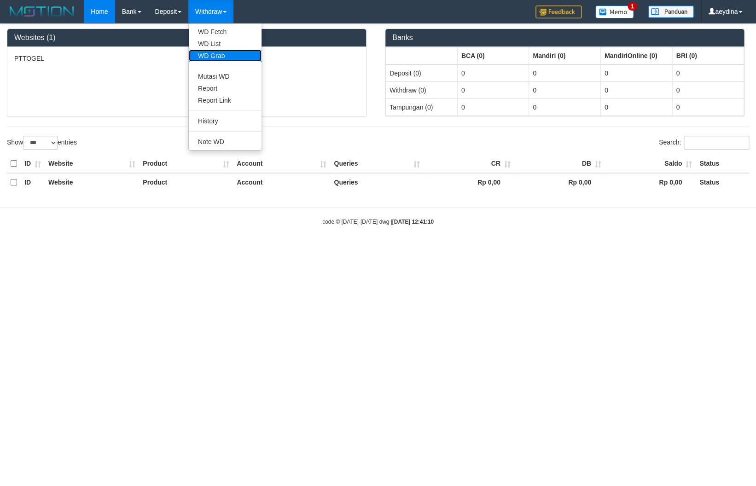
click at [219, 56] on link "WD Grab" at bounding box center [225, 56] width 73 height 12
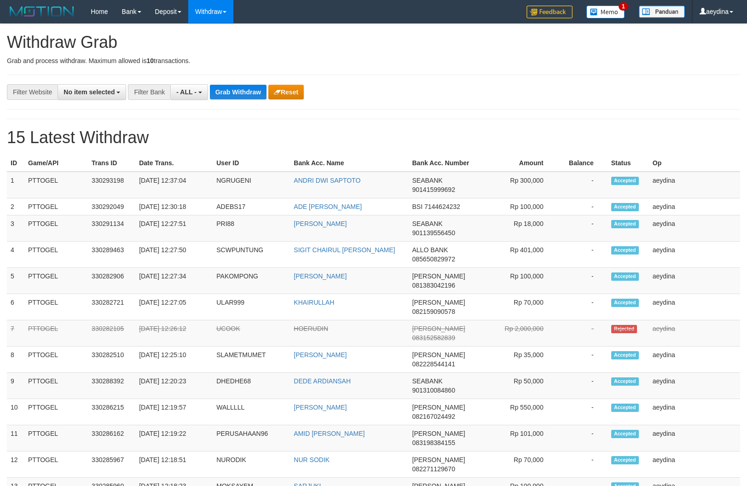
select select
click at [189, 93] on span "- ALL -" at bounding box center [186, 91] width 20 height 7
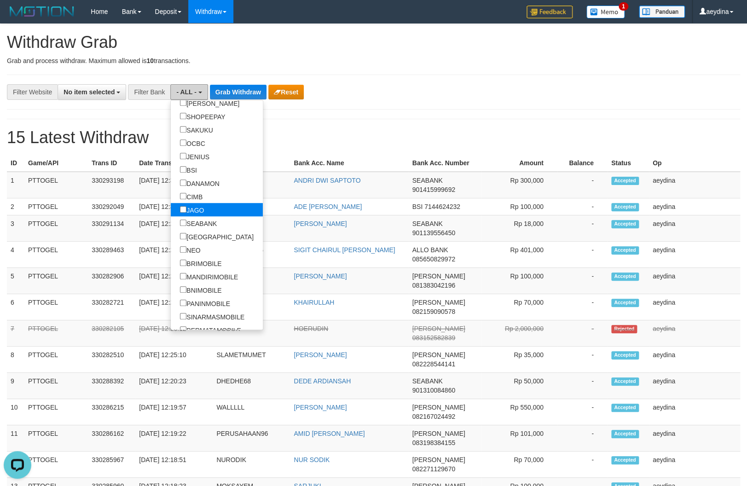
scroll to position [288, 0]
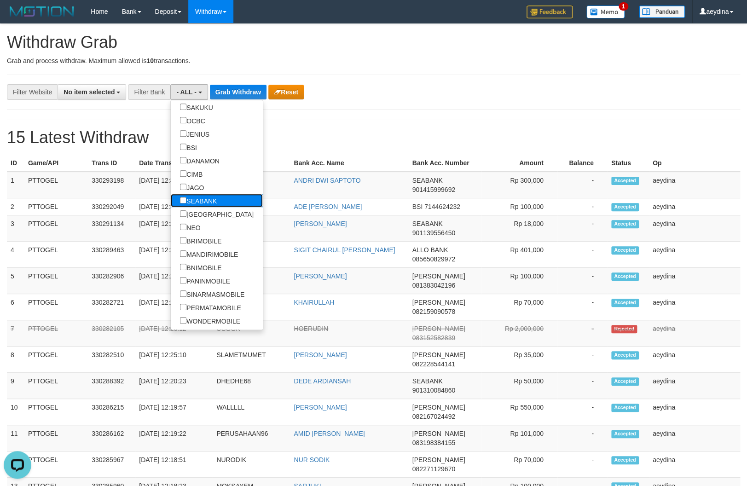
click at [171, 203] on label "SEABANK" at bounding box center [198, 200] width 55 height 13
select select "*******"
drag, startPoint x: 88, startPoint y: 92, endPoint x: 84, endPoint y: 99, distance: 8.3
click at [87, 92] on span "No item selected" at bounding box center [89, 91] width 51 height 7
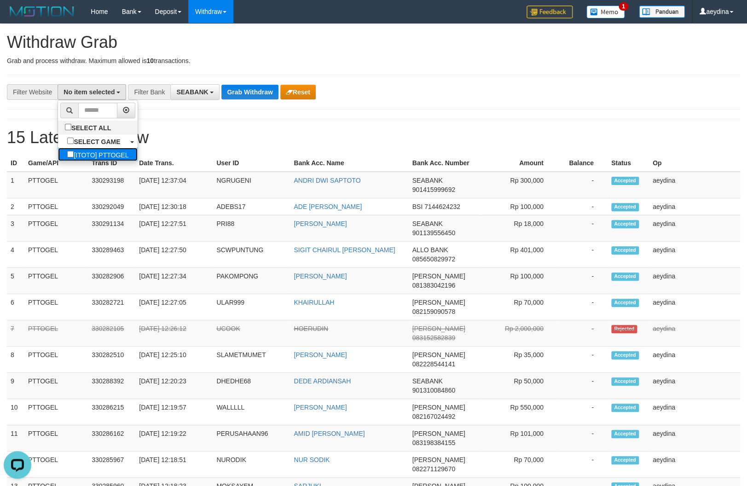
click at [59, 155] on label "[ITOTO] PTTOGEL" at bounding box center [98, 154] width 80 height 13
select select "***"
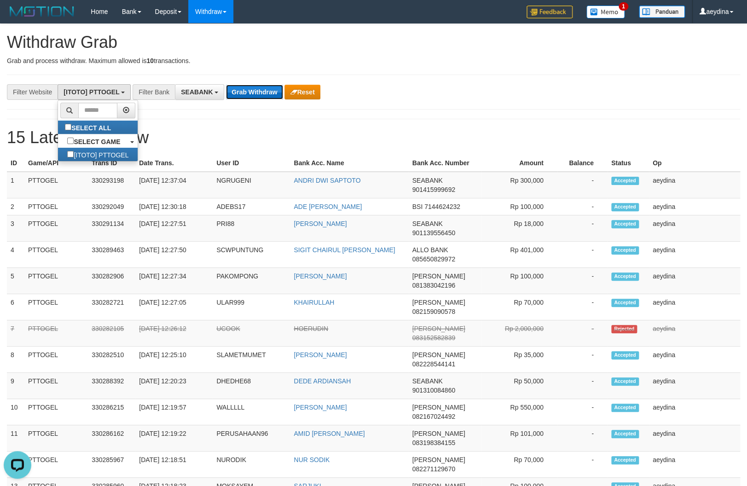
click at [256, 91] on button "Grab Withdraw" at bounding box center [254, 92] width 57 height 15
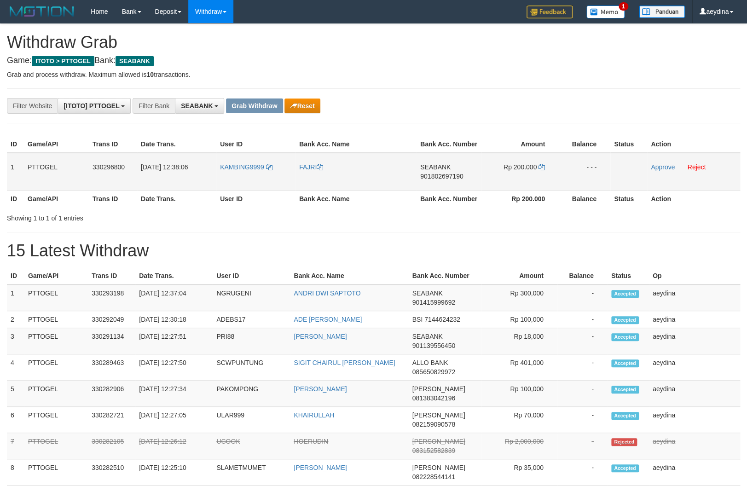
scroll to position [246, 0]
drag, startPoint x: 246, startPoint y: 160, endPoint x: 510, endPoint y: 163, distance: 264.3
click at [510, 163] on tr "1 PTTOGEL 330296800 [DATE] 12:38:06 KAMBING9999 FAJRI SEABANK 901802697190 Rp 2…" at bounding box center [374, 172] width 734 height 38
click at [457, 175] on span "901802697190" at bounding box center [441, 176] width 43 height 7
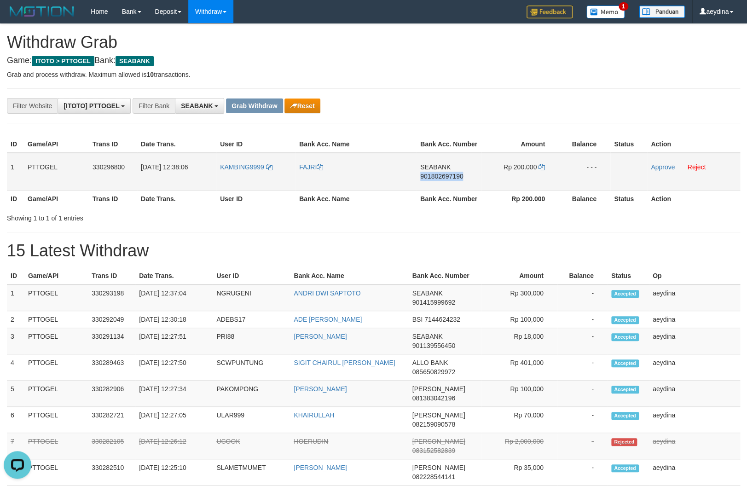
click at [457, 175] on span "901802697190" at bounding box center [441, 176] width 43 height 7
copy span "901802697190"
click at [541, 165] on icon at bounding box center [542, 167] width 6 height 6
click at [663, 167] on link "Approve" at bounding box center [663, 166] width 24 height 7
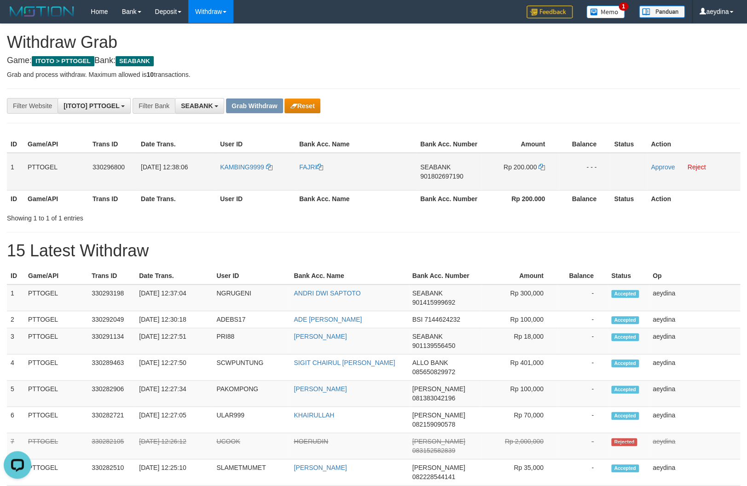
click at [652, 158] on td "Approve Reject" at bounding box center [693, 172] width 93 height 38
click at [658, 166] on link "Approve" at bounding box center [663, 166] width 24 height 7
click at [225, 223] on div "Showing 1 to 1 of 1 entries" at bounding box center [155, 216] width 297 height 13
click at [662, 163] on link "Approve" at bounding box center [663, 166] width 24 height 7
click at [261, 107] on button "Grab Withdraw" at bounding box center [254, 106] width 57 height 15
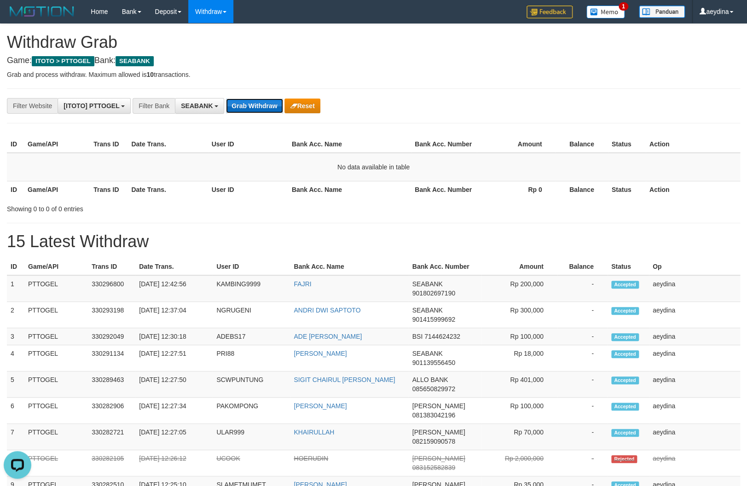
click at [246, 103] on button "Grab Withdraw" at bounding box center [254, 106] width 57 height 15
click at [207, 228] on div "**********" at bounding box center [373, 437] width 747 height 826
click at [255, 113] on button "Grab Withdraw" at bounding box center [254, 106] width 57 height 15
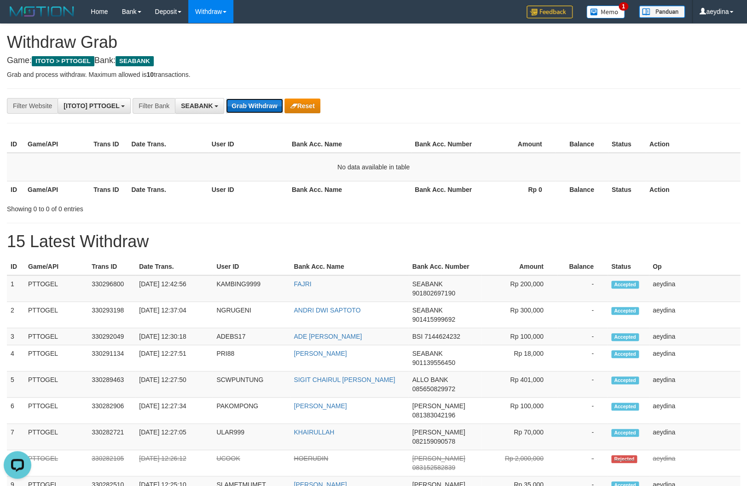
click at [259, 102] on button "Grab Withdraw" at bounding box center [254, 106] width 57 height 15
click at [256, 103] on button "Grab Withdraw" at bounding box center [254, 106] width 57 height 15
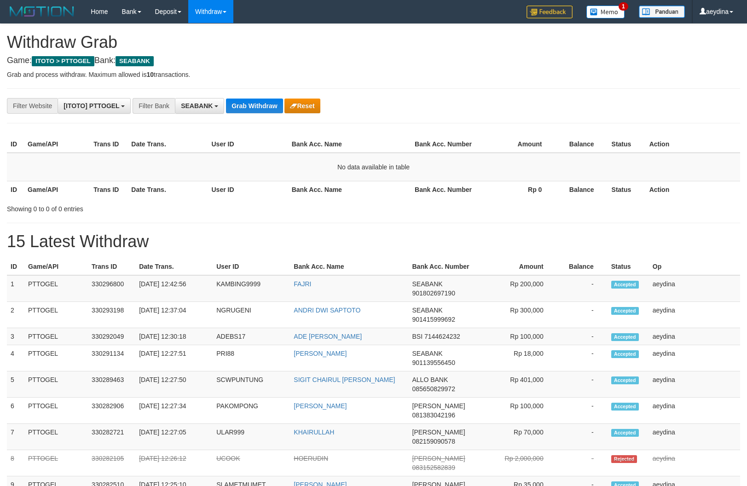
click at [256, 103] on button "Grab Withdraw" at bounding box center [254, 106] width 57 height 15
click at [239, 107] on button "Grab Withdraw" at bounding box center [254, 106] width 57 height 15
click at [252, 104] on button "Grab Withdraw" at bounding box center [254, 106] width 57 height 15
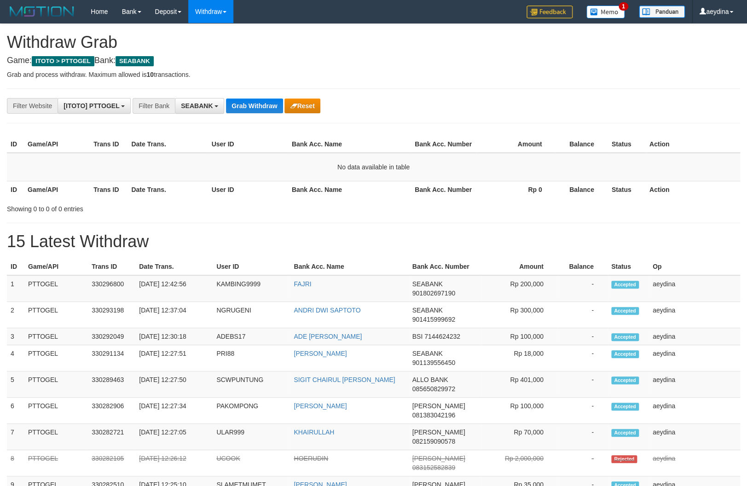
scroll to position [246, 0]
click at [265, 108] on button "Grab Withdraw" at bounding box center [254, 106] width 57 height 15
drag, startPoint x: 265, startPoint y: 108, endPoint x: 265, endPoint y: 116, distance: 7.4
click at [265, 116] on div "**********" at bounding box center [373, 437] width 747 height 826
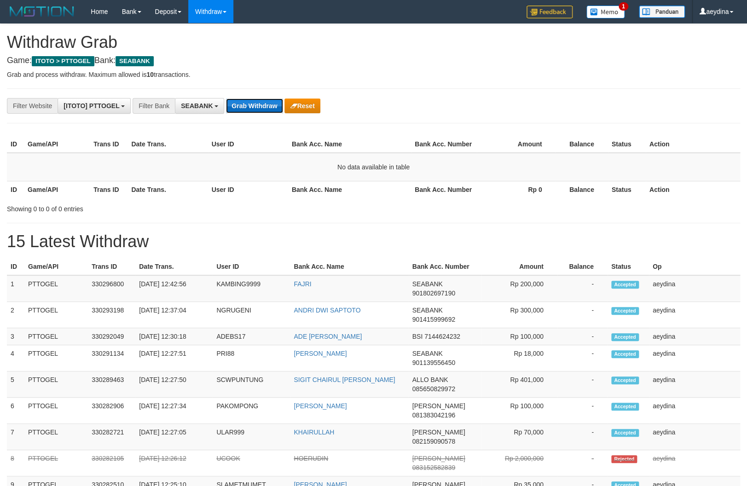
click at [271, 104] on button "Grab Withdraw" at bounding box center [254, 106] width 57 height 15
click at [271, 107] on button "Grab Withdraw" at bounding box center [254, 106] width 57 height 15
click at [264, 106] on button "Grab Withdraw" at bounding box center [254, 106] width 57 height 15
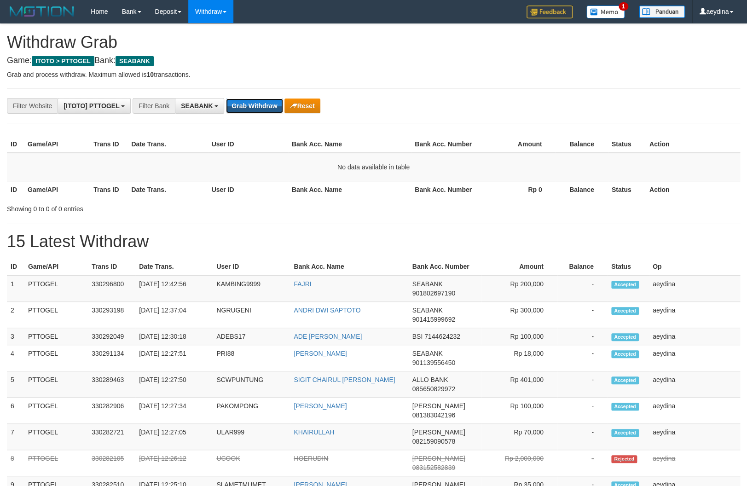
click at [264, 106] on button "Grab Withdraw" at bounding box center [254, 106] width 57 height 15
click at [253, 101] on button "Grab Withdraw" at bounding box center [254, 106] width 57 height 15
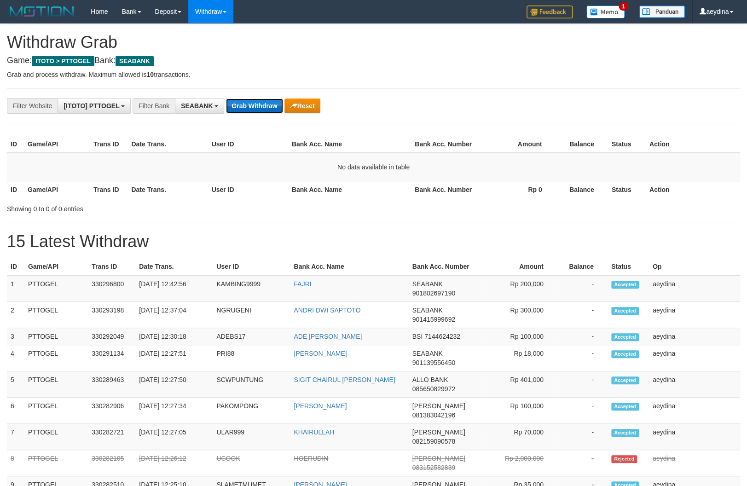
click at [255, 105] on button "Grab Withdraw" at bounding box center [254, 106] width 57 height 15
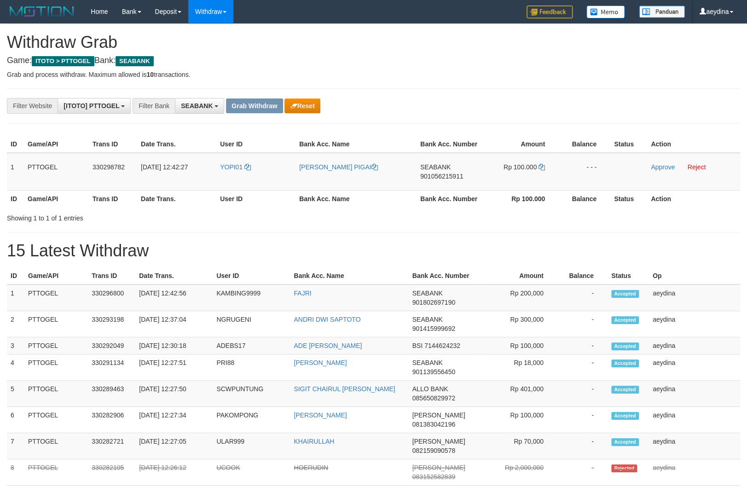
scroll to position [246, 0]
click at [664, 255] on h1 "15 Latest Withdraw" at bounding box center [374, 251] width 734 height 18
copy tr
drag, startPoint x: 249, startPoint y: 158, endPoint x: 502, endPoint y: 182, distance: 254.8
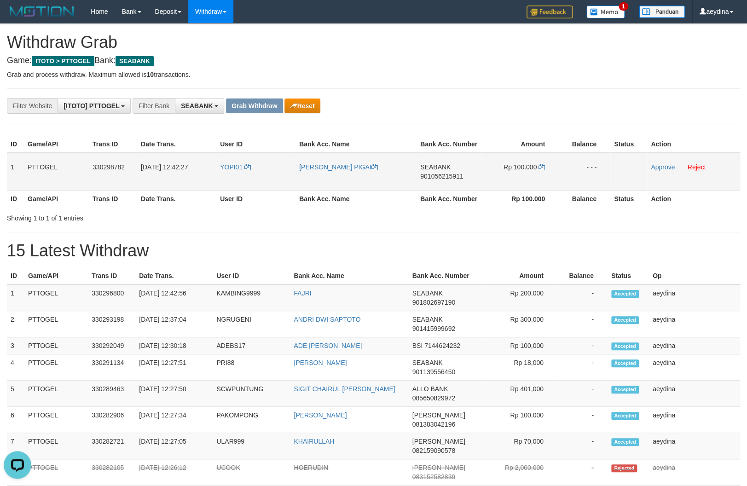
click at [502, 182] on tr "1 PTTOGEL 330298782 [DATE] 12:42:27 YOPI01 [PERSON_NAME] PIGAI SEABANK 90105621…" at bounding box center [374, 172] width 734 height 38
click at [445, 175] on span "901056215911" at bounding box center [441, 176] width 43 height 7
copy tr
drag, startPoint x: 445, startPoint y: 175, endPoint x: 737, endPoint y: 227, distance: 296.4
click at [445, 175] on span "901056215911" at bounding box center [441, 176] width 43 height 7
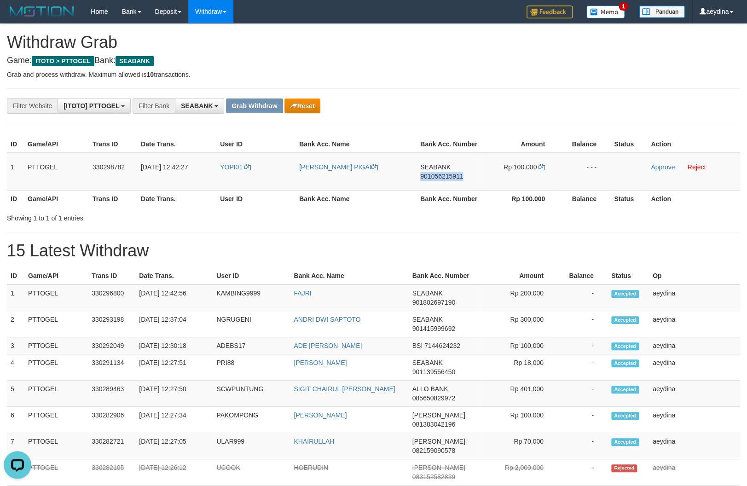
copy span "901056215911"
click at [542, 168] on icon at bounding box center [542, 167] width 6 height 6
click at [667, 167] on link "Approve" at bounding box center [663, 166] width 24 height 7
click at [659, 164] on link "Approve" at bounding box center [663, 166] width 24 height 7
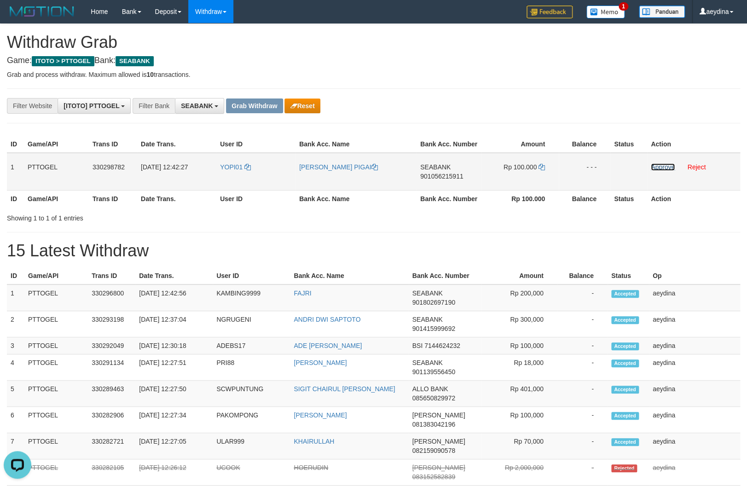
click at [662, 168] on link "Approve" at bounding box center [663, 166] width 24 height 7
click at [669, 220] on div "Showing 1 to 1 of 1 entries" at bounding box center [373, 216] width 747 height 13
click at [656, 167] on link "Approve" at bounding box center [663, 166] width 24 height 7
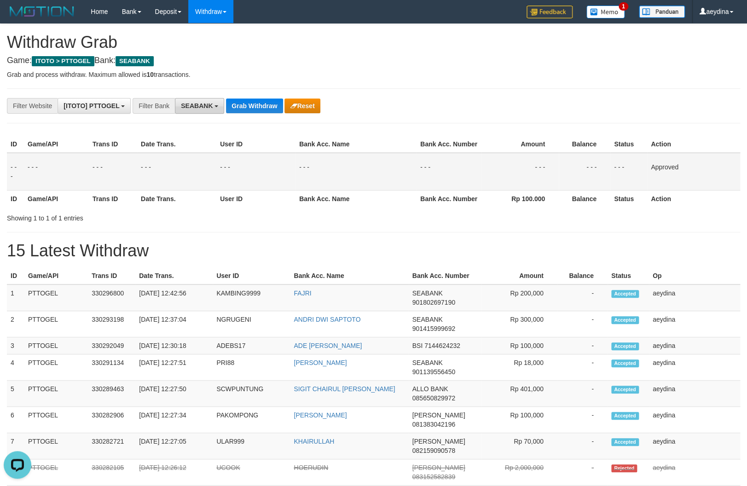
click at [192, 106] on span "SEABANK" at bounding box center [197, 105] width 32 height 7
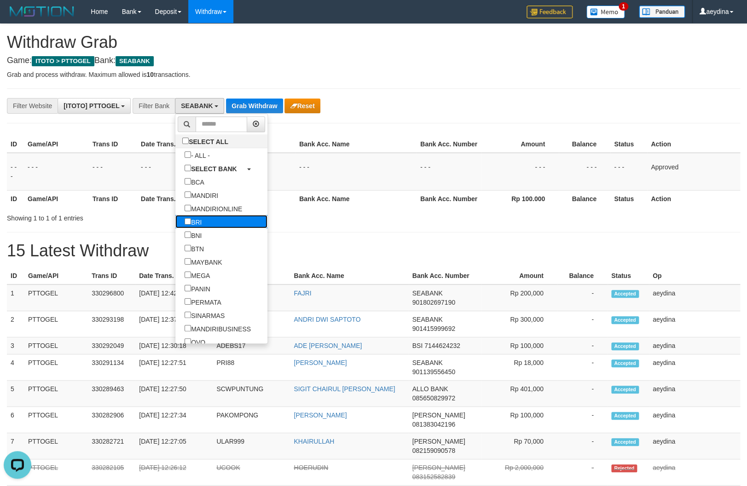
click at [175, 221] on label "BRI" at bounding box center [192, 221] width 35 height 13
select select "***"
click at [275, 110] on button "Grab Withdraw" at bounding box center [268, 106] width 57 height 15
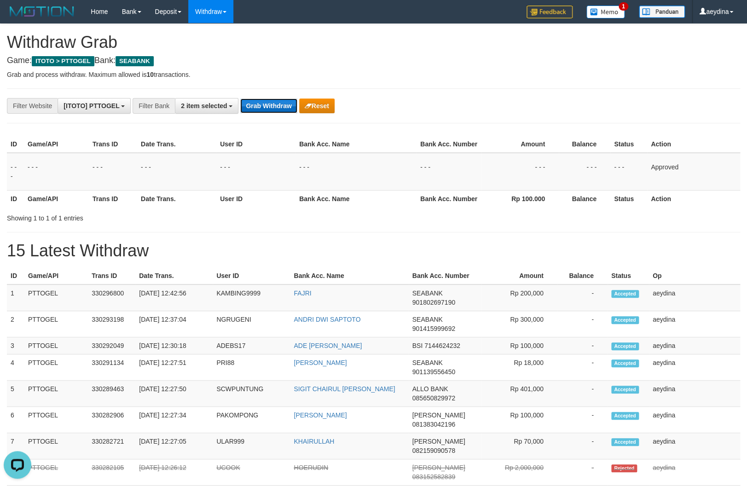
click at [275, 110] on button "Grab Withdraw" at bounding box center [268, 106] width 57 height 15
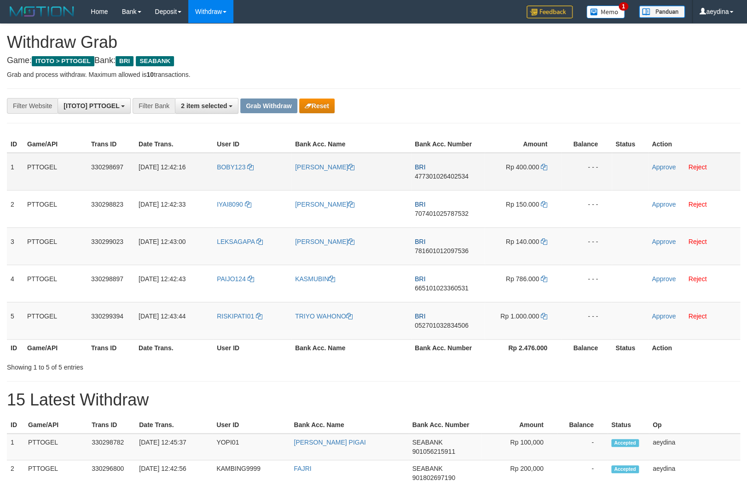
scroll to position [46, 0]
drag, startPoint x: 467, startPoint y: 234, endPoint x: 511, endPoint y: 273, distance: 58.4
click at [511, 273] on tbody "1 PTTOGEL 330298697 01/09/2025 12:42:16 BOBY123 BOBI KADI SAPUTRA BRI 477301026…" at bounding box center [374, 246] width 734 height 187
drag, startPoint x: 406, startPoint y: 343, endPoint x: 361, endPoint y: 282, distance: 75.7
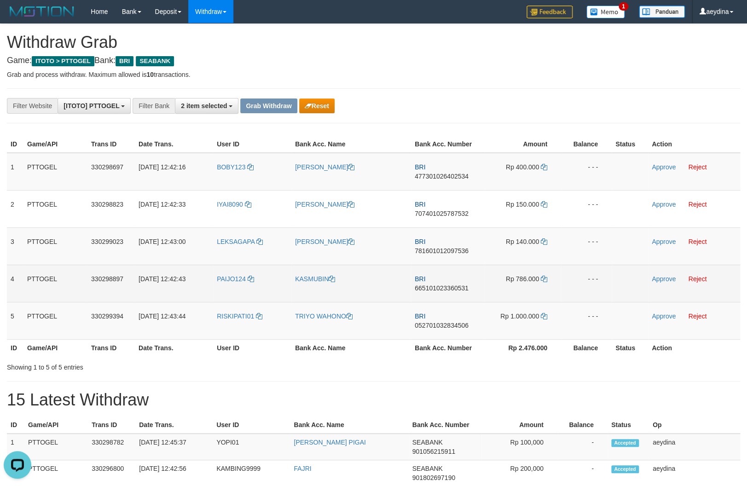
copy tr
drag, startPoint x: 238, startPoint y: 161, endPoint x: 536, endPoint y: 251, distance: 311.6
click at [536, 251] on tbody "1 PTTOGEL 330298697 01/09/2025 12:42:16 BOBY123 BOBI KADI SAPUTRA BRI 477301026…" at bounding box center [374, 246] width 734 height 187
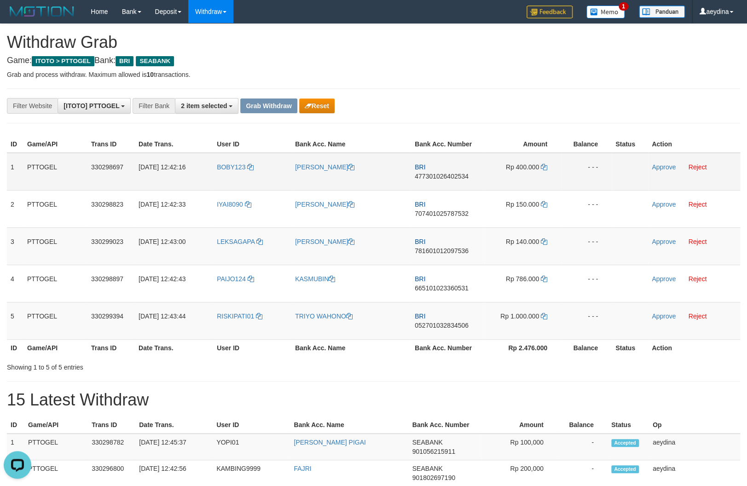
click at [448, 173] on span "477301026402534" at bounding box center [442, 176] width 54 height 7
copy tr
click at [448, 173] on span "477301026402534" at bounding box center [442, 176] width 54 height 7
copy td "477301026402534"
click at [547, 164] on icon at bounding box center [544, 167] width 6 height 6
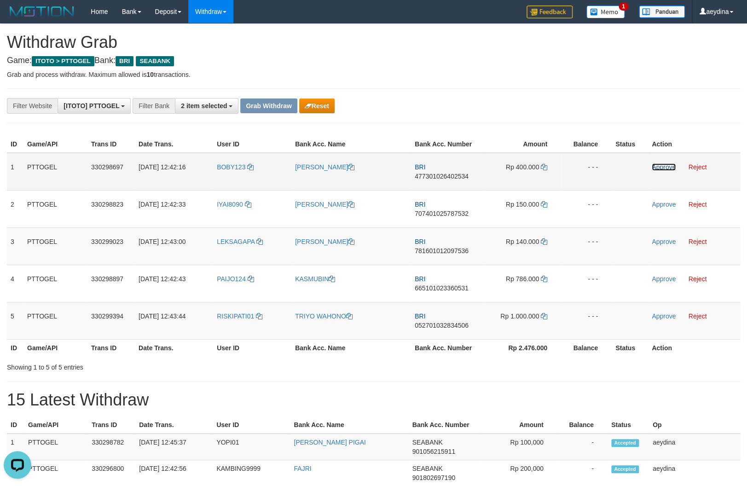
click at [665, 165] on link "Approve" at bounding box center [664, 166] width 24 height 7
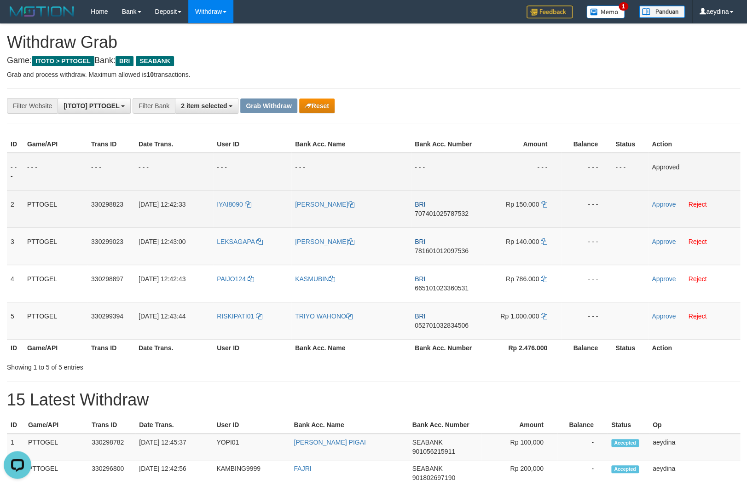
click at [448, 210] on span "707401025787532" at bounding box center [442, 213] width 54 height 7
copy td "707401025787532"
click at [448, 210] on span "707401025787532" at bounding box center [442, 213] width 54 height 7
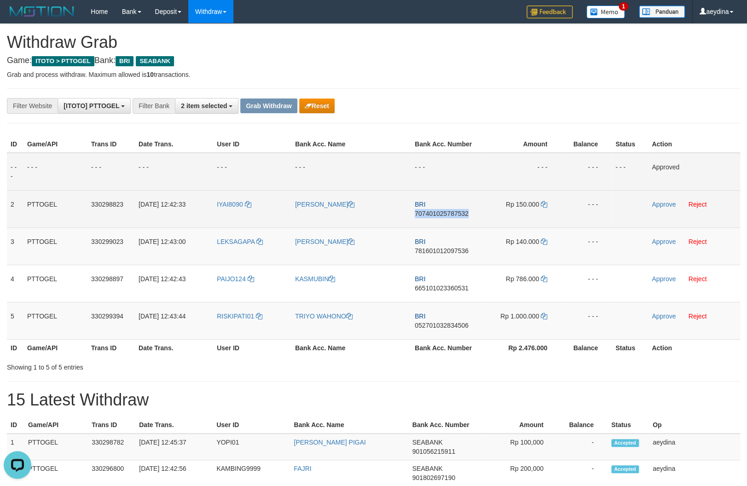
copy td "707401025787532"
click at [546, 203] on icon at bounding box center [544, 204] width 6 height 6
click at [664, 203] on link "Approve" at bounding box center [664, 204] width 24 height 7
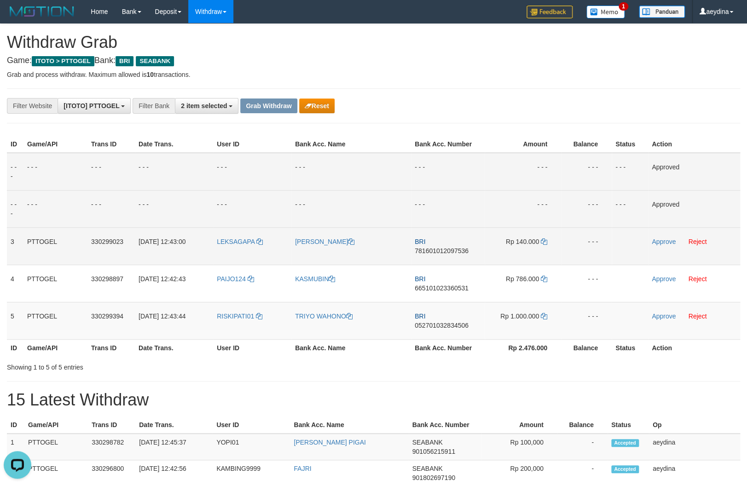
click at [460, 247] on span "781601012097536" at bounding box center [442, 250] width 54 height 7
copy td "781601012097536"
click at [448, 247] on span "781601012097536" at bounding box center [442, 250] width 54 height 7
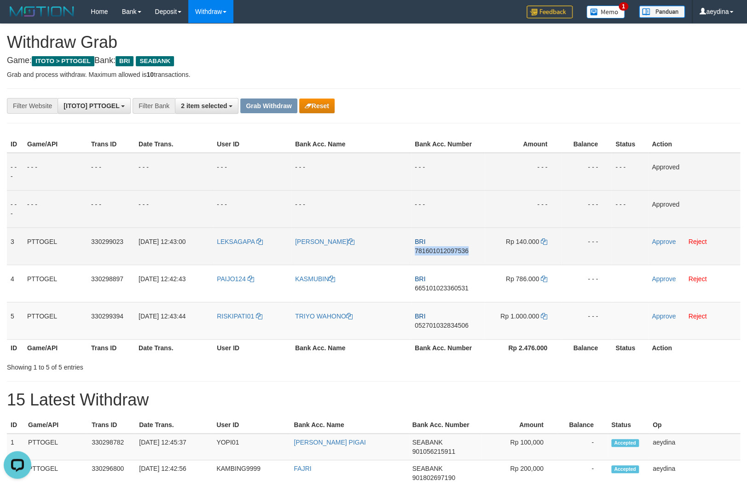
copy td "781601012097536"
click at [547, 241] on icon at bounding box center [544, 242] width 6 height 6
click at [661, 241] on link "Approve" at bounding box center [664, 241] width 24 height 7
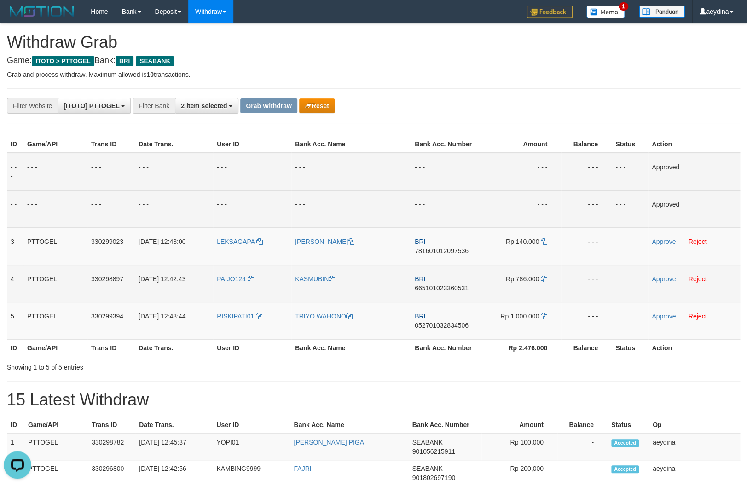
click at [439, 285] on span "665101023360531" at bounding box center [442, 288] width 54 height 7
copy td "665101023360531"
click at [439, 285] on span "665101023360531" at bounding box center [442, 288] width 54 height 7
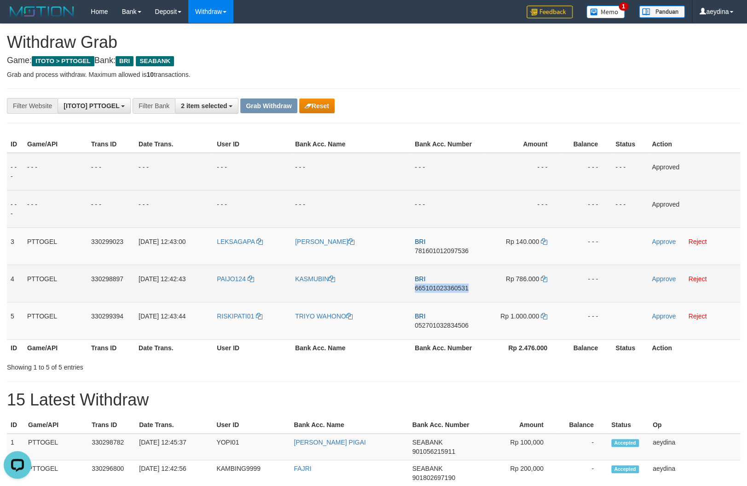
copy td "665101023360531"
click at [541, 276] on icon at bounding box center [544, 279] width 6 height 6
click at [542, 276] on icon at bounding box center [544, 279] width 6 height 6
click at [662, 275] on link "Approve" at bounding box center [664, 278] width 24 height 7
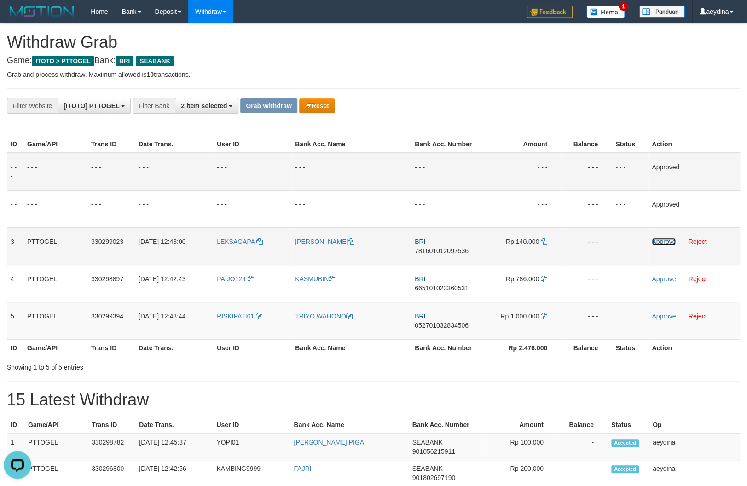
click at [658, 239] on link "Approve" at bounding box center [664, 241] width 24 height 7
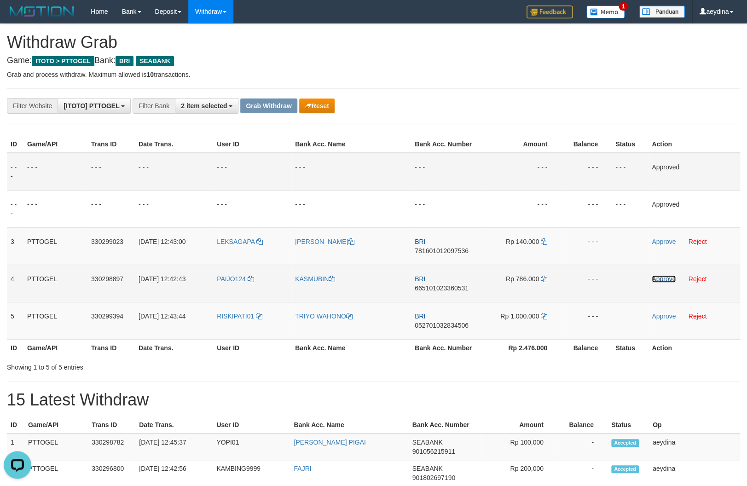
click at [667, 275] on link "Approve" at bounding box center [664, 278] width 24 height 7
click at [663, 245] on link "Approve" at bounding box center [664, 241] width 24 height 7
click at [667, 243] on link "Approve" at bounding box center [664, 241] width 24 height 7
click at [665, 239] on link "Approve" at bounding box center [664, 241] width 24 height 7
copy tr
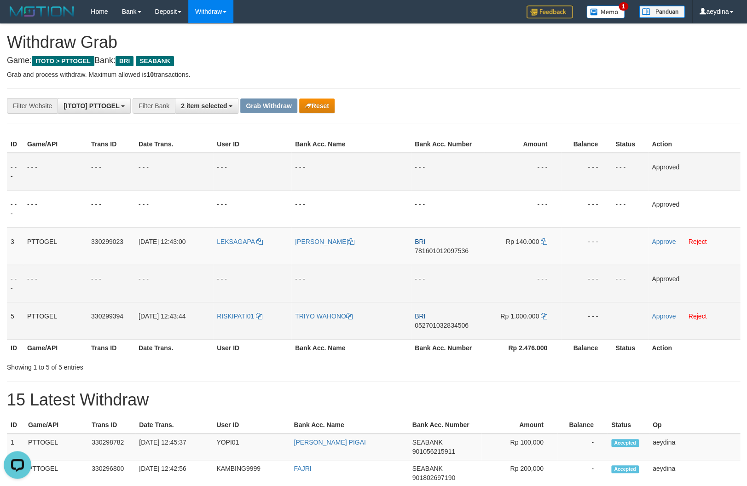
drag, startPoint x: 232, startPoint y: 297, endPoint x: 489, endPoint y: 306, distance: 257.5
click at [489, 306] on tr "5 PTTOGEL 330299394 01/09/2025 12:43:44 RISKIPATI01 TRIYO WAHONO BRI 0527010328…" at bounding box center [374, 320] width 734 height 37
click at [461, 322] on span "052701032834506" at bounding box center [442, 325] width 54 height 7
click at [457, 322] on span "052701032834506" at bounding box center [442, 325] width 54 height 7
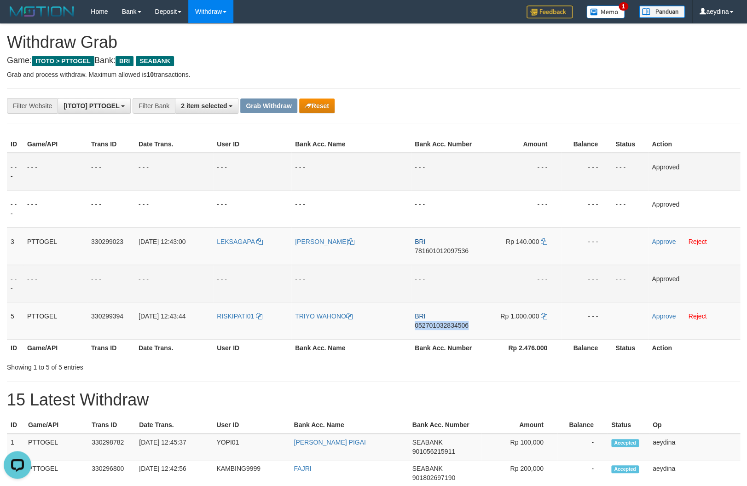
drag, startPoint x: 457, startPoint y: 304, endPoint x: 735, endPoint y: 279, distance: 279.2
click at [464, 322] on span "052701032834506" at bounding box center [442, 325] width 54 height 7
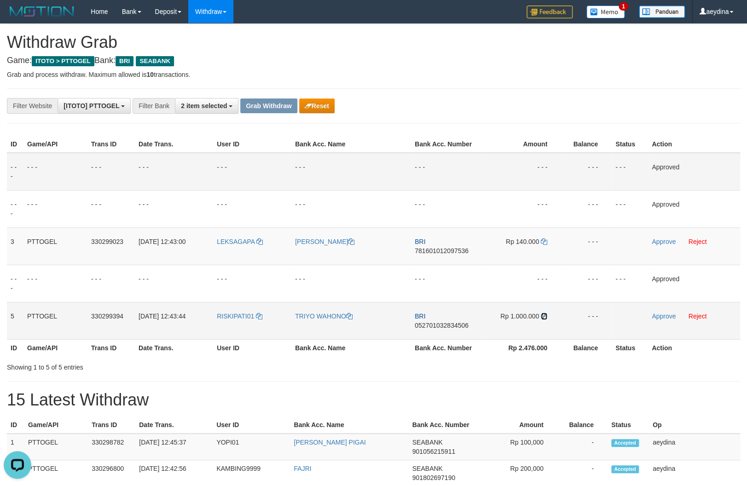
click at [544, 313] on icon at bounding box center [544, 316] width 6 height 6
click at [666, 313] on link "Approve" at bounding box center [664, 316] width 24 height 7
click at [658, 313] on link "Approve" at bounding box center [664, 316] width 24 height 7
click at [663, 239] on link "Approve" at bounding box center [664, 241] width 24 height 7
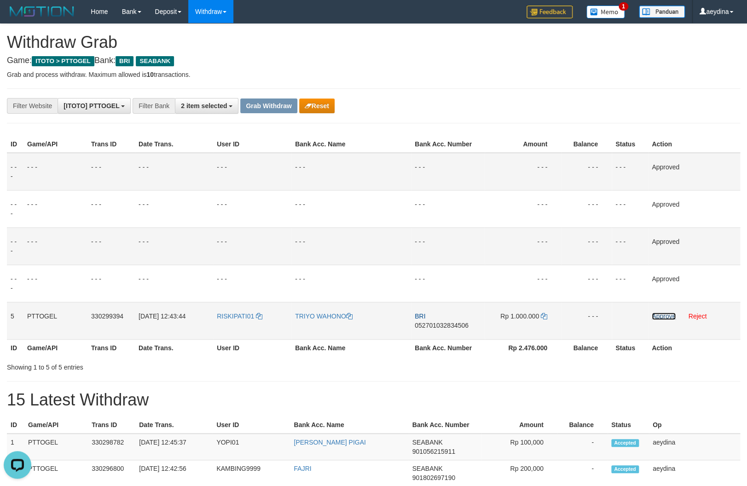
click at [663, 314] on link "Approve" at bounding box center [664, 316] width 24 height 7
click at [273, 108] on button "Grab Withdraw" at bounding box center [268, 106] width 57 height 15
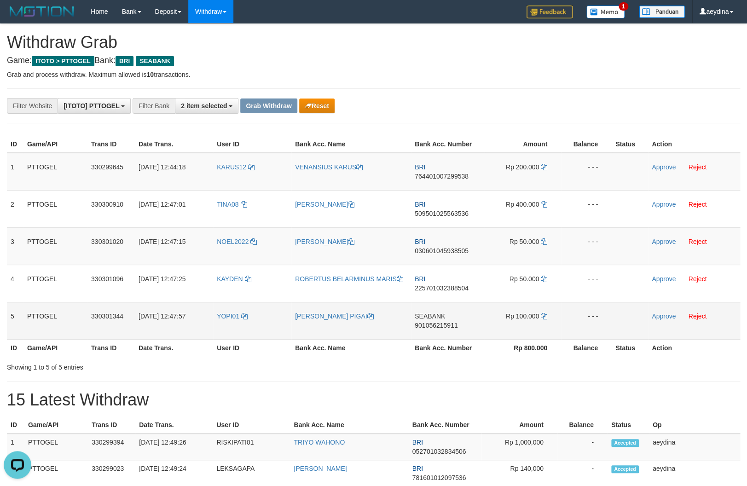
drag, startPoint x: 239, startPoint y: 163, endPoint x: 504, endPoint y: 277, distance: 288.5
click at [504, 277] on tbody "1 PTTOGEL 330299645 01/09/2025 12:44:18 KARUS12 VENANSIUS KARUS BRI 76440100729…" at bounding box center [374, 246] width 734 height 187
click at [313, 109] on button "Reset" at bounding box center [316, 106] width 35 height 15
drag, startPoint x: 224, startPoint y: 272, endPoint x: 531, endPoint y: 290, distance: 308.1
click at [531, 302] on tr "5 PTTOGEL 330301344 01/09/2025 12:47:57 YOPI01 YOEL PIGAI SEABANK 901056215911 …" at bounding box center [374, 320] width 734 height 37
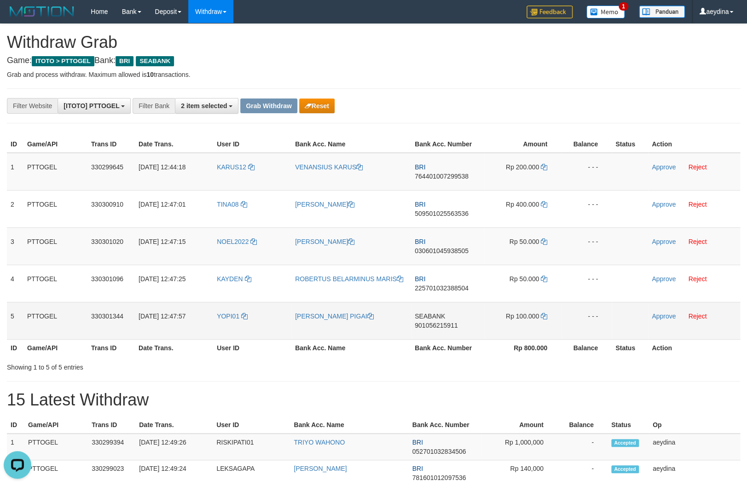
click at [447, 322] on span "901056215911" at bounding box center [436, 325] width 43 height 7
copy span "901056215911"
click at [543, 313] on icon at bounding box center [544, 316] width 6 height 6
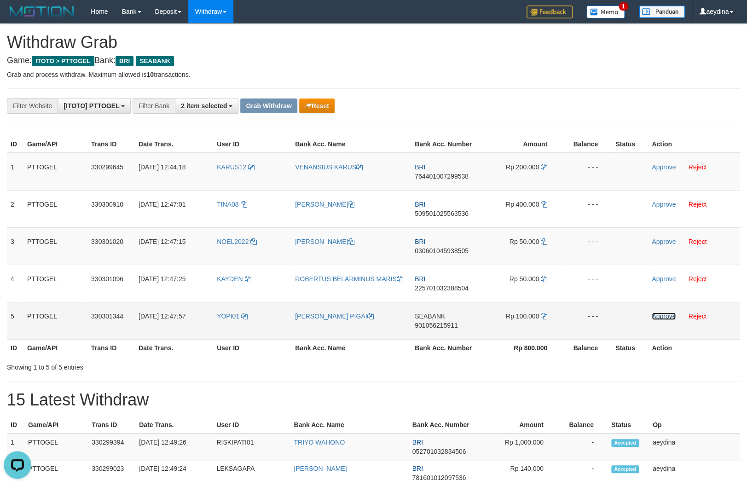
click at [673, 313] on link "Approve" at bounding box center [664, 316] width 24 height 7
click at [659, 313] on link "Approve" at bounding box center [664, 316] width 24 height 7
click at [667, 313] on link "Approve" at bounding box center [664, 316] width 24 height 7
click at [659, 313] on link "Approve" at bounding box center [664, 316] width 24 height 7
drag, startPoint x: 239, startPoint y: 156, endPoint x: 556, endPoint y: 272, distance: 337.1
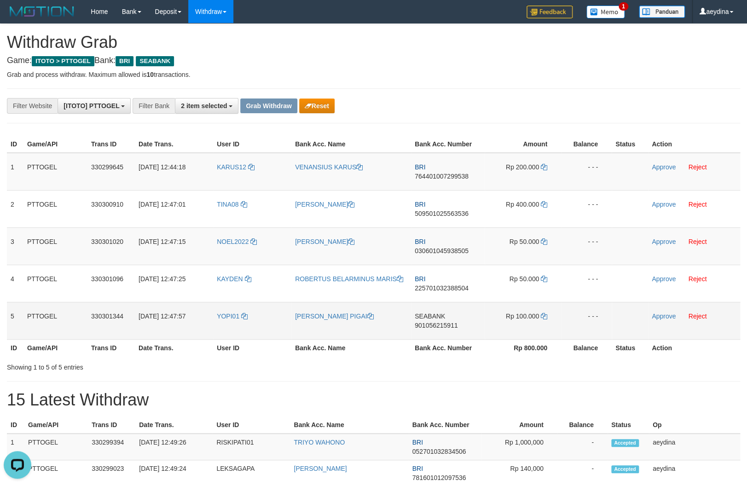
click at [556, 272] on tbody "1 PTTOGEL 330299645 01/09/2025 12:44:18 KARUS12 VENANSIUS KARUS BRI 76440100729…" at bounding box center [374, 246] width 734 height 187
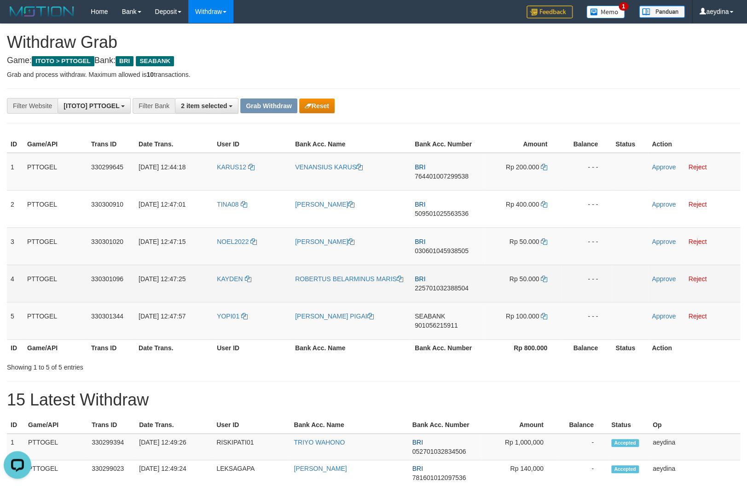
drag, startPoint x: 552, startPoint y: 258, endPoint x: 552, endPoint y: 254, distance: 4.6
click at [552, 265] on td "Rp 50.000" at bounding box center [523, 283] width 76 height 37
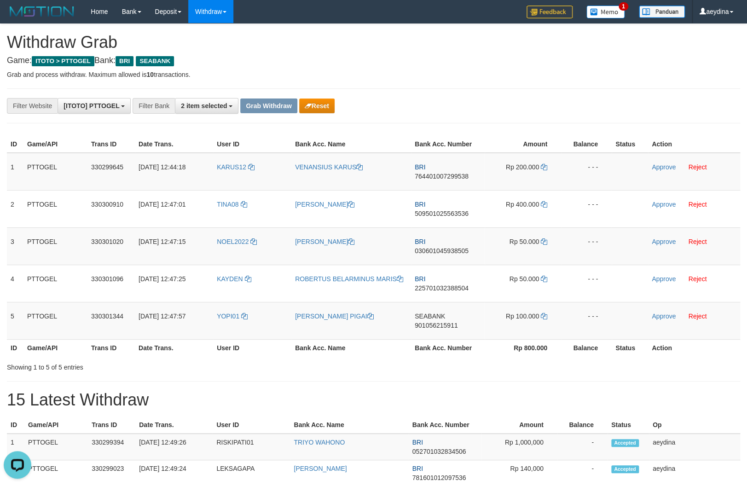
click at [533, 339] on th "Rp 800.000" at bounding box center [523, 347] width 76 height 17
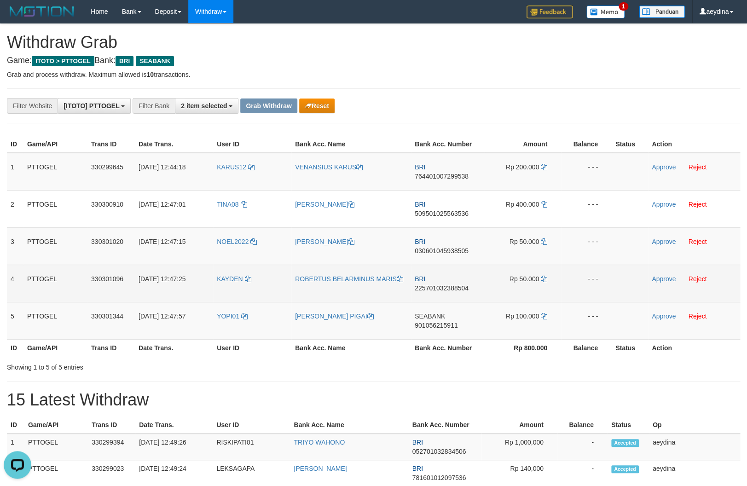
copy tr
drag, startPoint x: 225, startPoint y: 164, endPoint x: 534, endPoint y: 256, distance: 322.4
click at [534, 256] on tbody "1 PTTOGEL 330299645 01/09/2025 12:44:18 KARUS12 VENANSIUS KARUS BRI 76440100729…" at bounding box center [374, 246] width 734 height 187
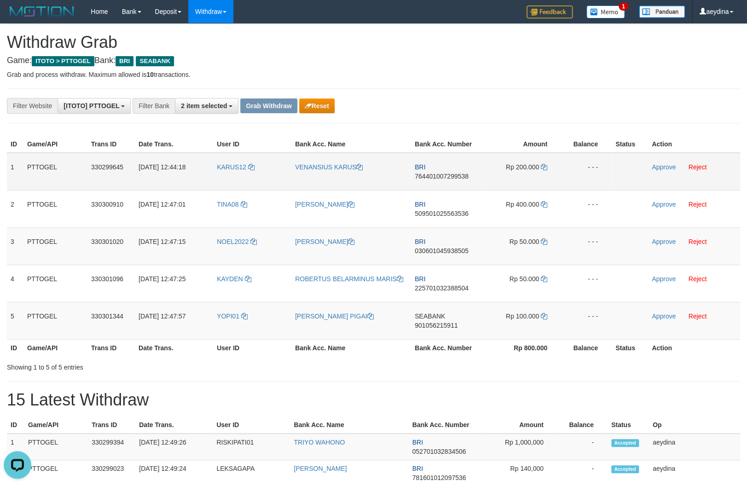
click at [451, 173] on span "764401007299538" at bounding box center [442, 176] width 54 height 7
copy tr
click at [451, 173] on span "764401007299538" at bounding box center [442, 176] width 54 height 7
copy td "764401007299538"
click at [543, 168] on icon at bounding box center [544, 167] width 6 height 6
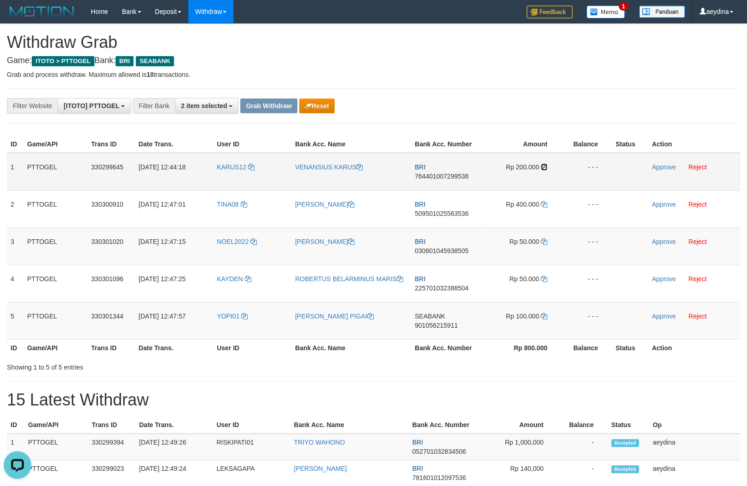
click at [543, 168] on icon at bounding box center [544, 167] width 6 height 6
click at [664, 167] on link "Approve" at bounding box center [664, 166] width 24 height 7
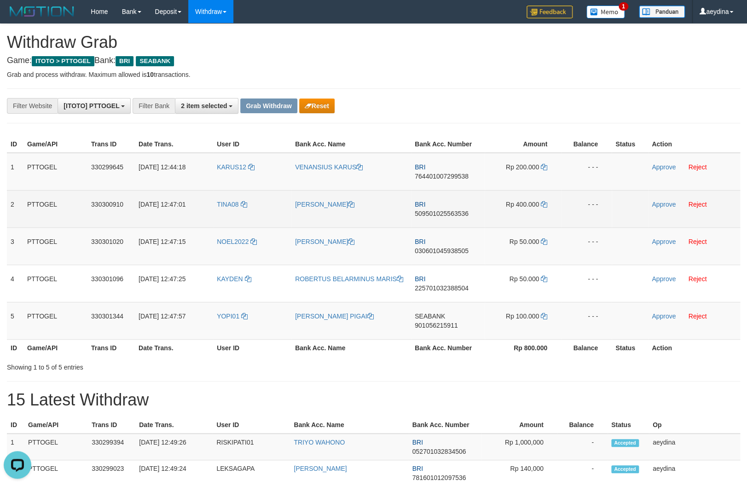
click at [449, 210] on span "509501025563536" at bounding box center [442, 213] width 54 height 7
copy td "509501025563536"
click at [449, 210] on span "509501025563536" at bounding box center [442, 213] width 54 height 7
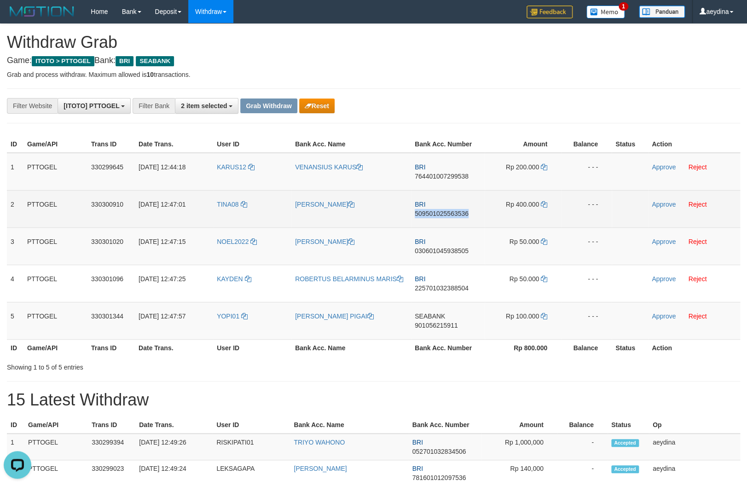
copy td "509501025563536"
click at [546, 201] on icon at bounding box center [544, 204] width 6 height 6
click at [658, 201] on link "Approve" at bounding box center [664, 204] width 24 height 7
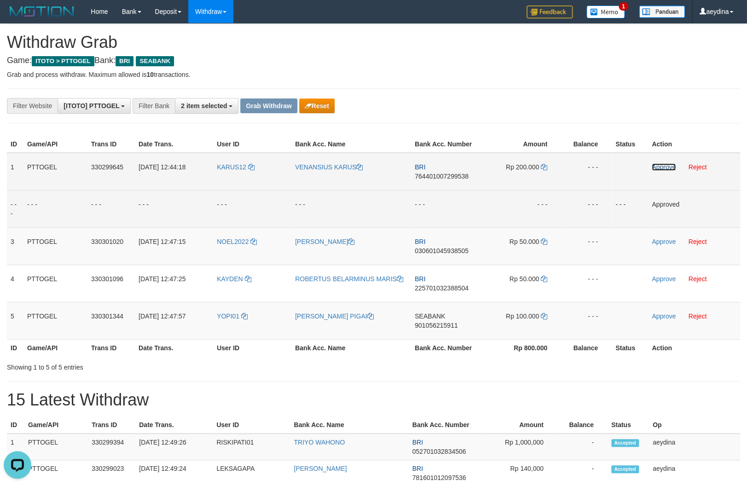
click at [656, 168] on link "Approve" at bounding box center [664, 166] width 24 height 7
click at [671, 313] on link "Approve" at bounding box center [664, 316] width 24 height 7
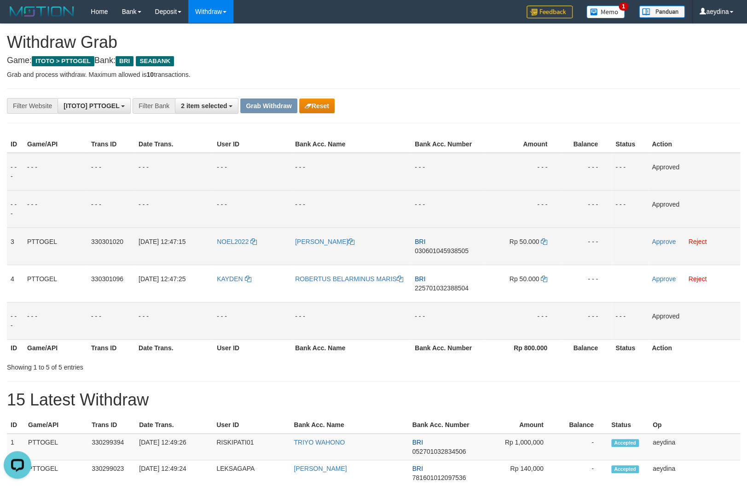
click at [446, 247] on span "030601045938505" at bounding box center [442, 250] width 54 height 7
copy td "030601045938505"
click at [542, 239] on icon at bounding box center [544, 242] width 6 height 6
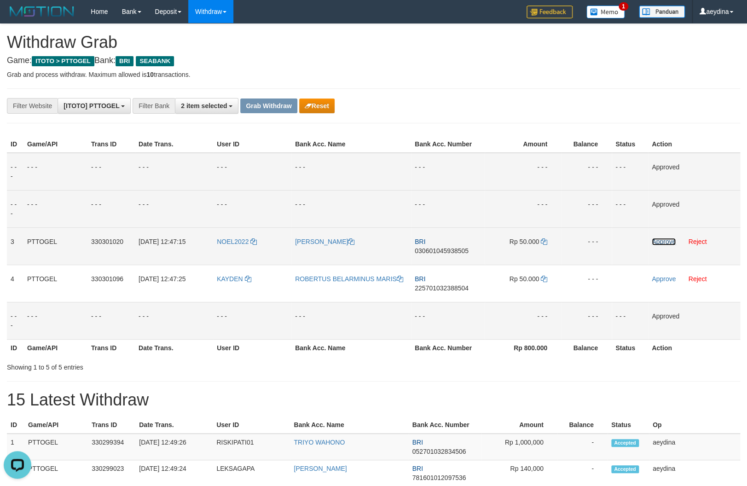
click at [669, 240] on link "Approve" at bounding box center [664, 241] width 24 height 7
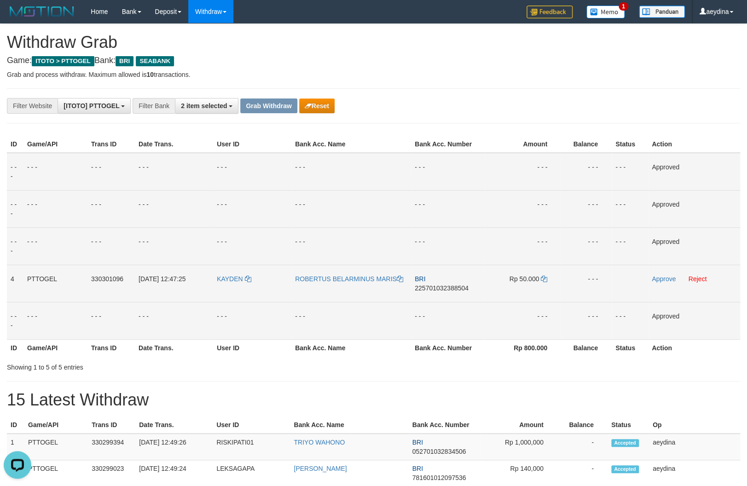
click at [454, 285] on span "225701032388504" at bounding box center [442, 288] width 54 height 7
copy td "225701032388504"
click at [454, 285] on span "225701032388504" at bounding box center [442, 288] width 54 height 7
copy td "BRI 225701032388504"
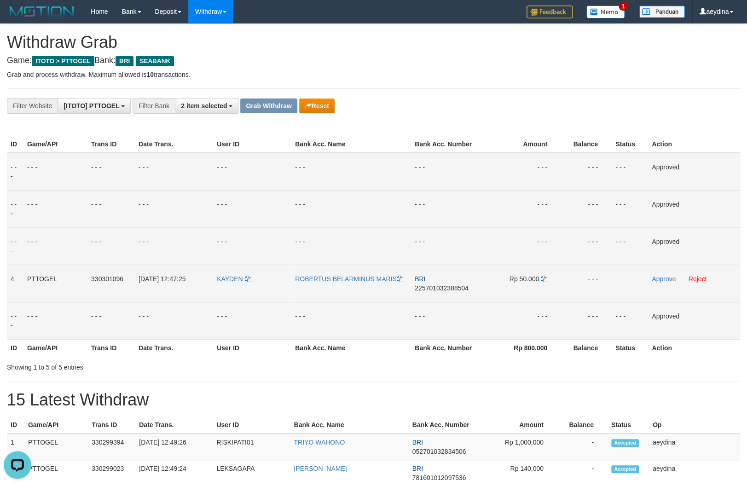
click at [469, 285] on span "225701032388504" at bounding box center [442, 288] width 54 height 7
copy td "225701032388504"
click at [543, 276] on icon at bounding box center [544, 279] width 6 height 6
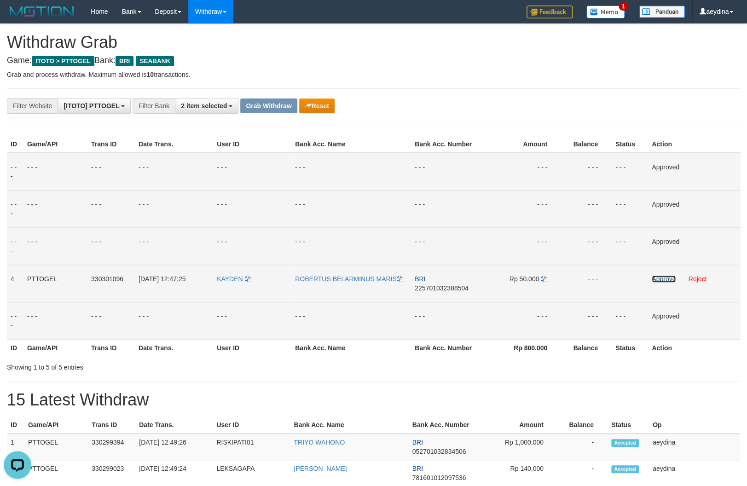
click at [653, 279] on link "Approve" at bounding box center [664, 278] width 24 height 7
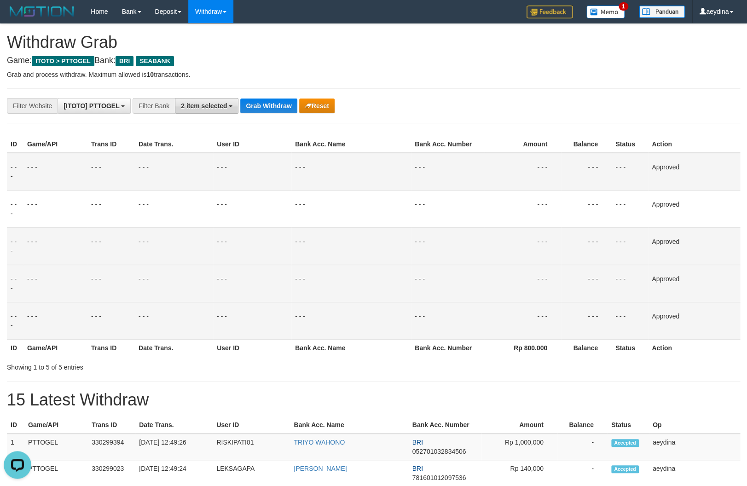
click at [202, 100] on button "2 item selected" at bounding box center [207, 106] width 64 height 16
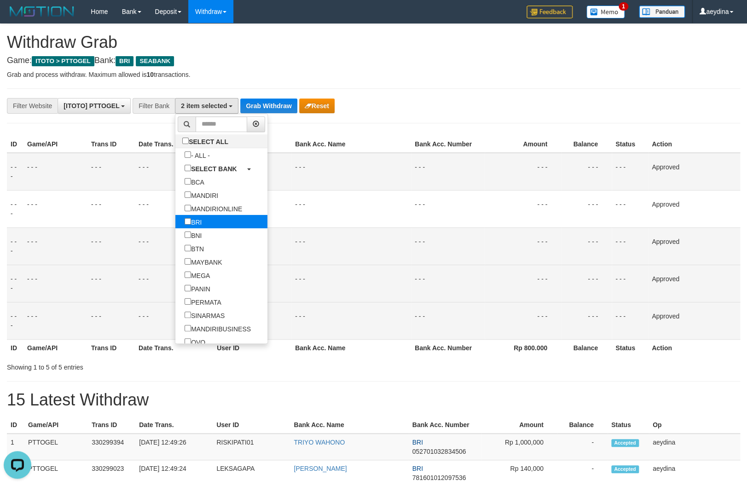
click at [175, 222] on label "BRI" at bounding box center [192, 221] width 35 height 13
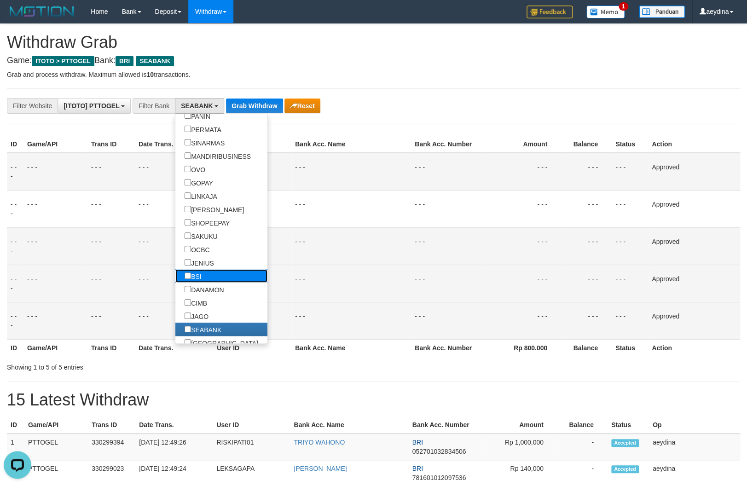
click at [175, 277] on label "BSI" at bounding box center [192, 275] width 35 height 13
select select "***"
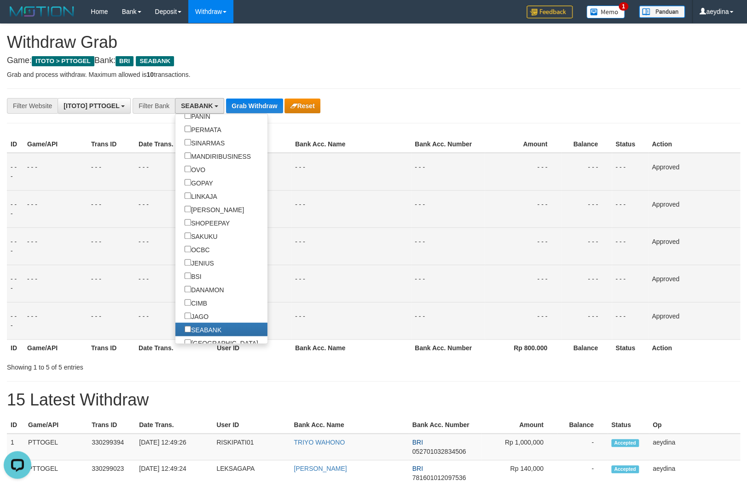
scroll to position [208, 0]
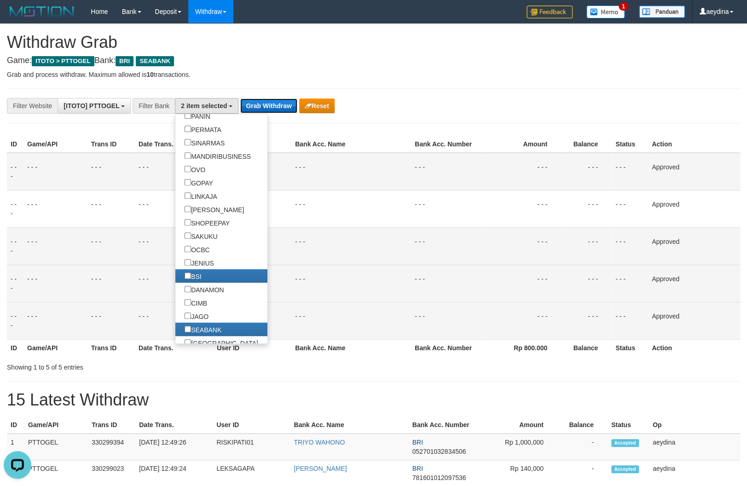
click at [260, 109] on button "Grab Withdraw" at bounding box center [268, 106] width 57 height 15
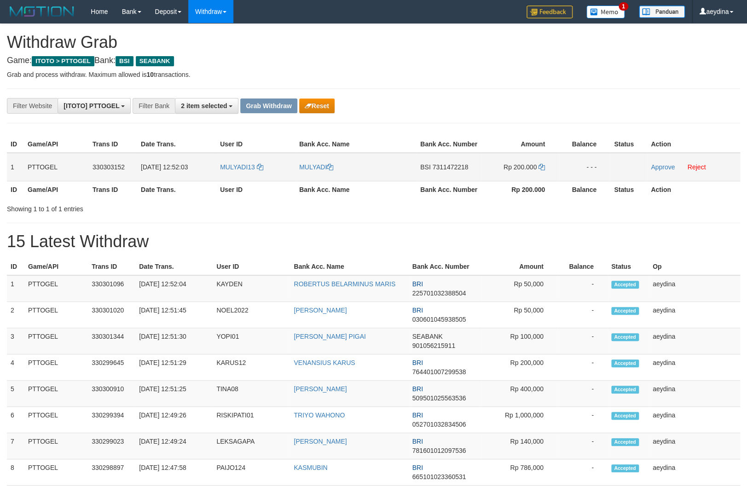
scroll to position [208, 0]
drag, startPoint x: 387, startPoint y: 170, endPoint x: 508, endPoint y: 170, distance: 120.6
click at [508, 170] on tr "1 PTTOGEL 330303152 01/09/2025 12:52:03 MULYADI13 MULYADI BSI 7311472218 Rp 200…" at bounding box center [374, 167] width 734 height 29
click at [683, 219] on div "**********" at bounding box center [373, 489] width 747 height 931
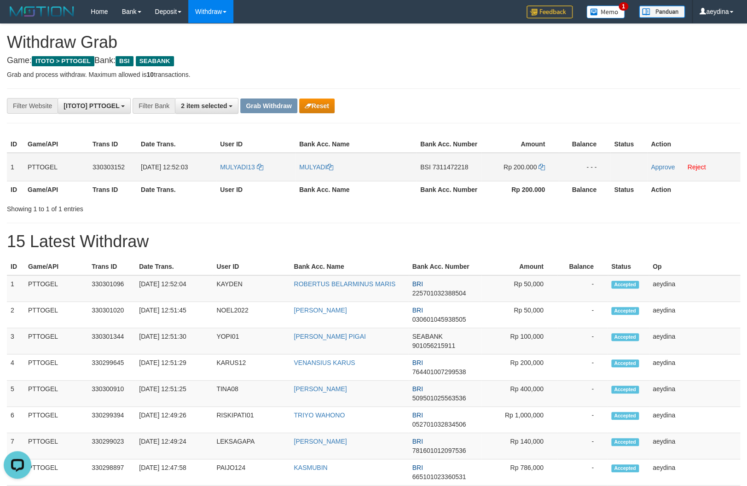
click at [442, 167] on span "7311472218" at bounding box center [450, 166] width 36 height 7
drag, startPoint x: 442, startPoint y: 167, endPoint x: 455, endPoint y: 168, distance: 12.9
click at [442, 167] on span "7311472218" at bounding box center [450, 166] width 36 height 7
copy td "7311472218"
click at [446, 166] on span "7311472218" at bounding box center [450, 166] width 36 height 7
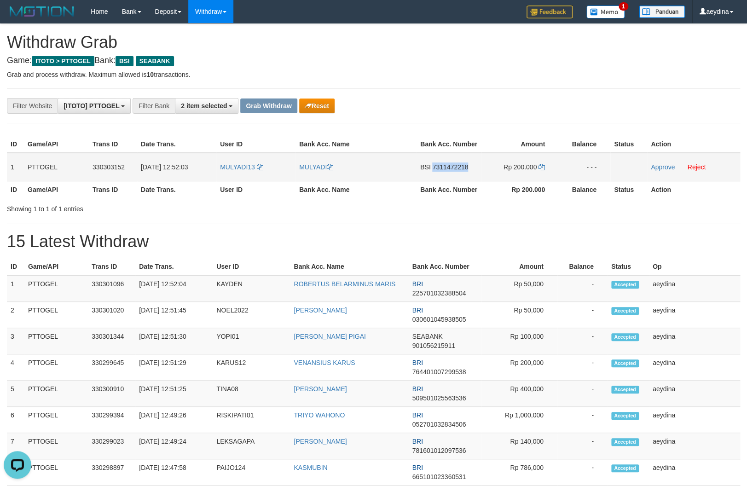
click at [446, 166] on span "7311472218" at bounding box center [450, 166] width 36 height 7
copy td "7311472218"
click at [544, 169] on icon at bounding box center [542, 167] width 6 height 6
click at [544, 168] on icon at bounding box center [542, 167] width 6 height 6
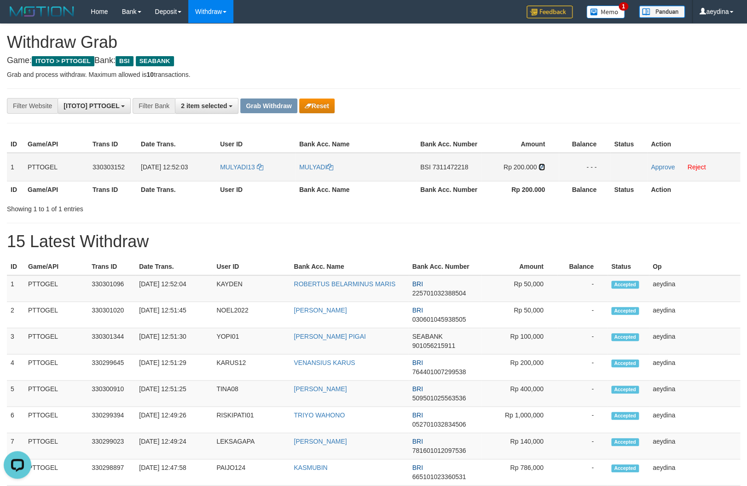
click at [544, 168] on icon at bounding box center [542, 167] width 6 height 6
click at [664, 166] on link "Approve" at bounding box center [663, 166] width 24 height 7
click at [661, 169] on link "Approve" at bounding box center [663, 166] width 24 height 7
click at [661, 166] on link "Approve" at bounding box center [663, 166] width 24 height 7
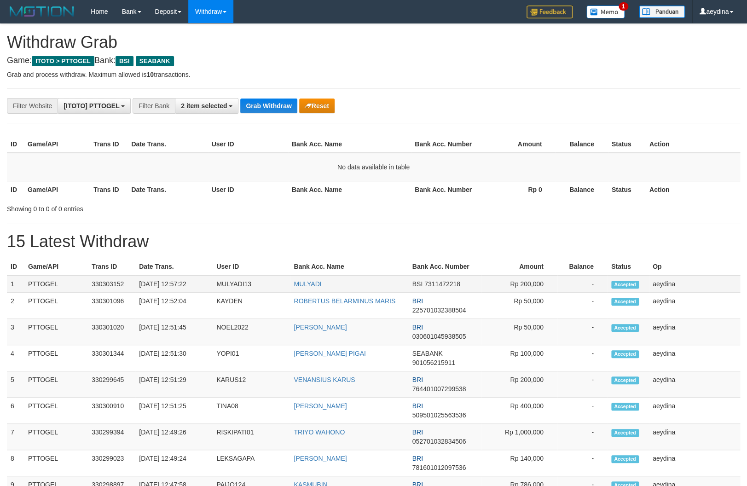
scroll to position [208, 0]
drag, startPoint x: 217, startPoint y: 278, endPoint x: 336, endPoint y: 282, distance: 118.9
click at [336, 282] on tr "1 PTTOGEL 330303152 [DATE] 12:57:22 MULYADI13 [GEOGRAPHIC_DATA] BSI 7311472218 …" at bounding box center [374, 283] width 734 height 17
click at [274, 107] on button "Grab Withdraw" at bounding box center [268, 106] width 57 height 15
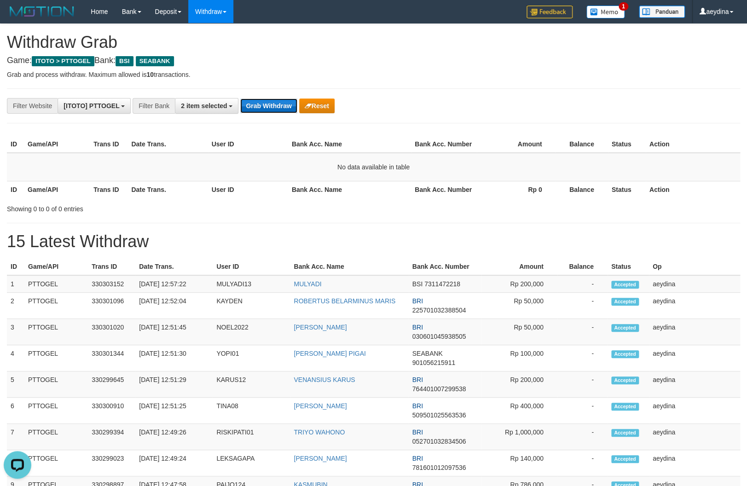
click at [272, 102] on button "Grab Withdraw" at bounding box center [268, 106] width 57 height 15
click at [265, 100] on button "Grab Withdraw" at bounding box center [268, 106] width 57 height 15
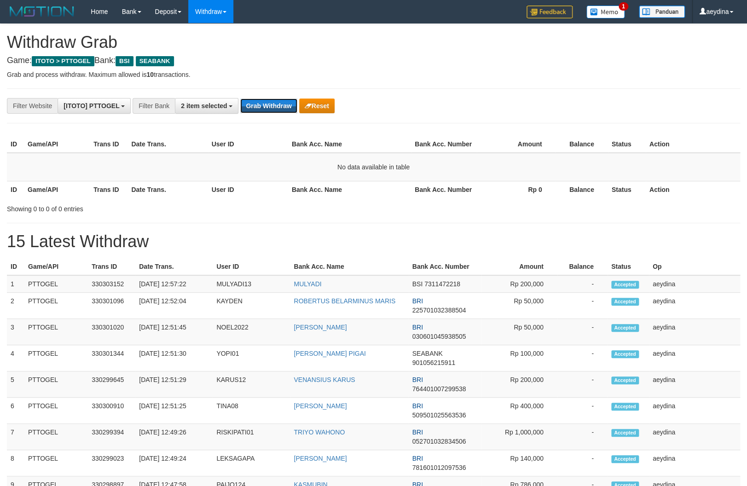
click at [257, 102] on button "Grab Withdraw" at bounding box center [268, 106] width 57 height 15
click at [290, 111] on button "Grab Withdraw" at bounding box center [268, 106] width 57 height 15
